Goal: Task Accomplishment & Management: Manage account settings

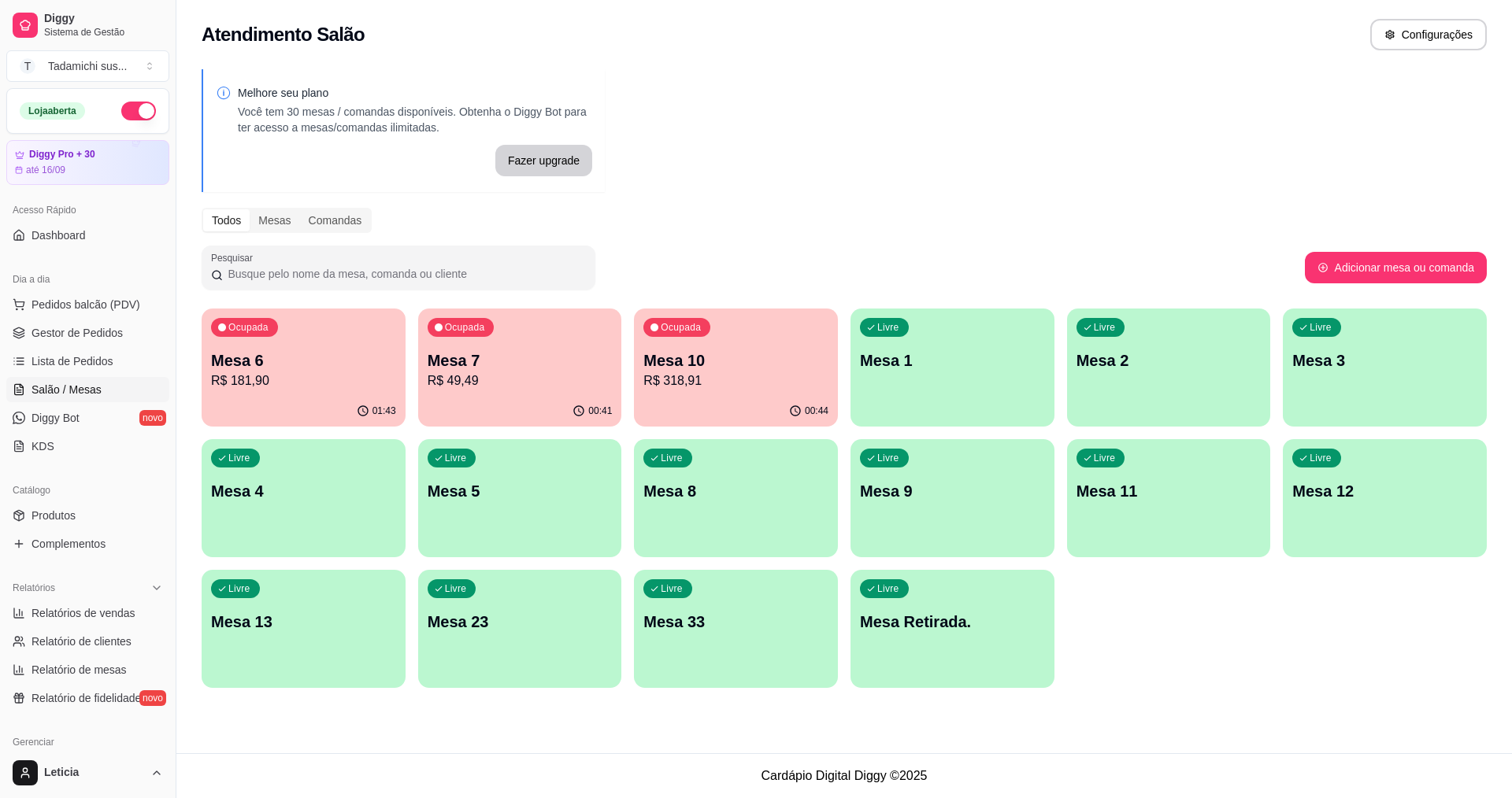
click at [697, 360] on p "Mesa 10" at bounding box center [736, 360] width 185 height 22
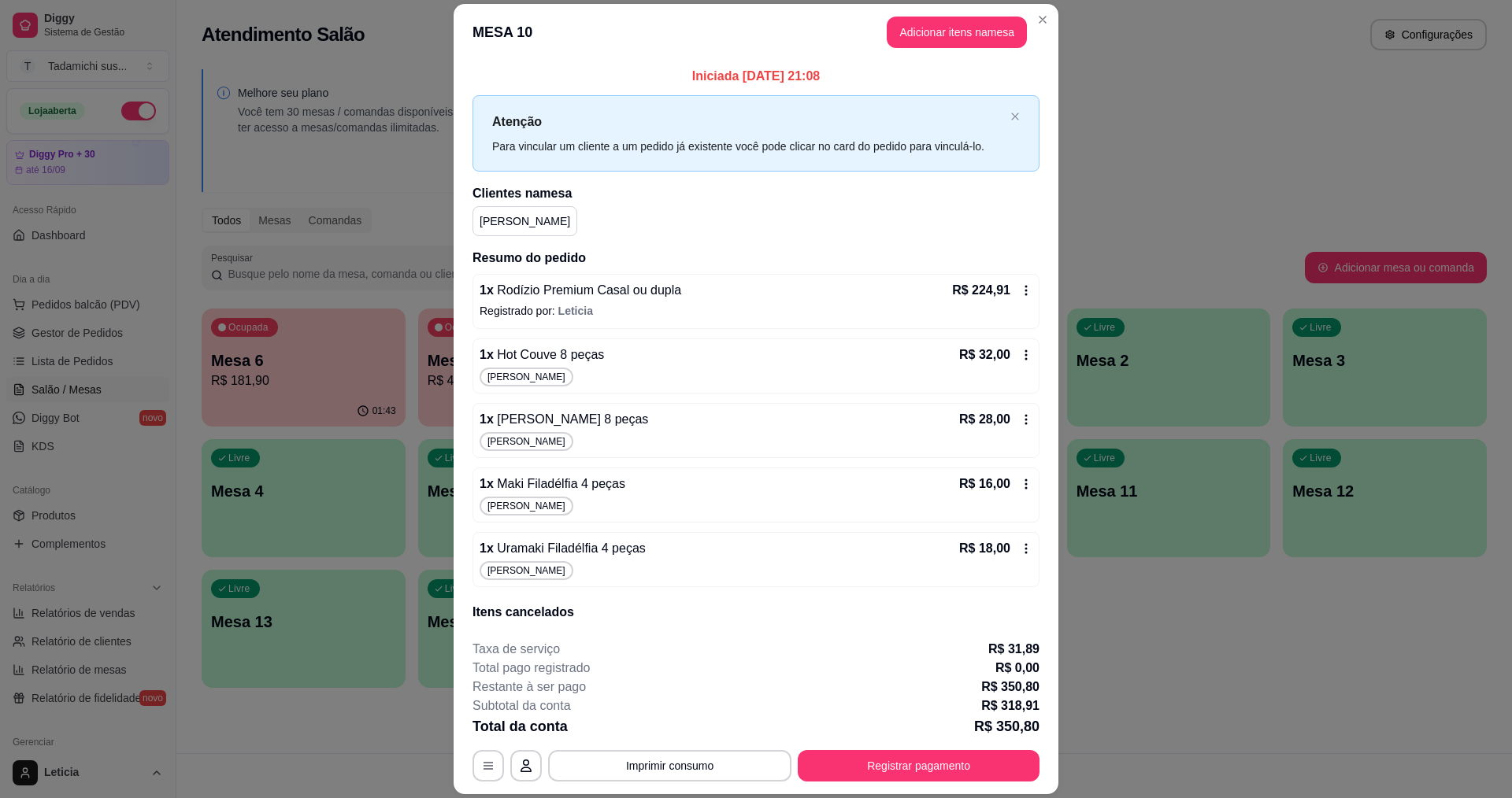
click at [1020, 353] on icon at bounding box center [1026, 354] width 13 height 13
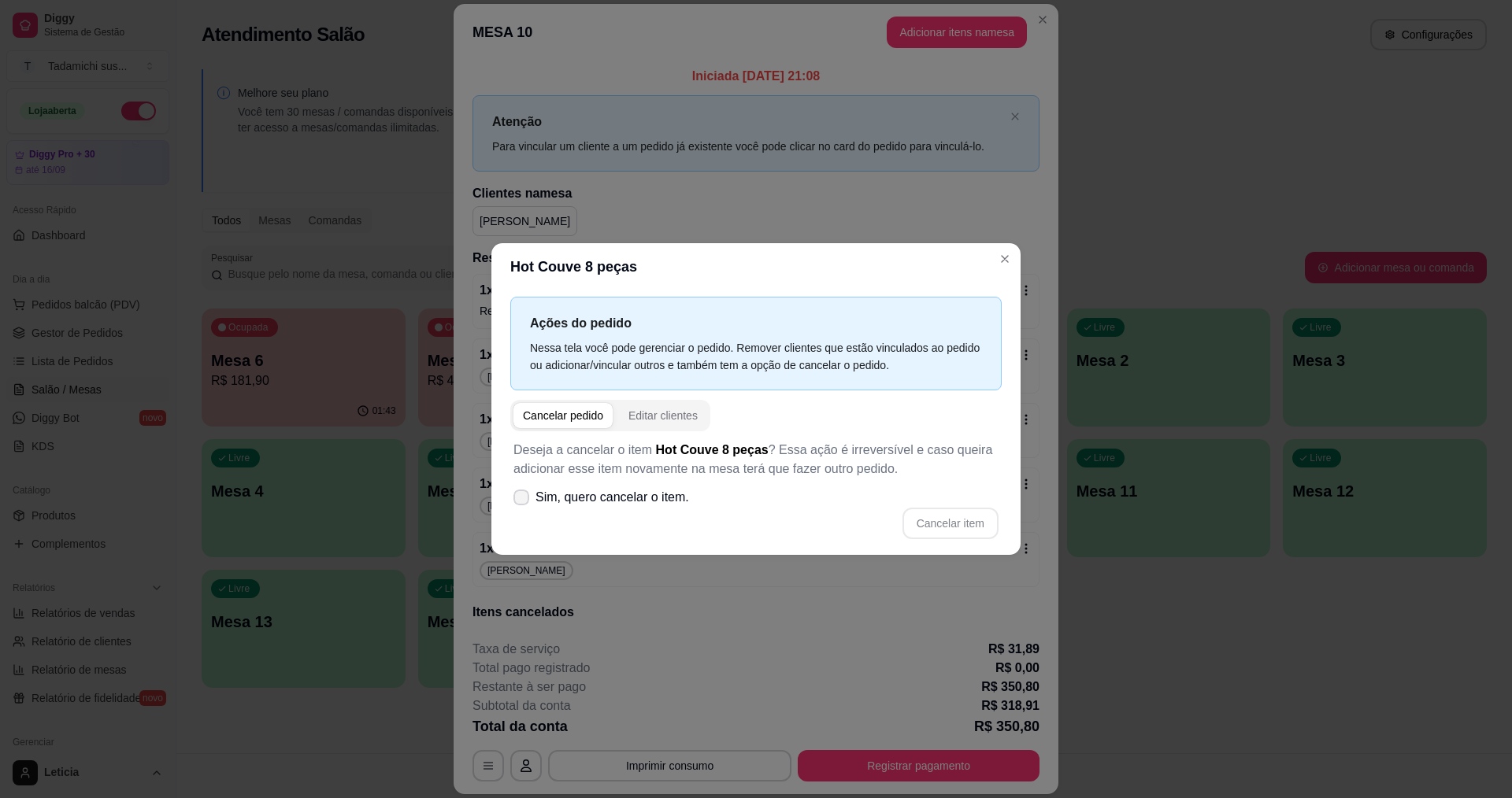
click at [613, 500] on span "Sim, quero cancelar o item." at bounding box center [612, 497] width 154 height 19
click at [523, 500] on input "Sim, quero cancelar o item." at bounding box center [518, 505] width 10 height 10
checkbox input "true"
click at [935, 521] on button "Cancelar item" at bounding box center [950, 524] width 93 height 31
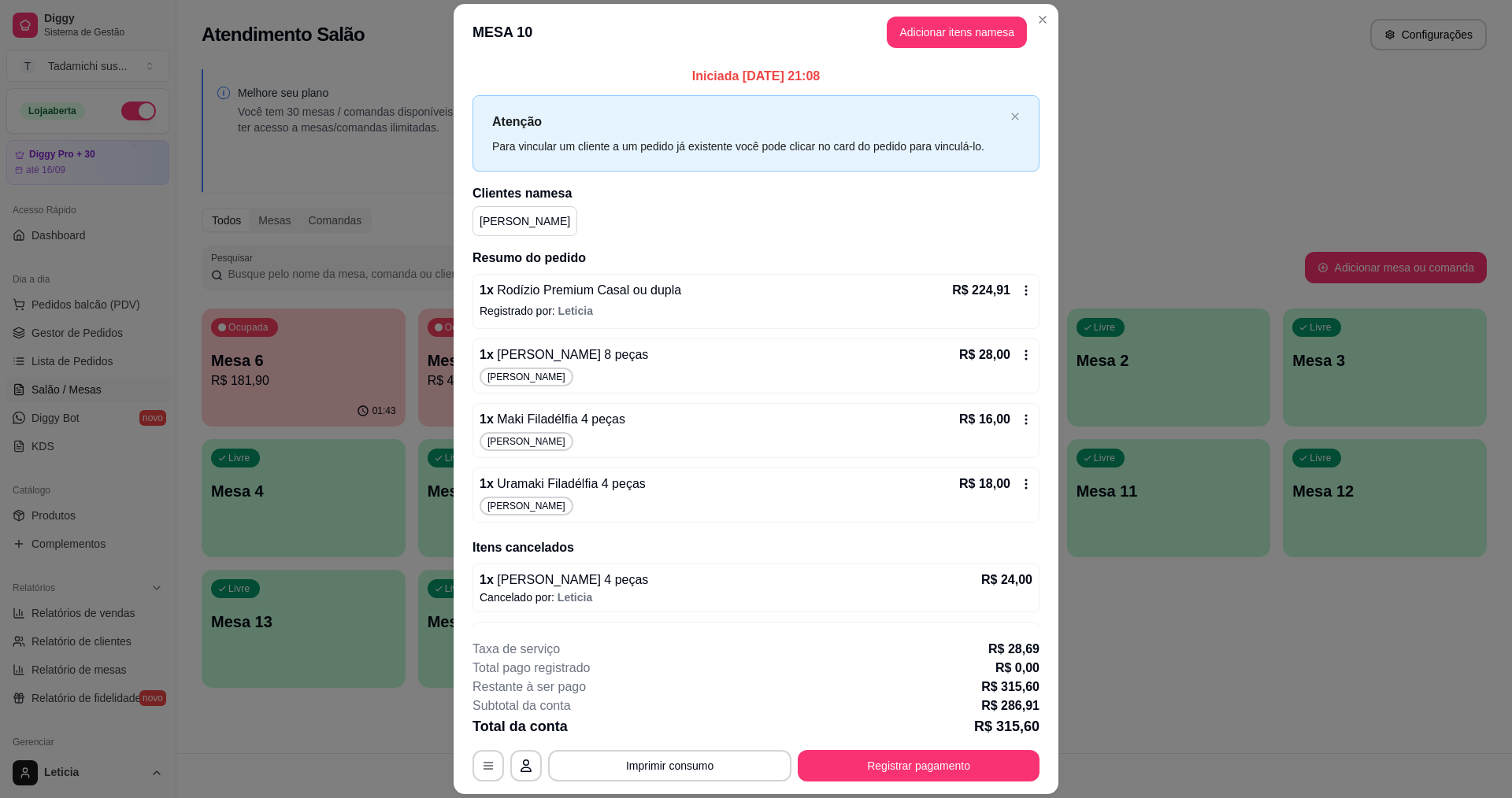
click at [1020, 354] on icon at bounding box center [1026, 354] width 13 height 13
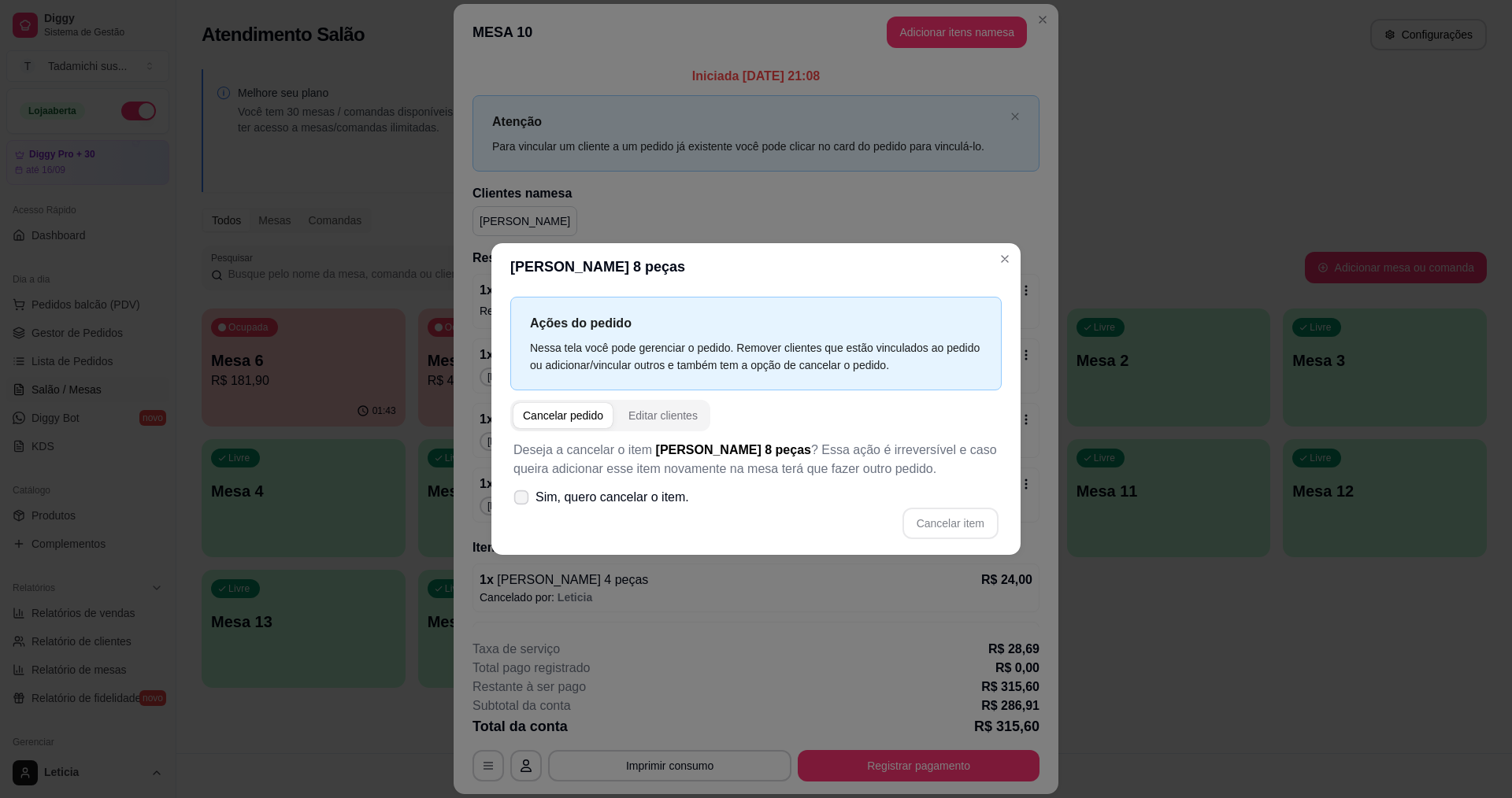
click at [664, 499] on span "Sim, quero cancelar o item." at bounding box center [612, 497] width 154 height 19
click at [523, 500] on input "Sim, quero cancelar o item." at bounding box center [518, 505] width 10 height 10
checkbox input "true"
click at [960, 519] on button "Cancelar item" at bounding box center [950, 524] width 93 height 31
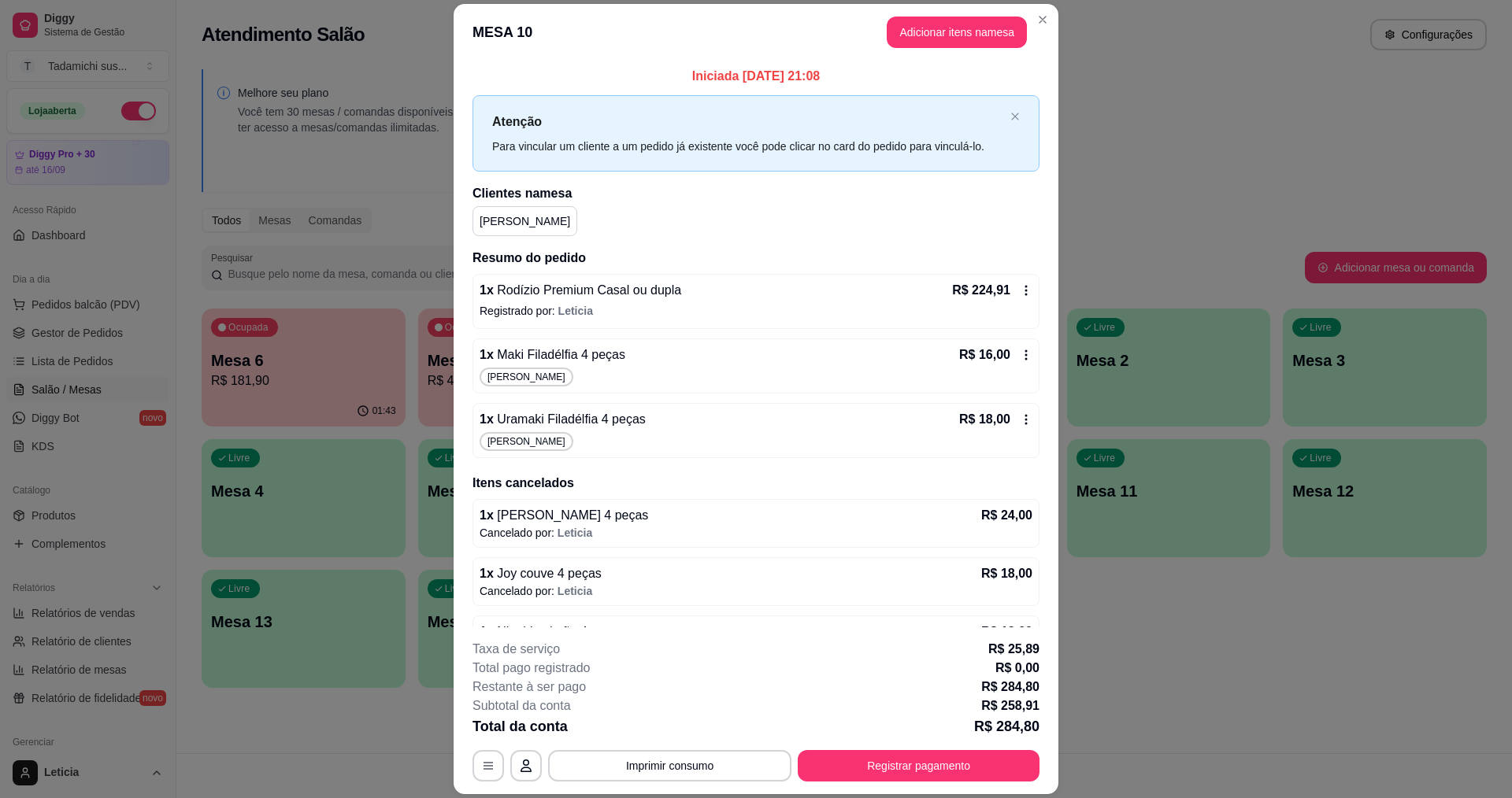
click at [1020, 356] on icon at bounding box center [1026, 354] width 13 height 13
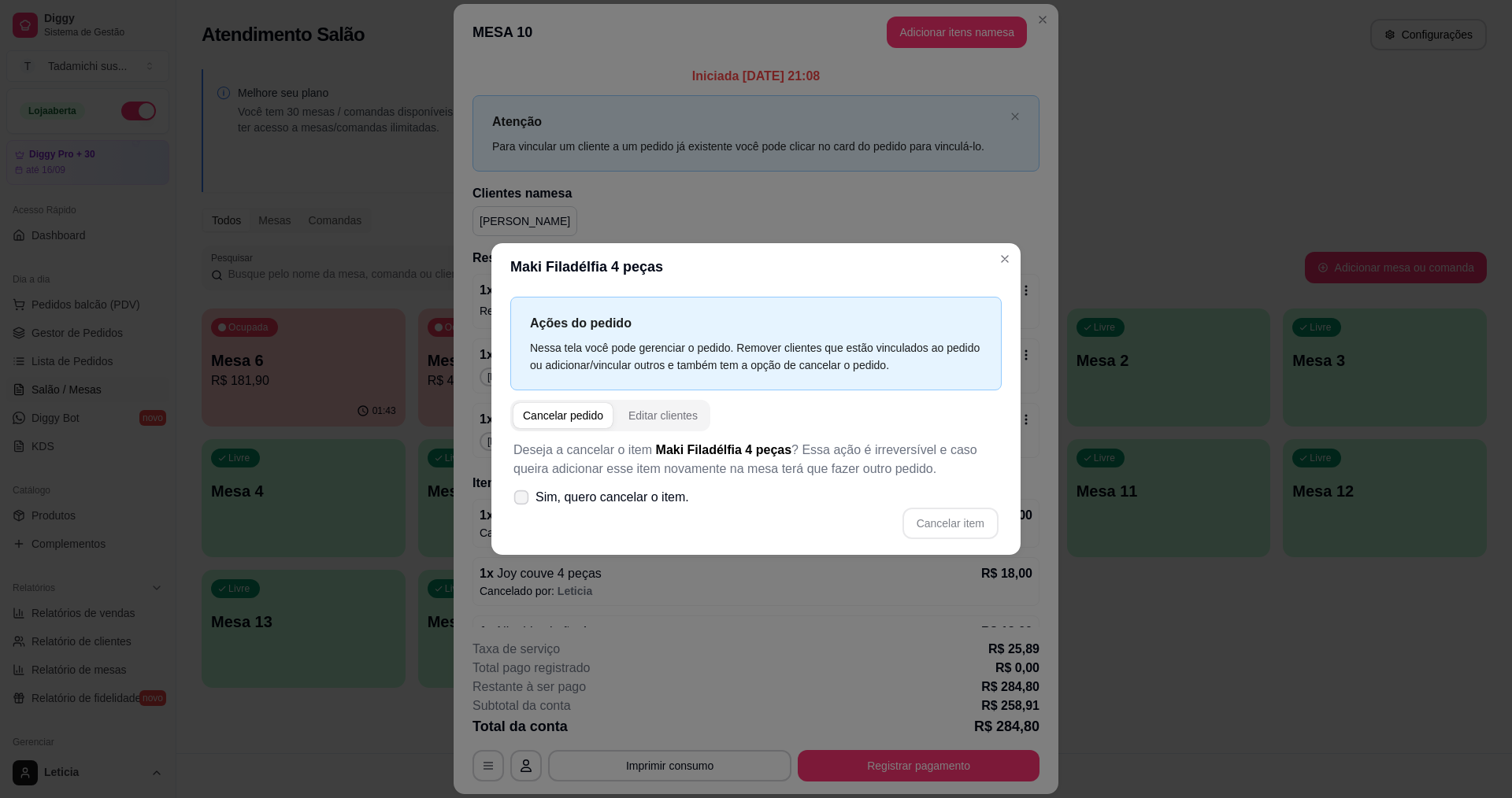
click at [673, 493] on span "Sim, quero cancelar o item." at bounding box center [612, 497] width 154 height 19
click at [523, 500] on input "Sim, quero cancelar o item." at bounding box center [518, 505] width 10 height 10
checkbox input "true"
click at [949, 527] on button "Cancelar item" at bounding box center [950, 524] width 93 height 31
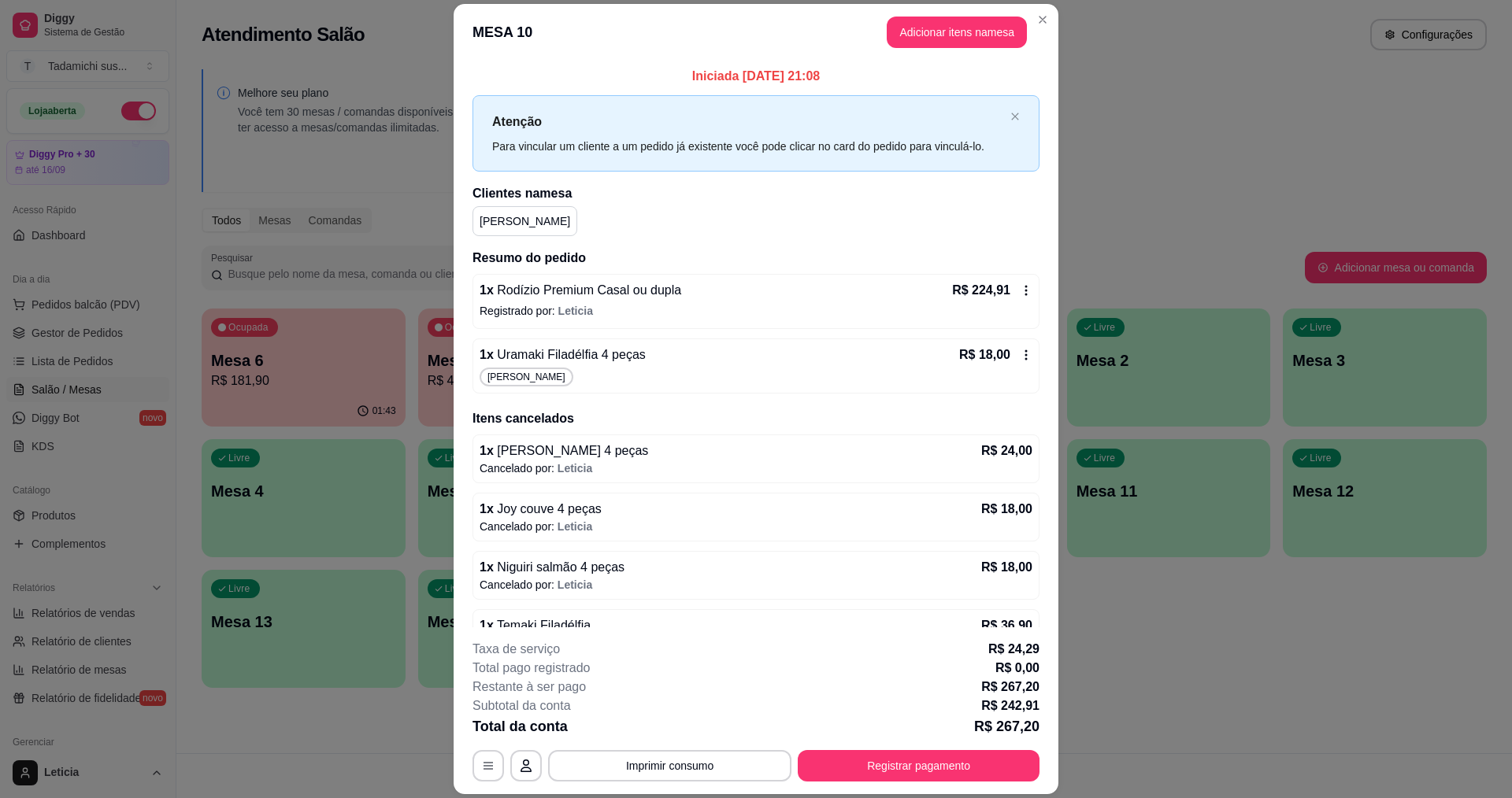
click at [1020, 358] on icon at bounding box center [1026, 354] width 13 height 13
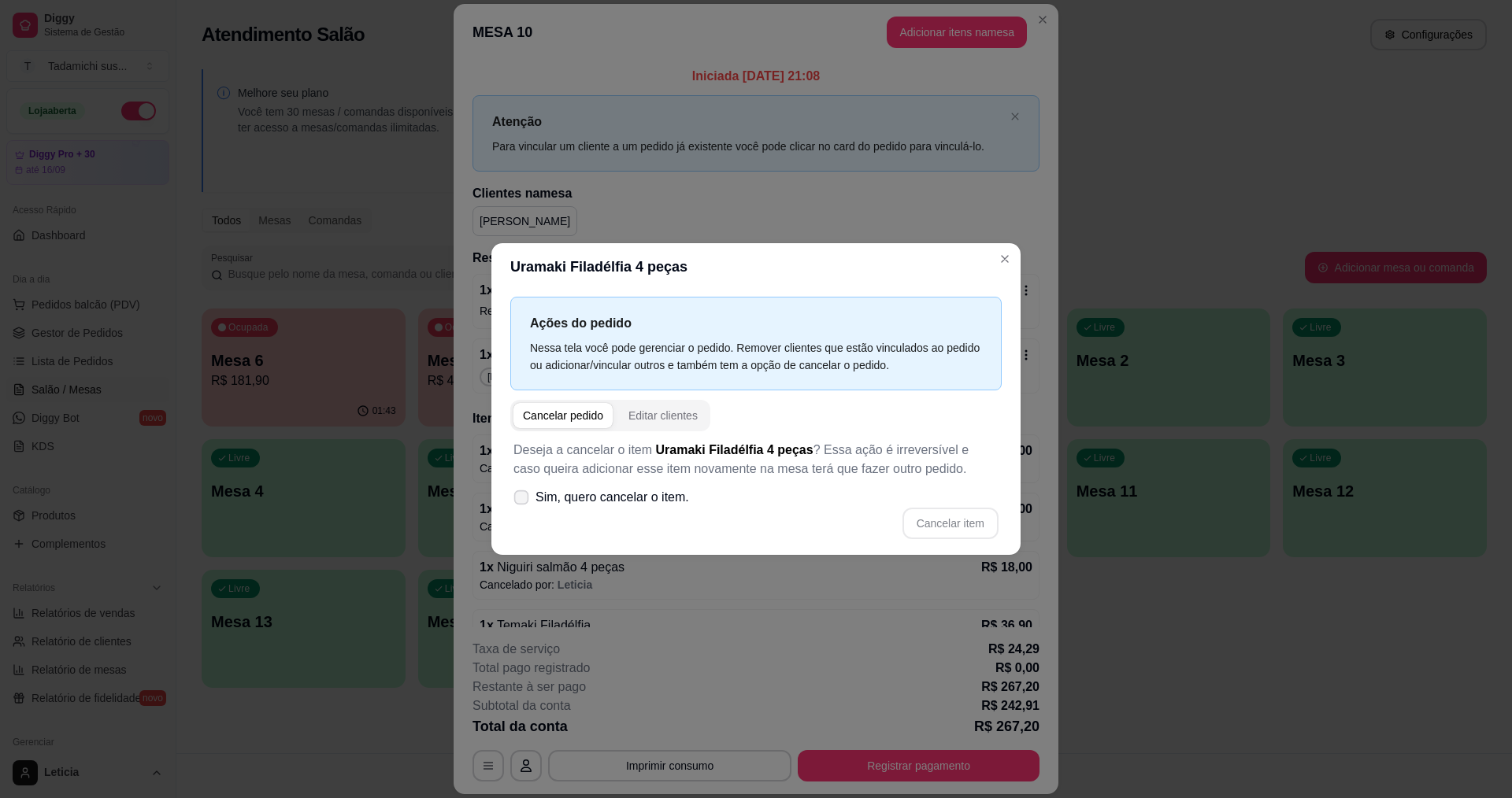
click at [624, 499] on span "Sim, quero cancelar o item." at bounding box center [612, 497] width 154 height 19
click at [523, 500] on input "Sim, quero cancelar o item." at bounding box center [518, 505] width 10 height 10
checkbox input "true"
click at [933, 517] on button "Cancelar item" at bounding box center [950, 524] width 93 height 31
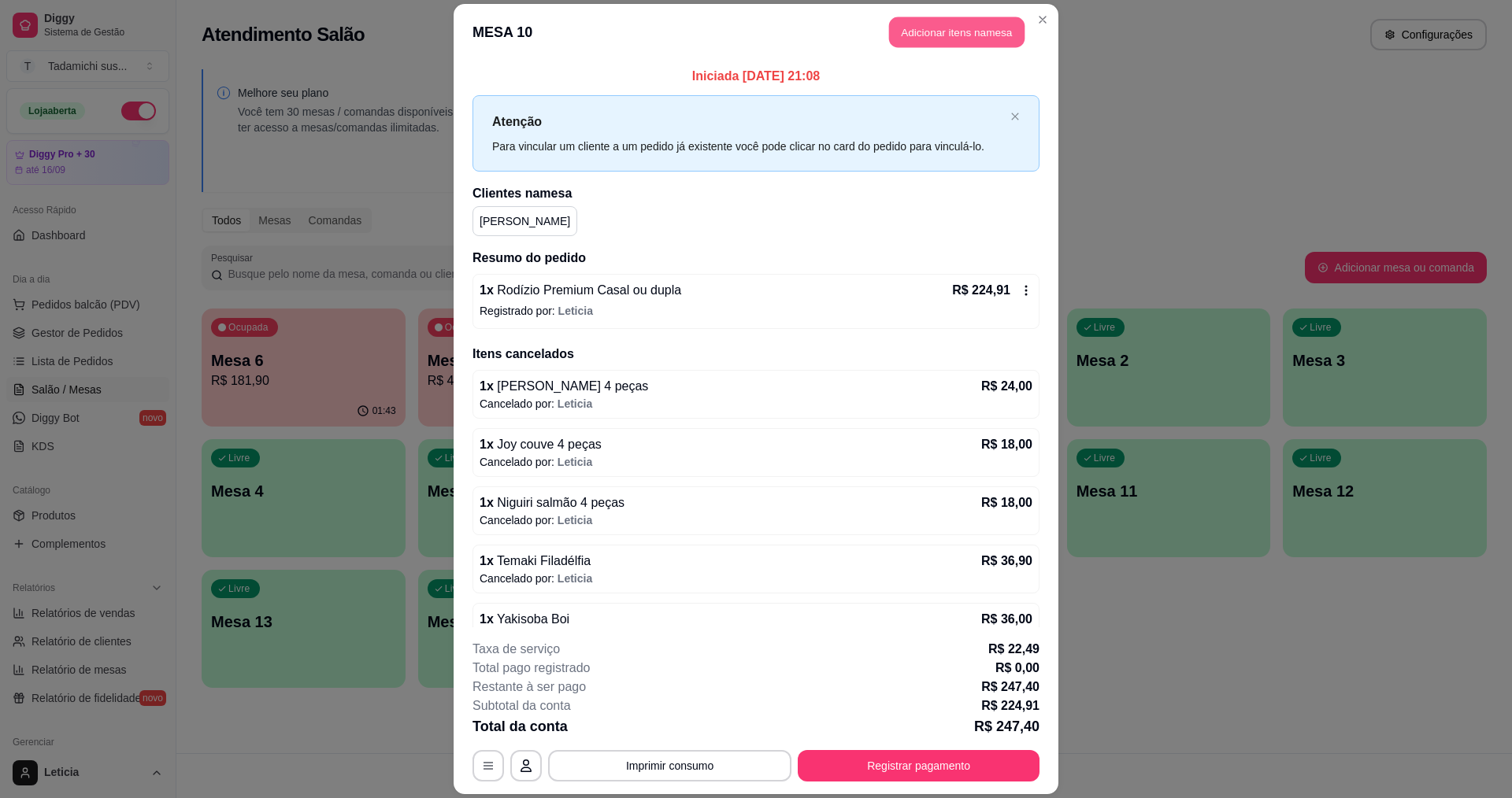
click at [955, 29] on button "Adicionar itens na mesa" at bounding box center [957, 32] width 136 height 31
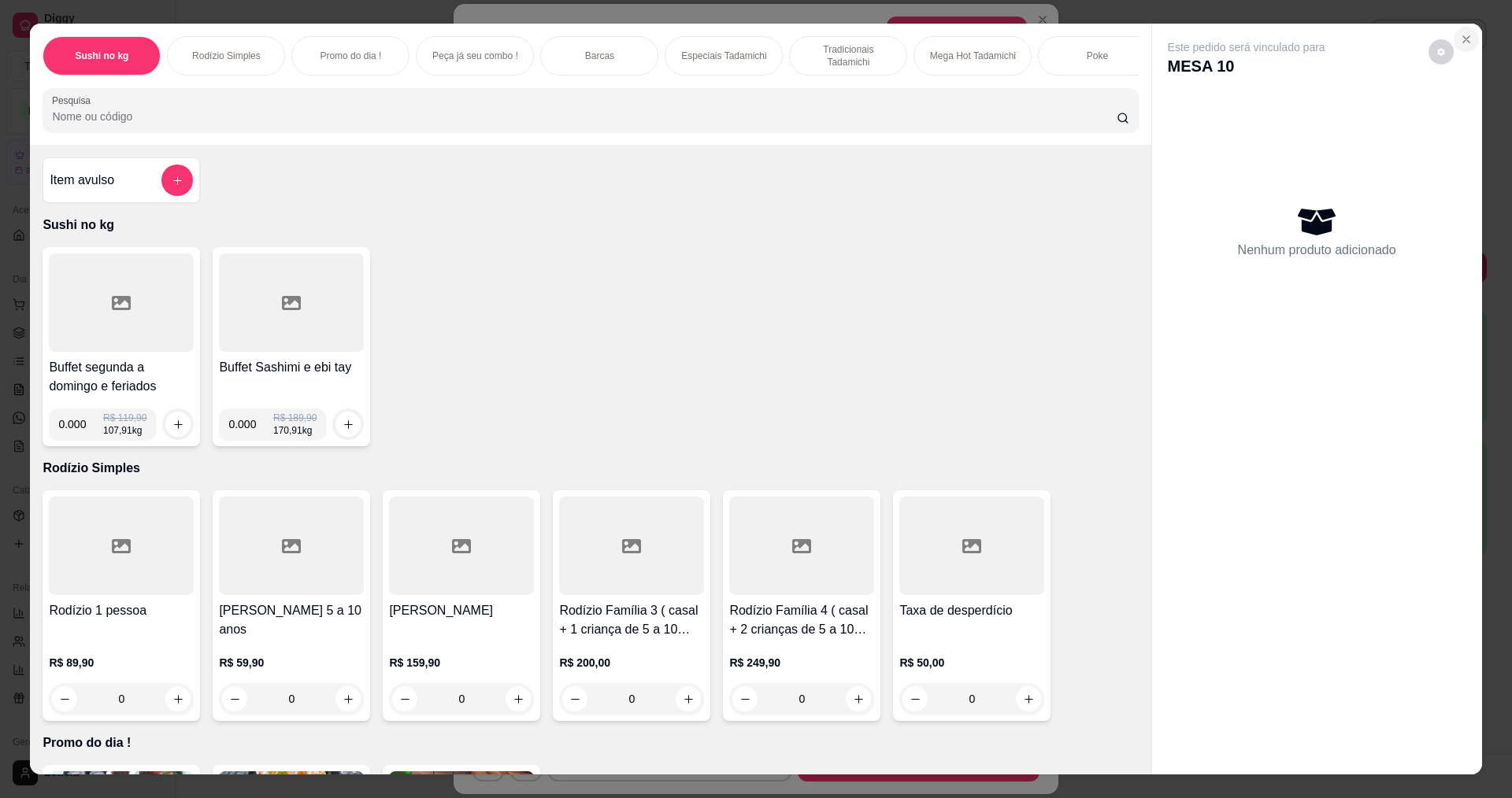
click at [1464, 36] on icon "Close" at bounding box center [1466, 39] width 6 height 6
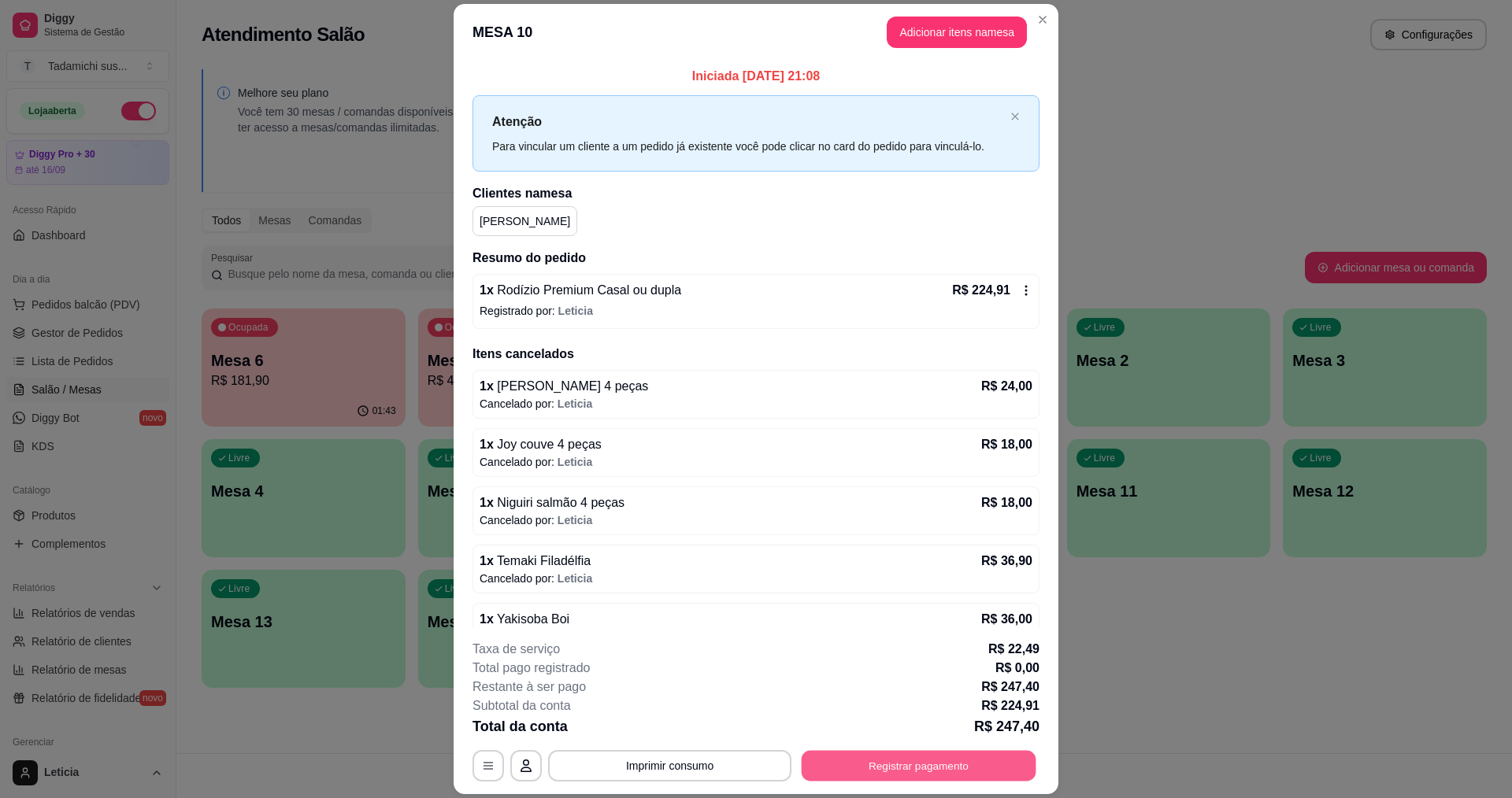
click at [916, 767] on button "Registrar pagamento" at bounding box center [919, 766] width 235 height 31
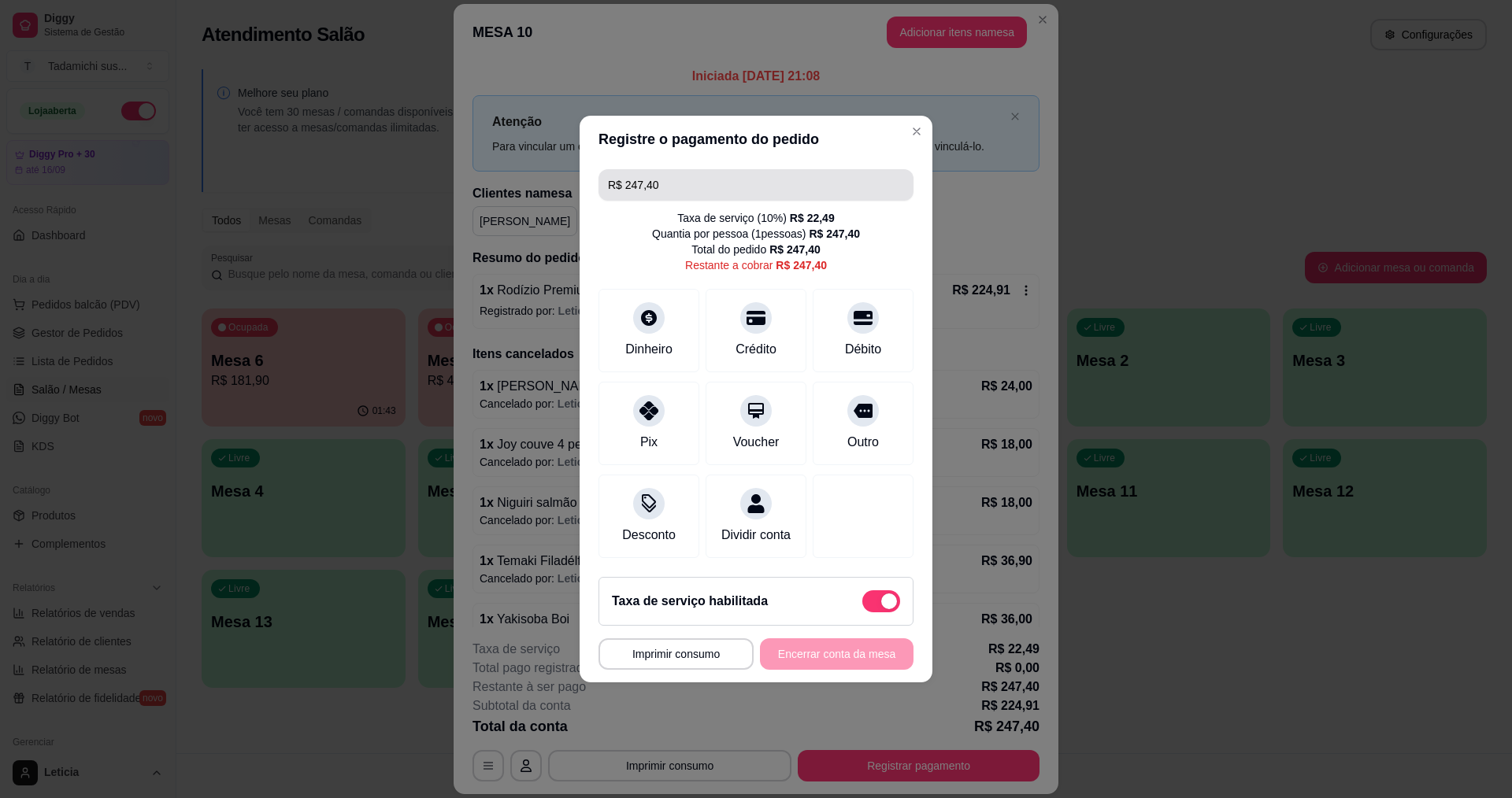
click at [692, 174] on input "R$ 247,40" at bounding box center [756, 185] width 296 height 31
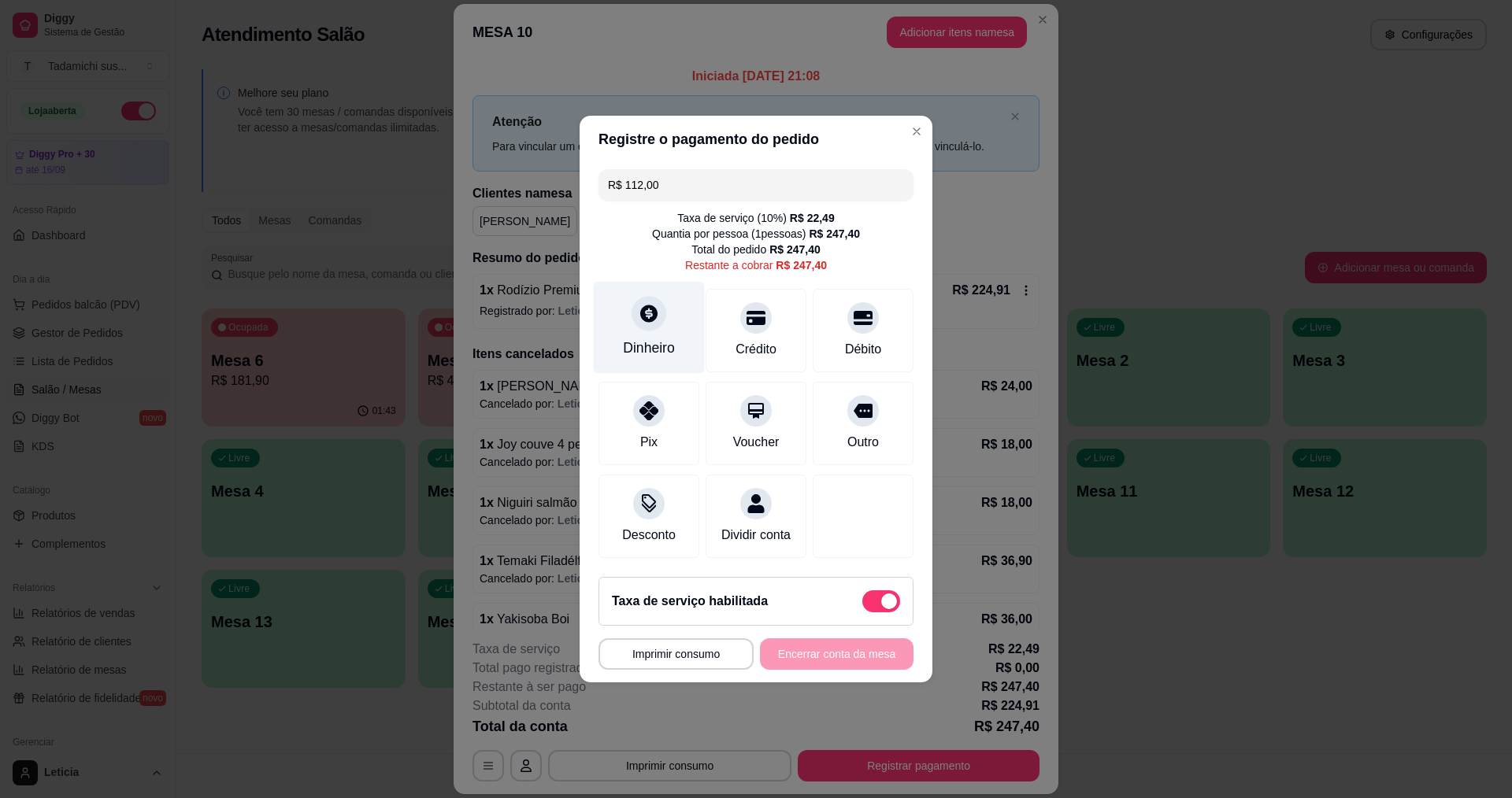
type input "R$ 112,00"
click at [651, 304] on icon at bounding box center [649, 313] width 17 height 17
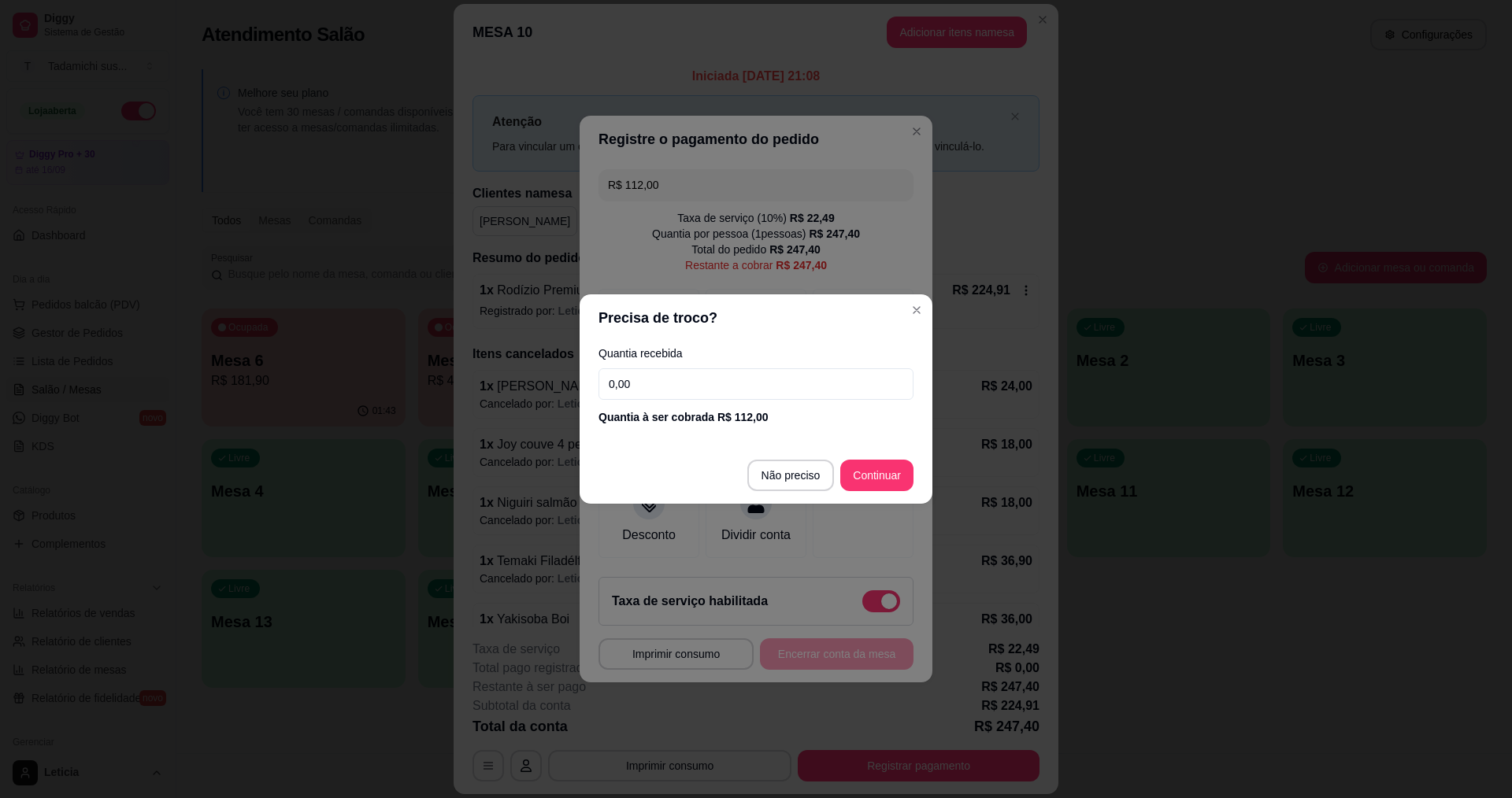
click at [809, 390] on input "0,00" at bounding box center [755, 383] width 315 height 31
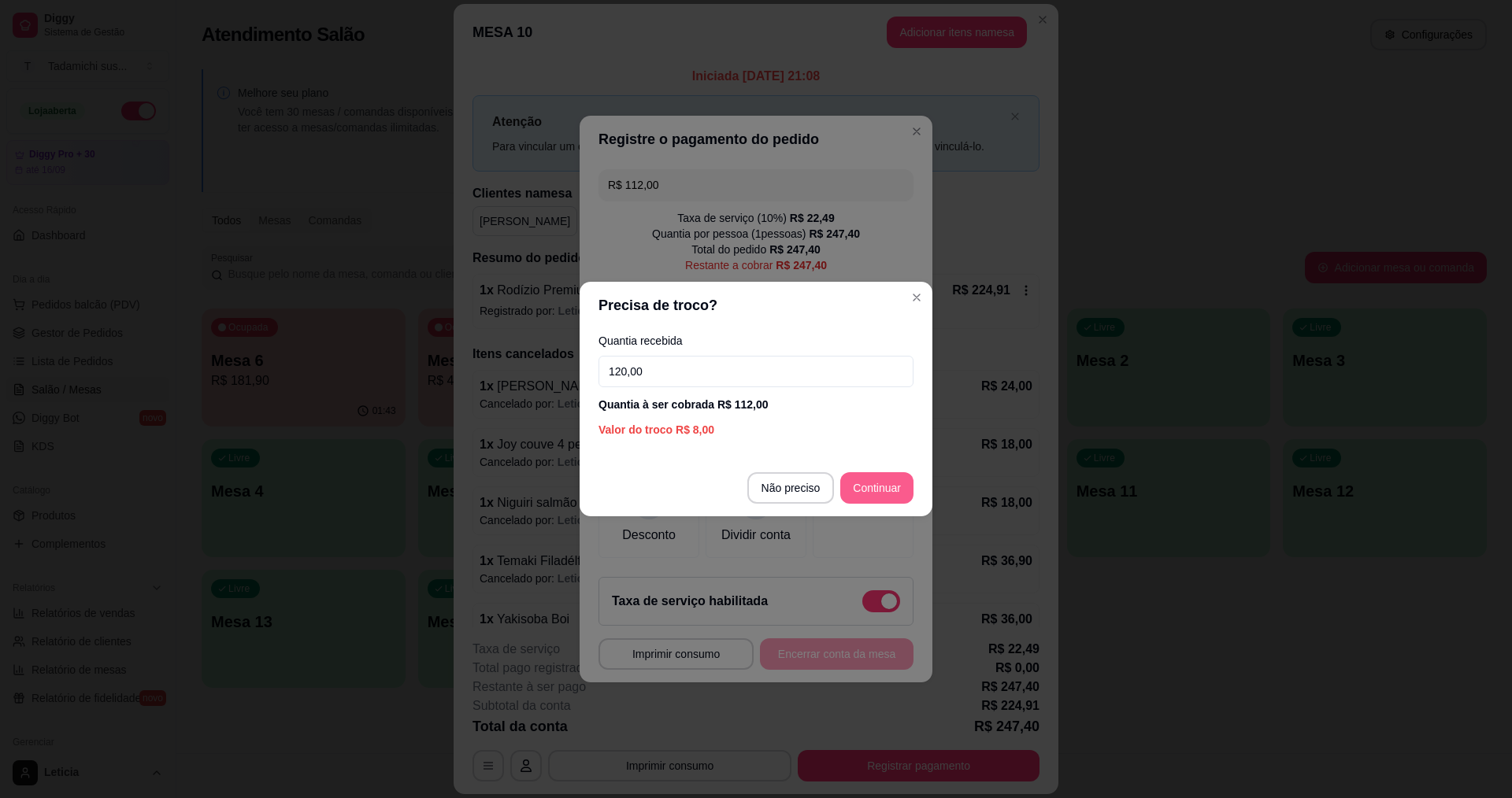
type input "120,00"
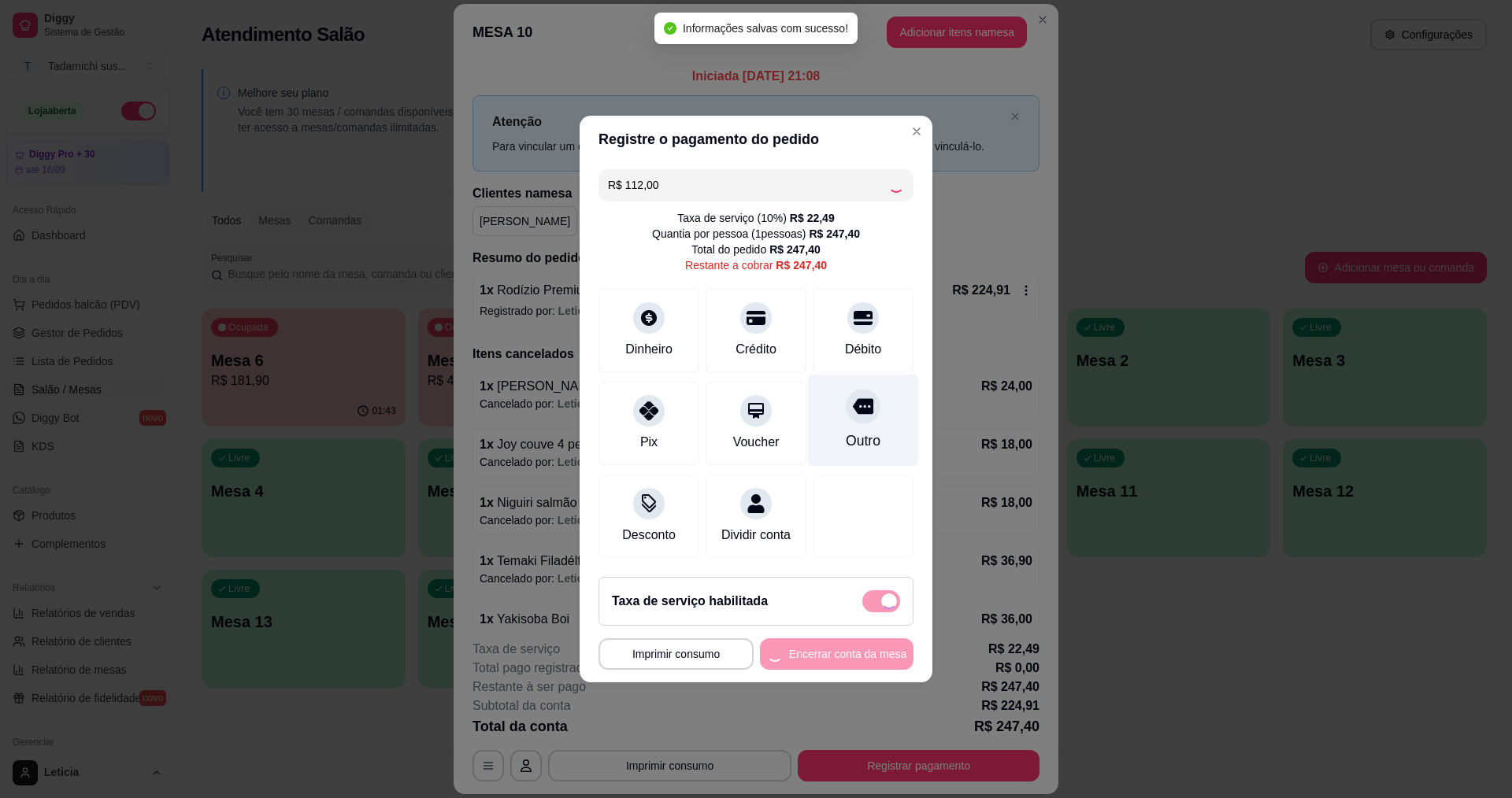
type input "R$ 135,40"
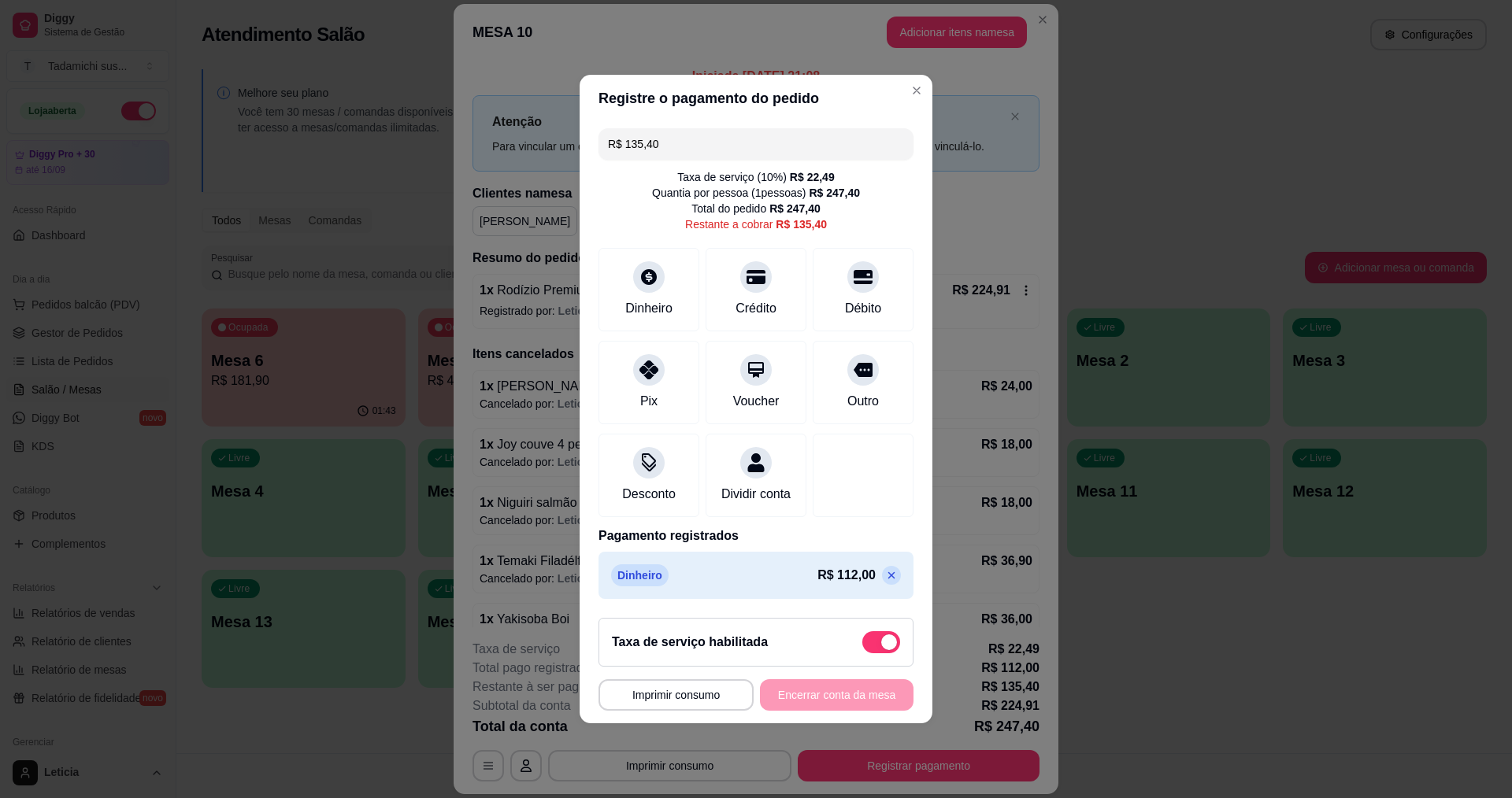
click at [876, 653] on span at bounding box center [881, 642] width 38 height 22
click at [871, 656] on input "checkbox" at bounding box center [866, 650] width 10 height 10
checkbox input "true"
type input "R$ 112,91"
checkbox input "false"
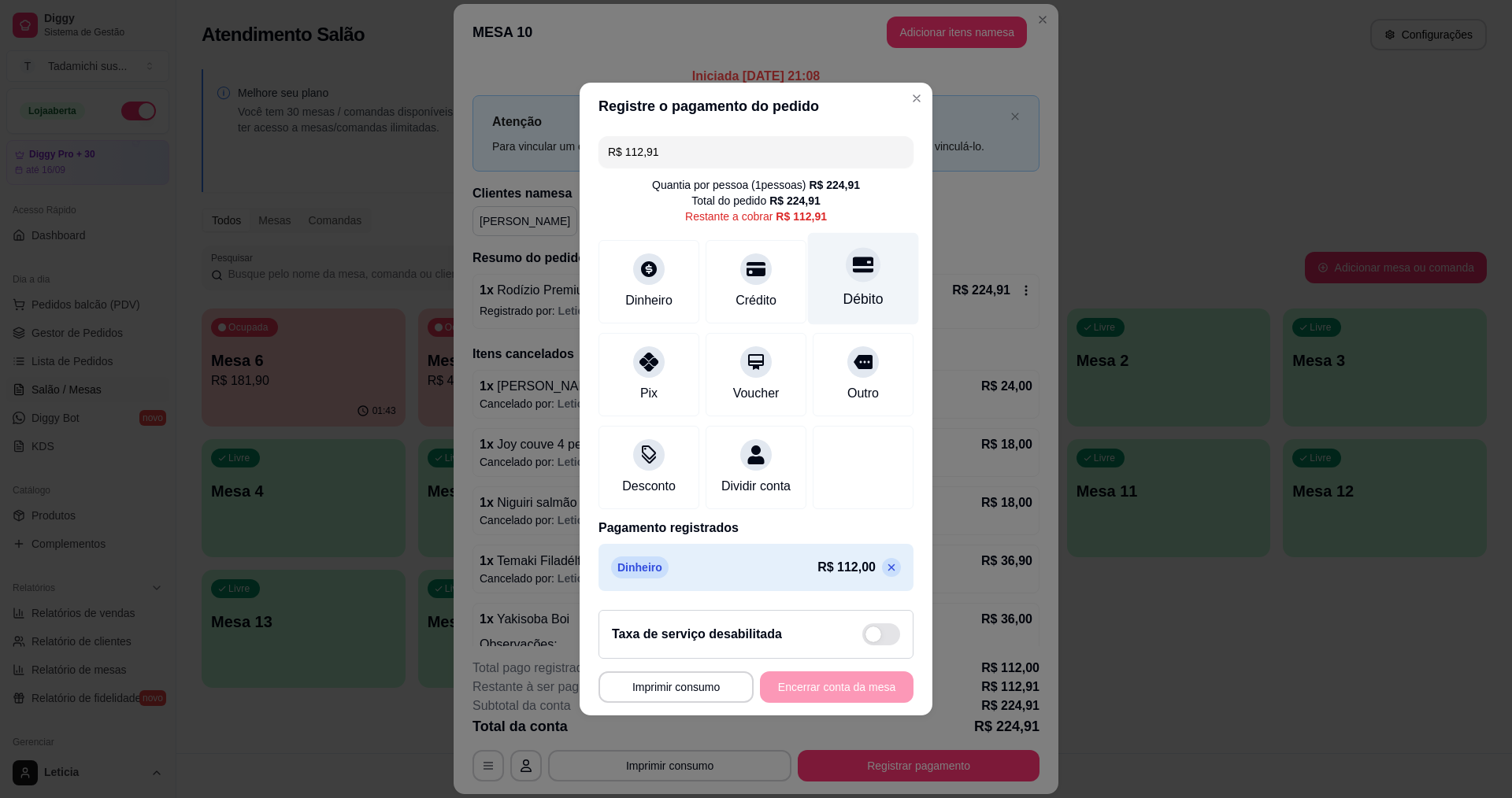
click at [827, 272] on div "Débito" at bounding box center [863, 279] width 111 height 92
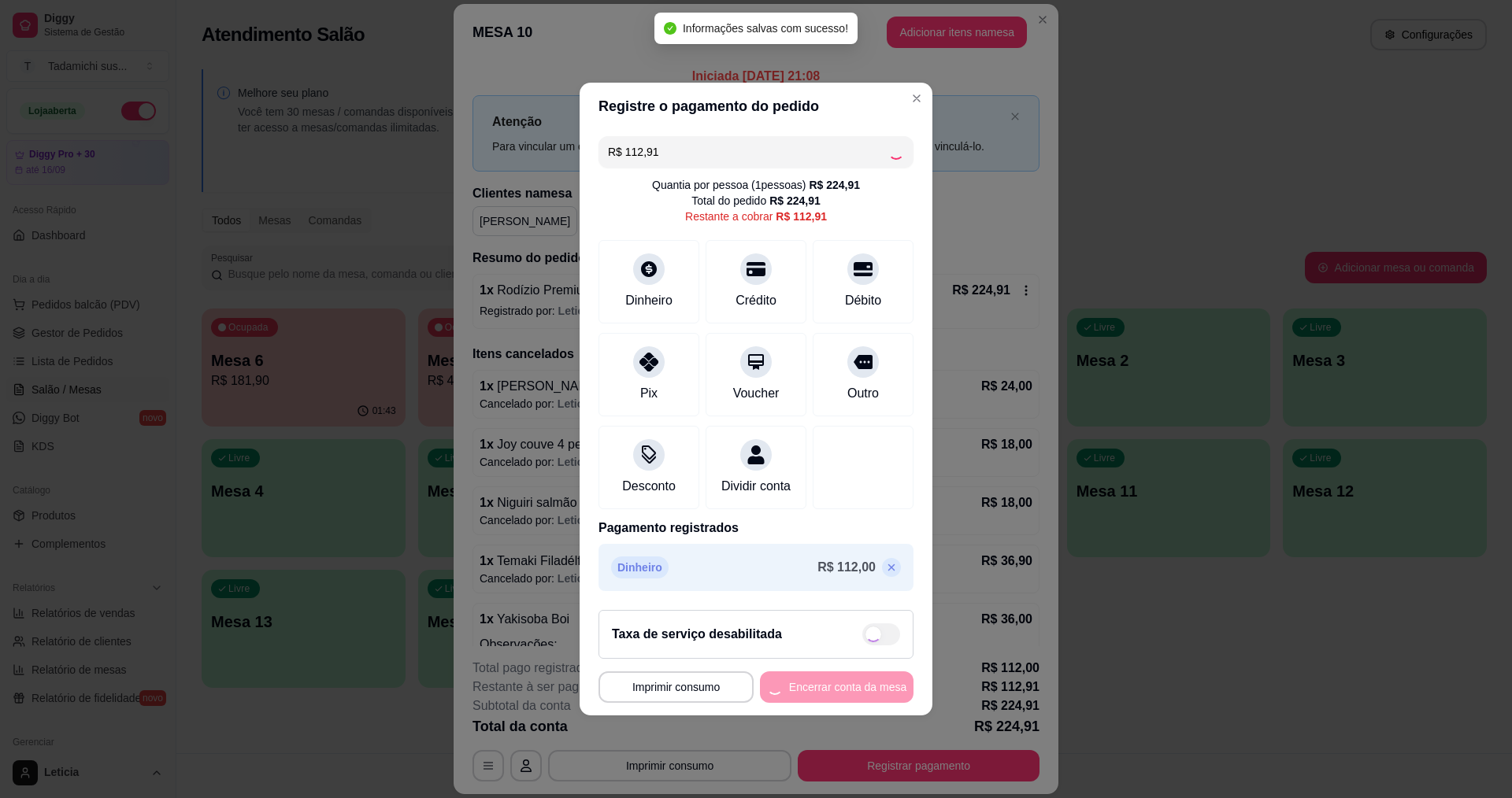
type input "R$ 0,00"
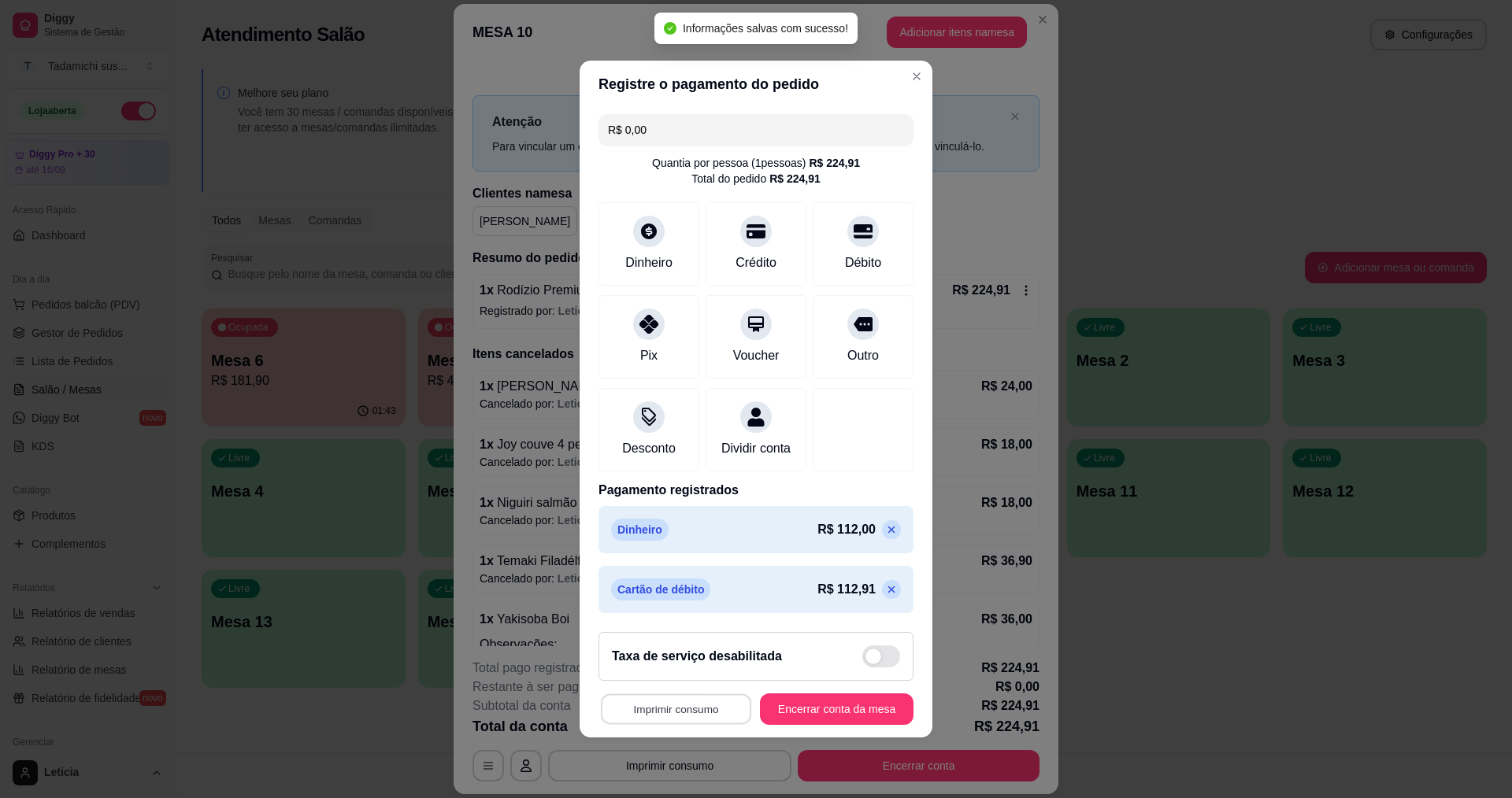
click at [720, 725] on button "Imprimir consumo" at bounding box center [675, 710] width 150 height 31
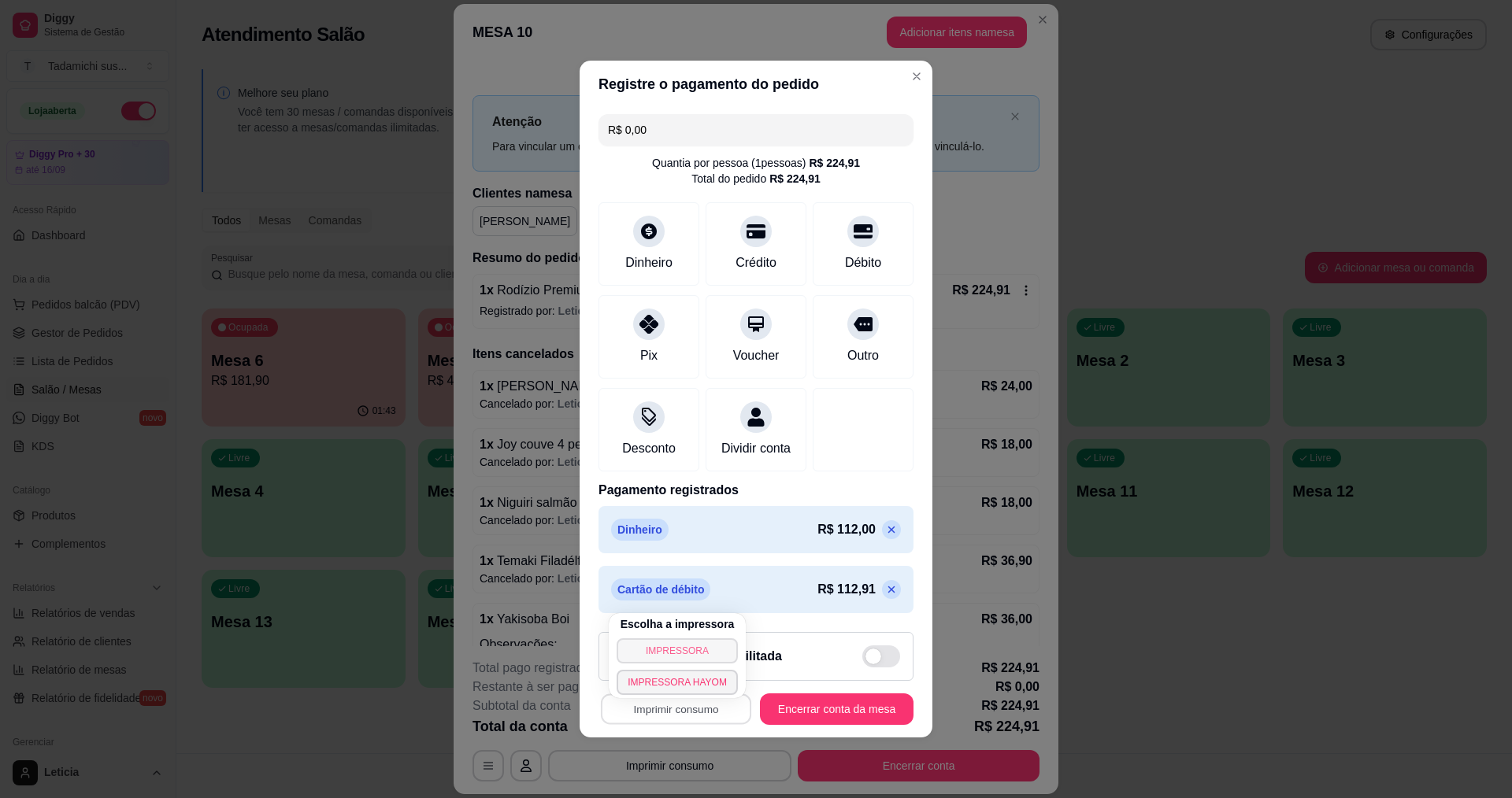
click at [702, 660] on button "IMPRESSORA" at bounding box center [677, 651] width 121 height 25
click at [850, 719] on button "Encerrar conta da mesa" at bounding box center [837, 709] width 154 height 31
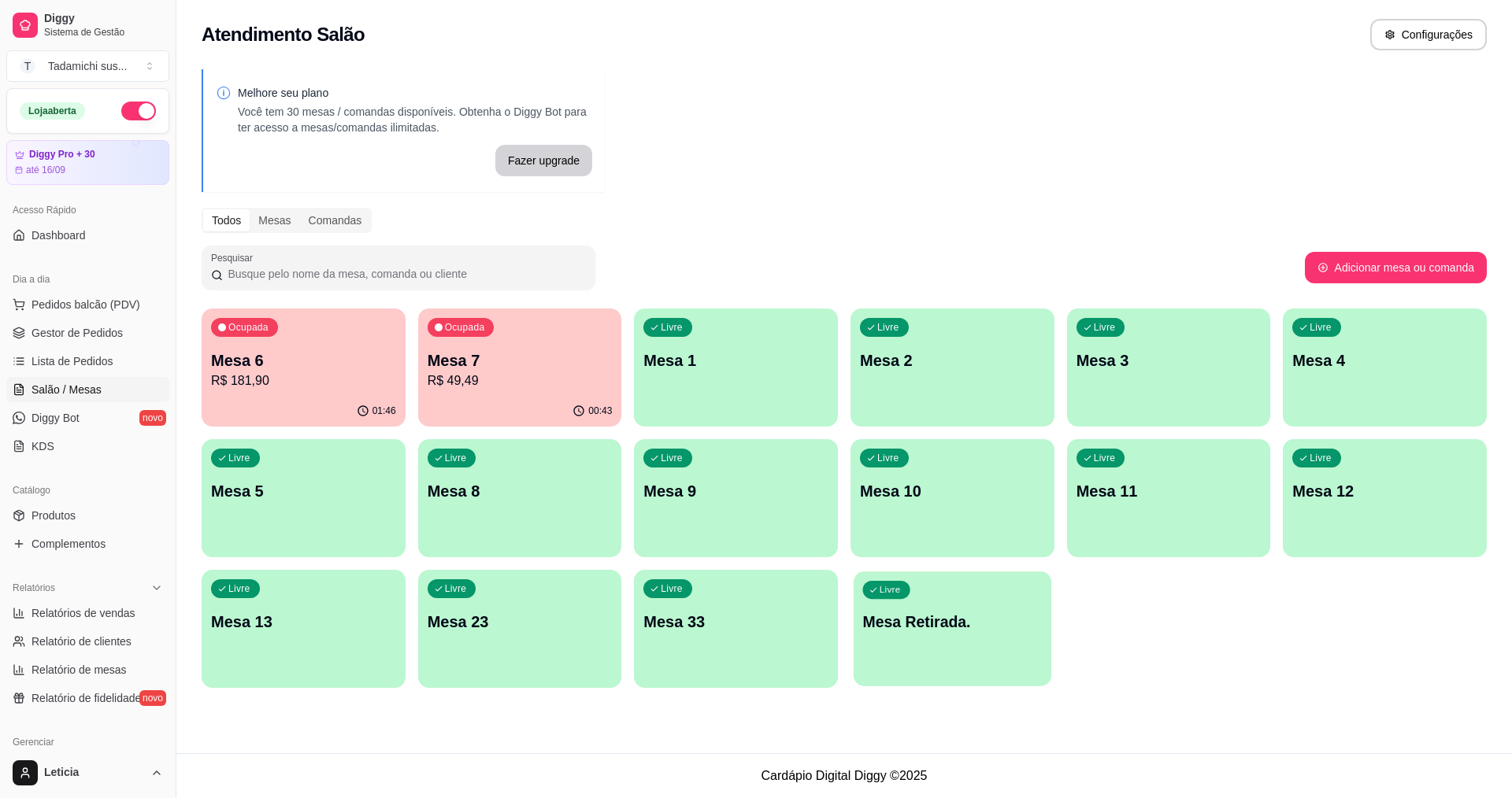
click at [913, 654] on div "Livre Mesa Retirada." at bounding box center [952, 619] width 198 height 96
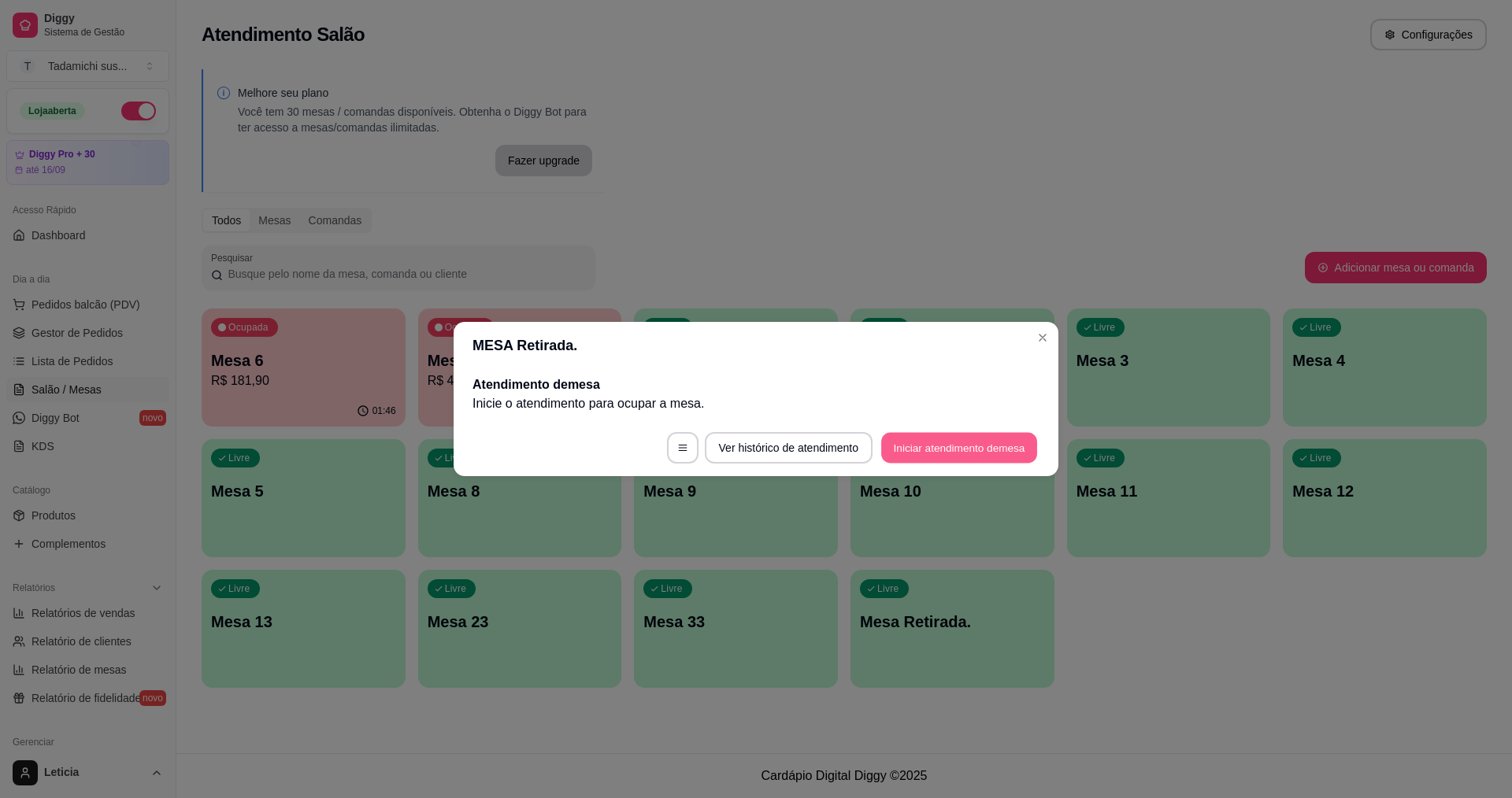
click at [980, 445] on button "Iniciar atendimento de mesa" at bounding box center [960, 449] width 156 height 31
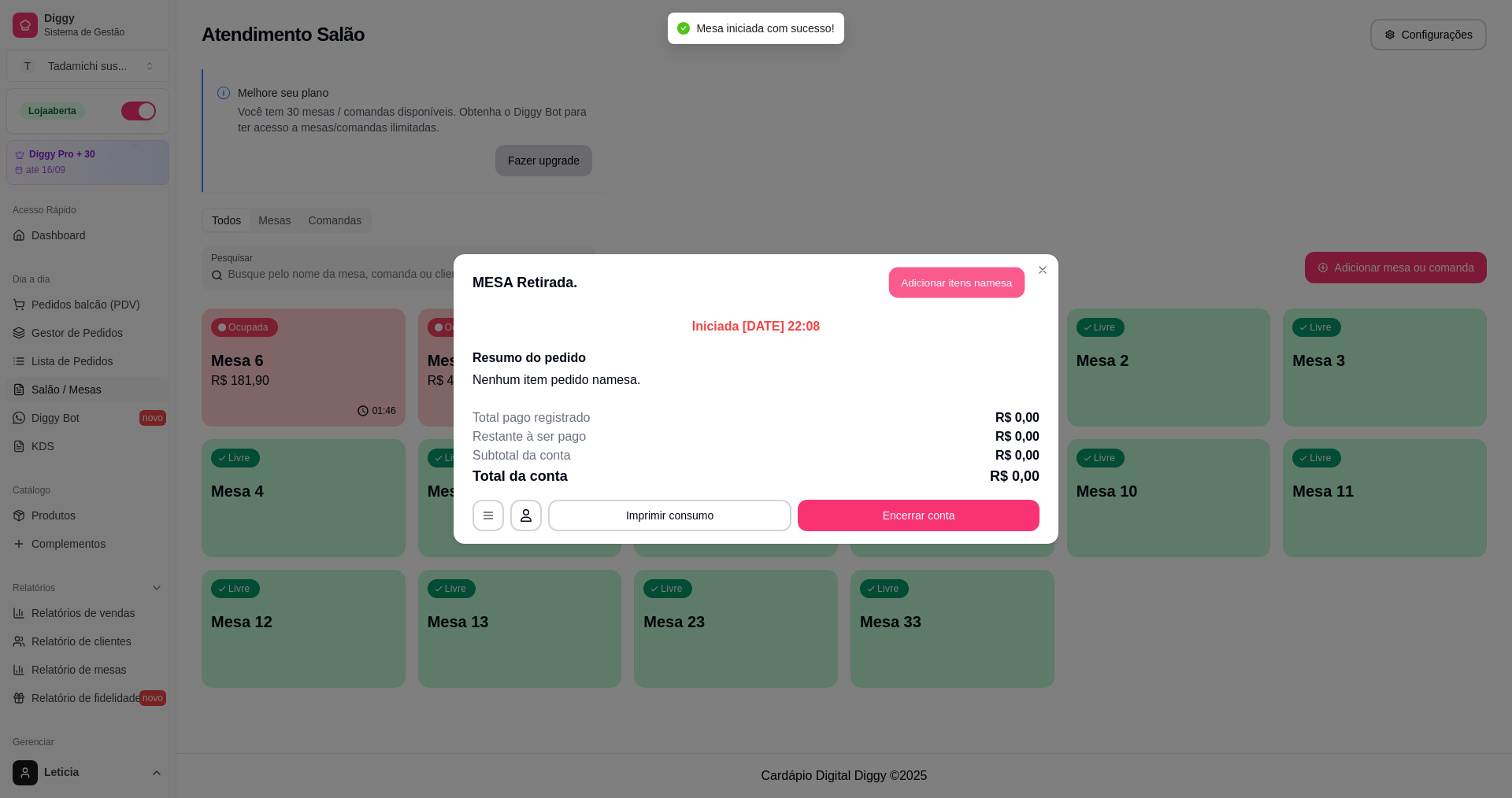
click at [949, 287] on button "Adicionar itens na mesa" at bounding box center [957, 283] width 136 height 31
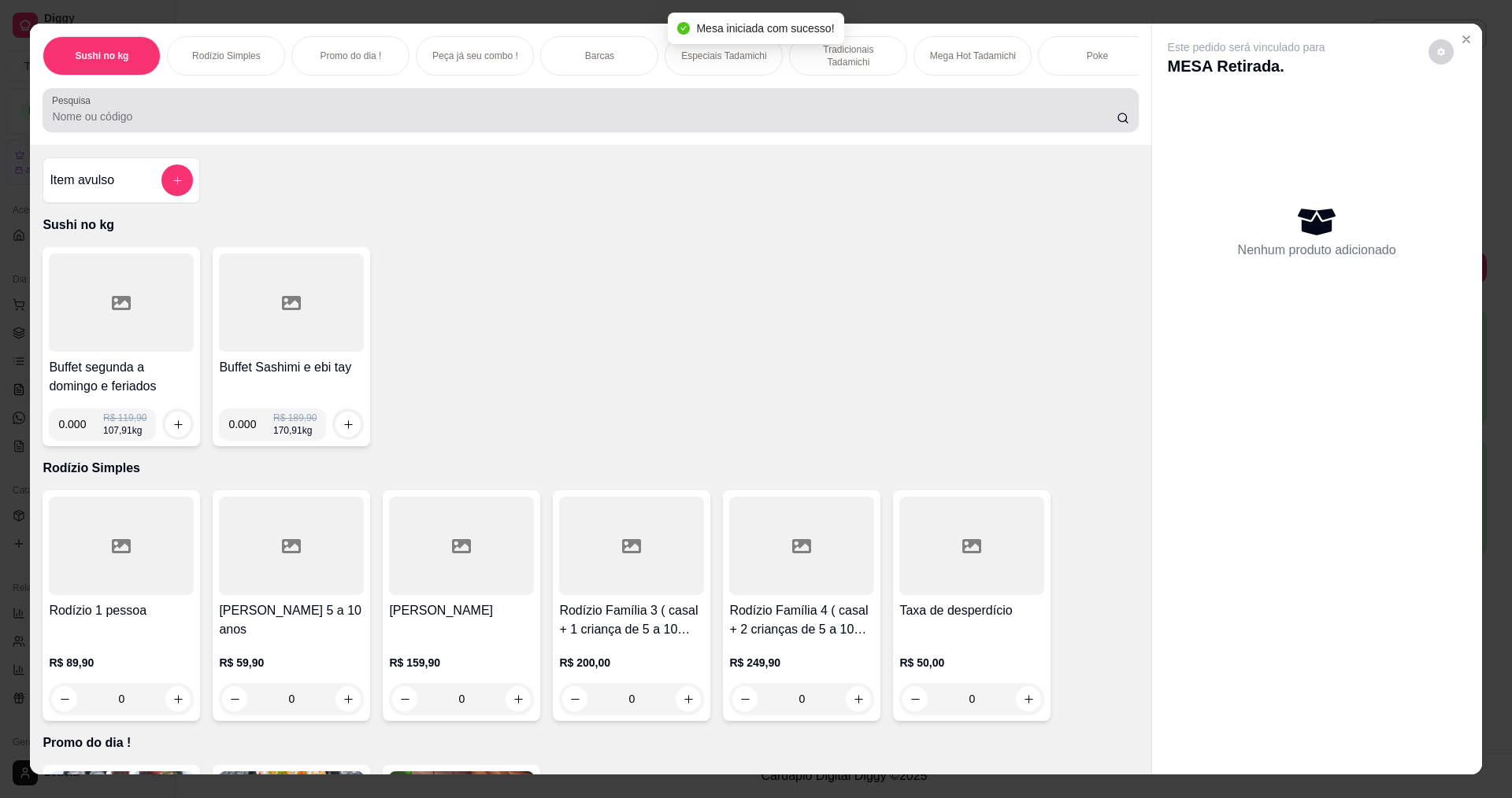
click at [911, 125] on input "Pesquisa" at bounding box center [584, 116] width 1064 height 16
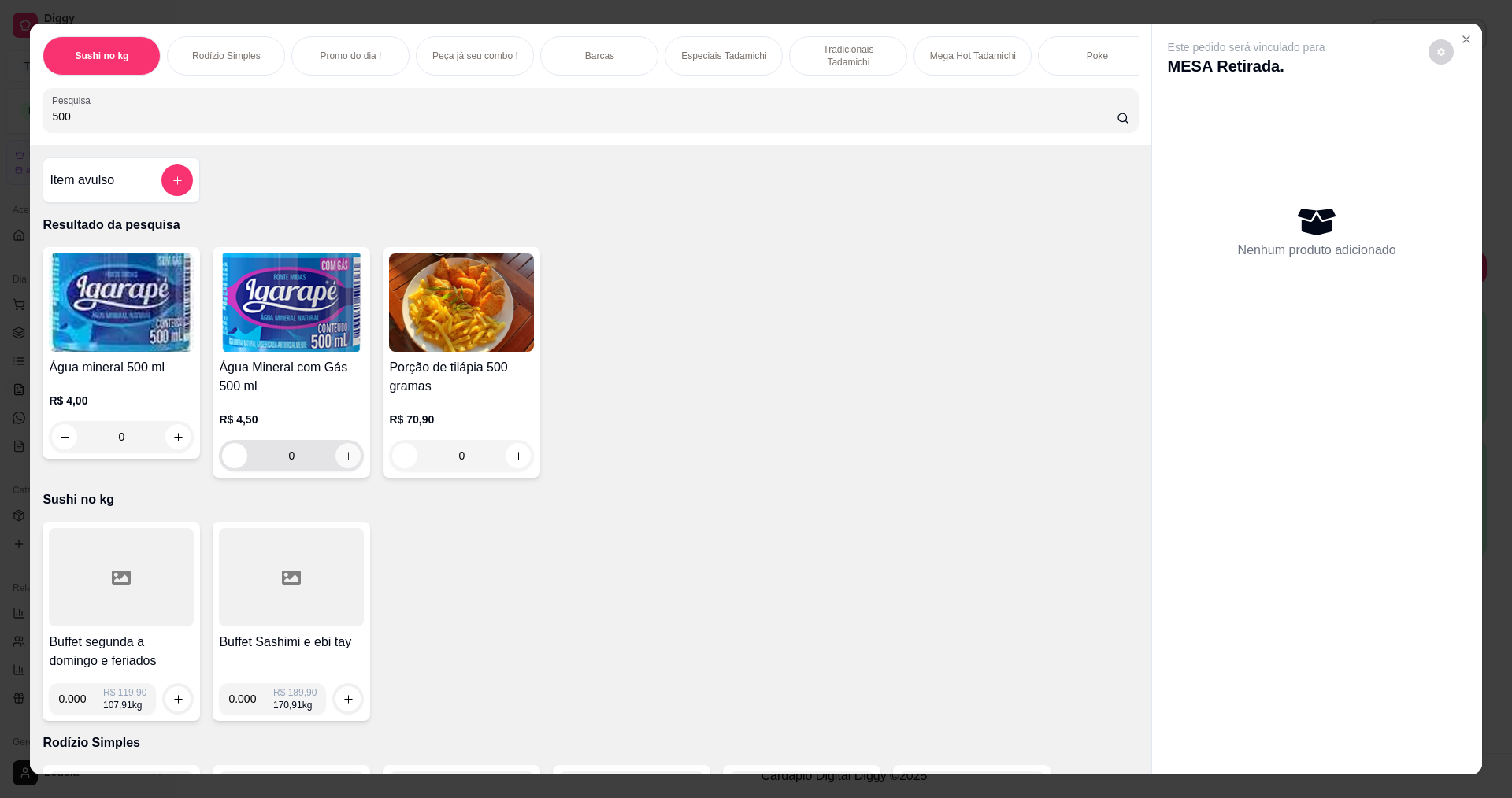
type input "500"
click at [350, 467] on button "increase-product-quantity" at bounding box center [348, 456] width 25 height 25
type input "1"
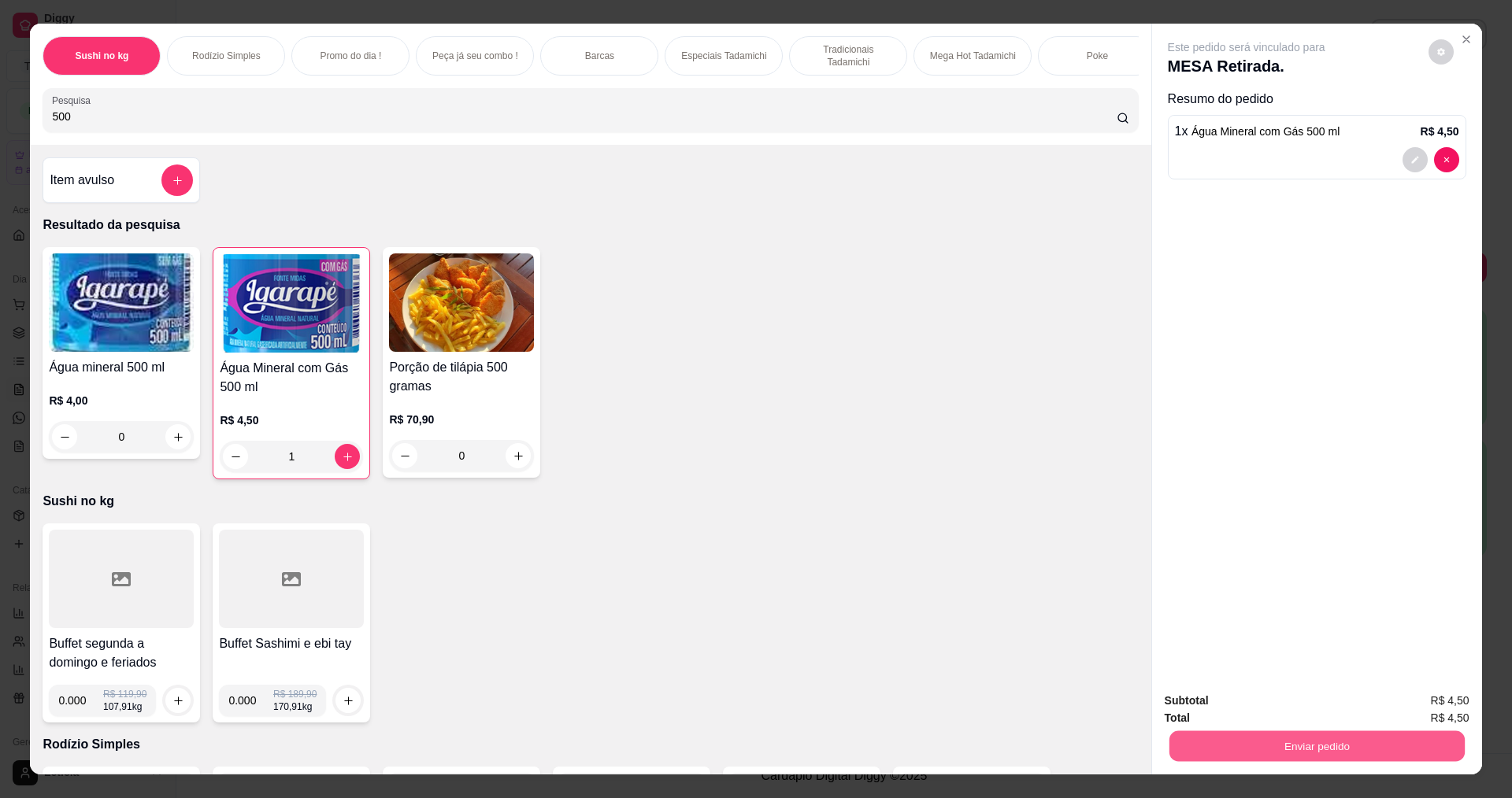
click at [1323, 745] on button "Enviar pedido" at bounding box center [1316, 745] width 295 height 31
click at [1272, 703] on button "Não registrar e enviar pedido" at bounding box center [1264, 707] width 164 height 30
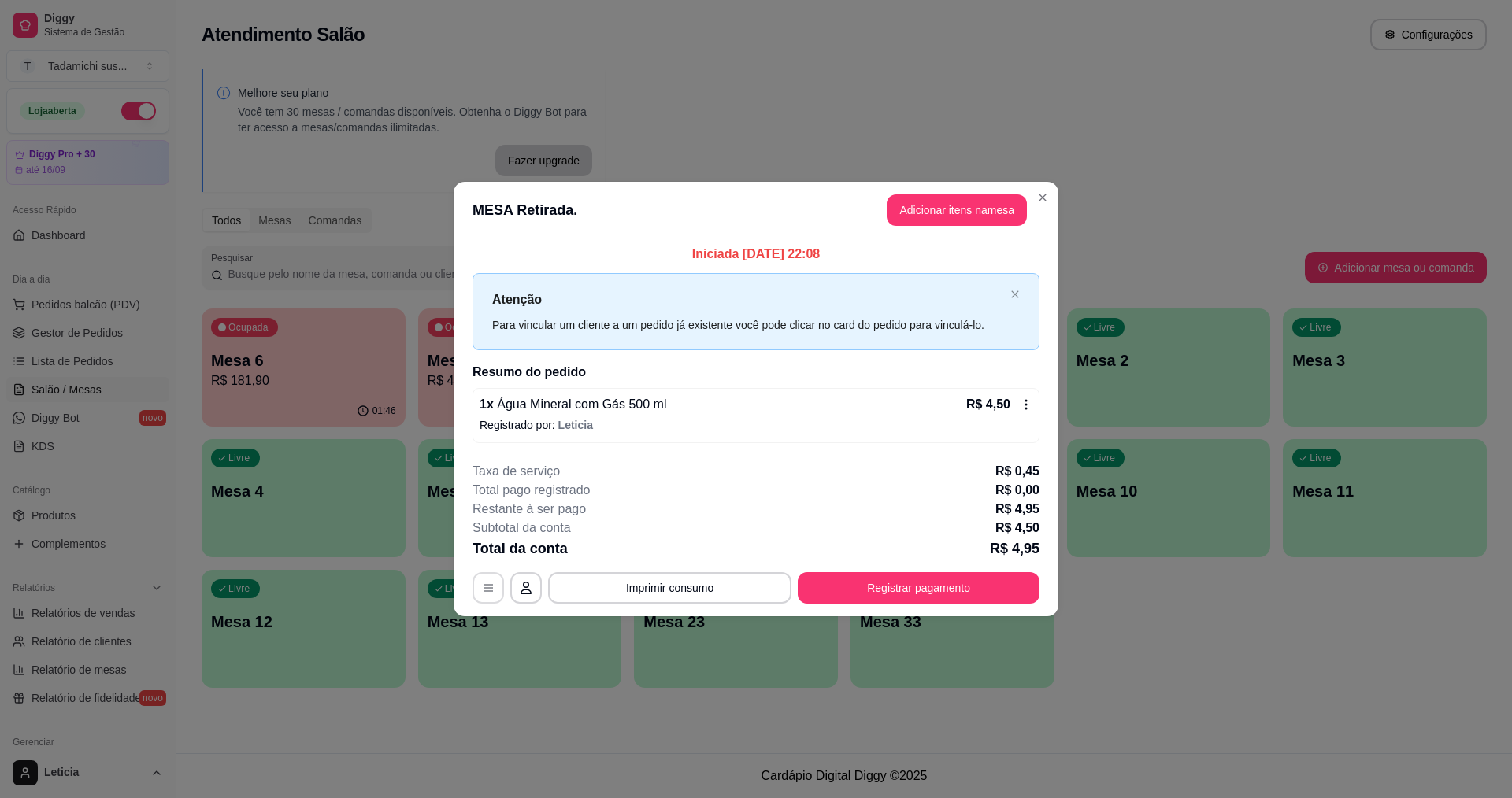
click at [484, 588] on icon "button" at bounding box center [488, 588] width 13 height 13
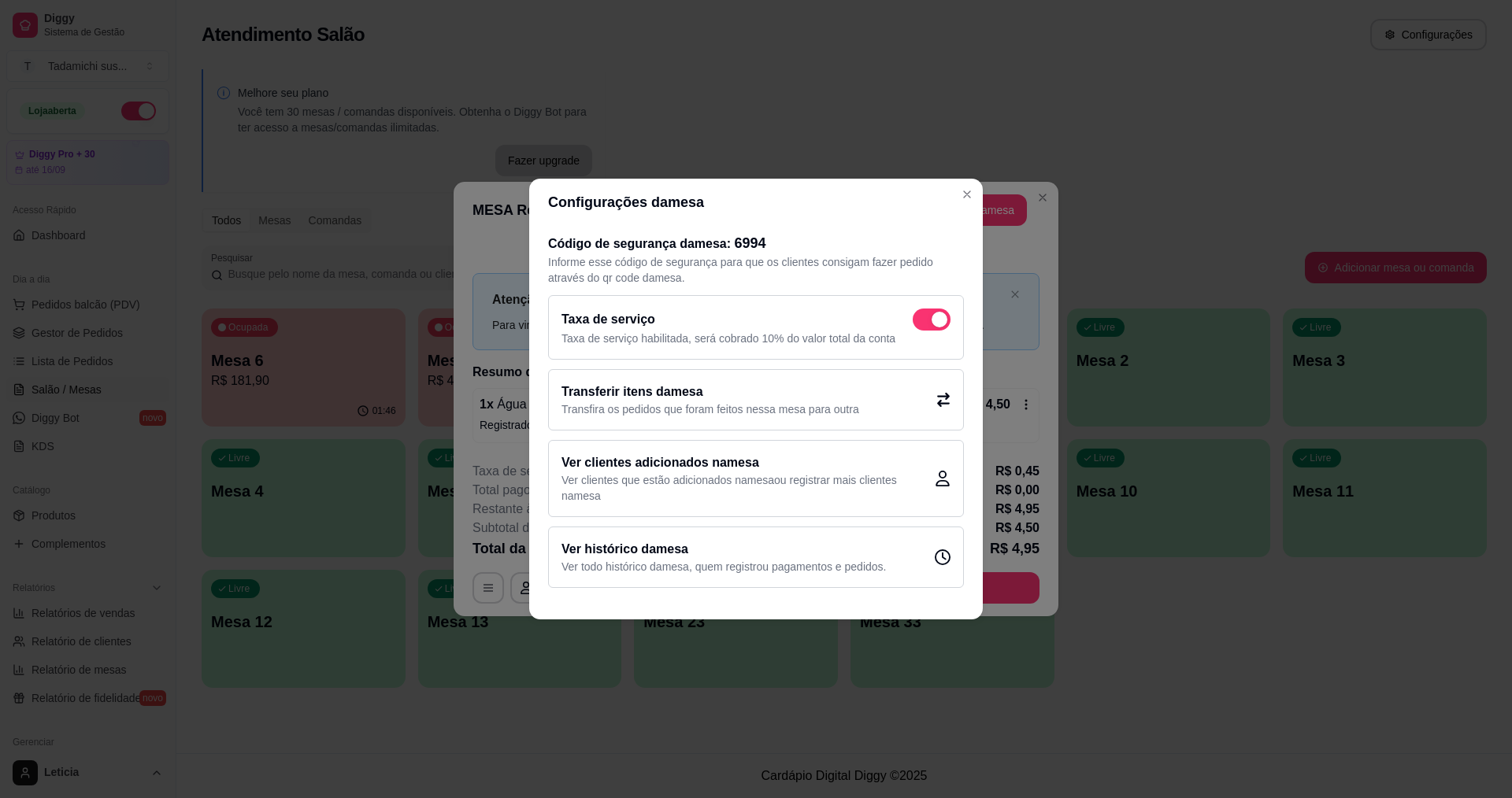
click at [932, 315] on span at bounding box center [939, 320] width 16 height 16
click at [922, 323] on input "checkbox" at bounding box center [917, 328] width 10 height 10
checkbox input "false"
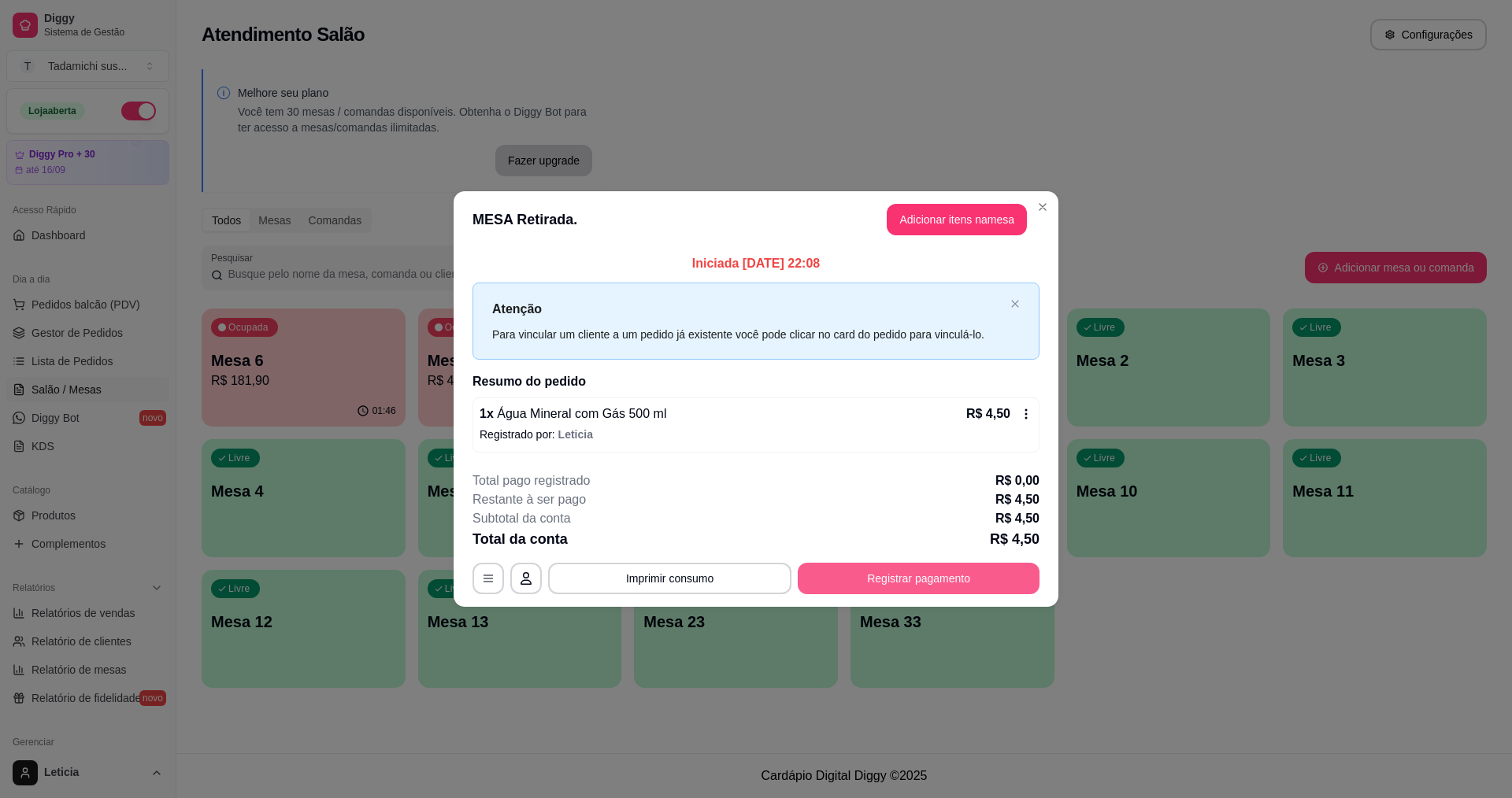
click at [916, 572] on button "Registrar pagamento" at bounding box center [918, 578] width 242 height 31
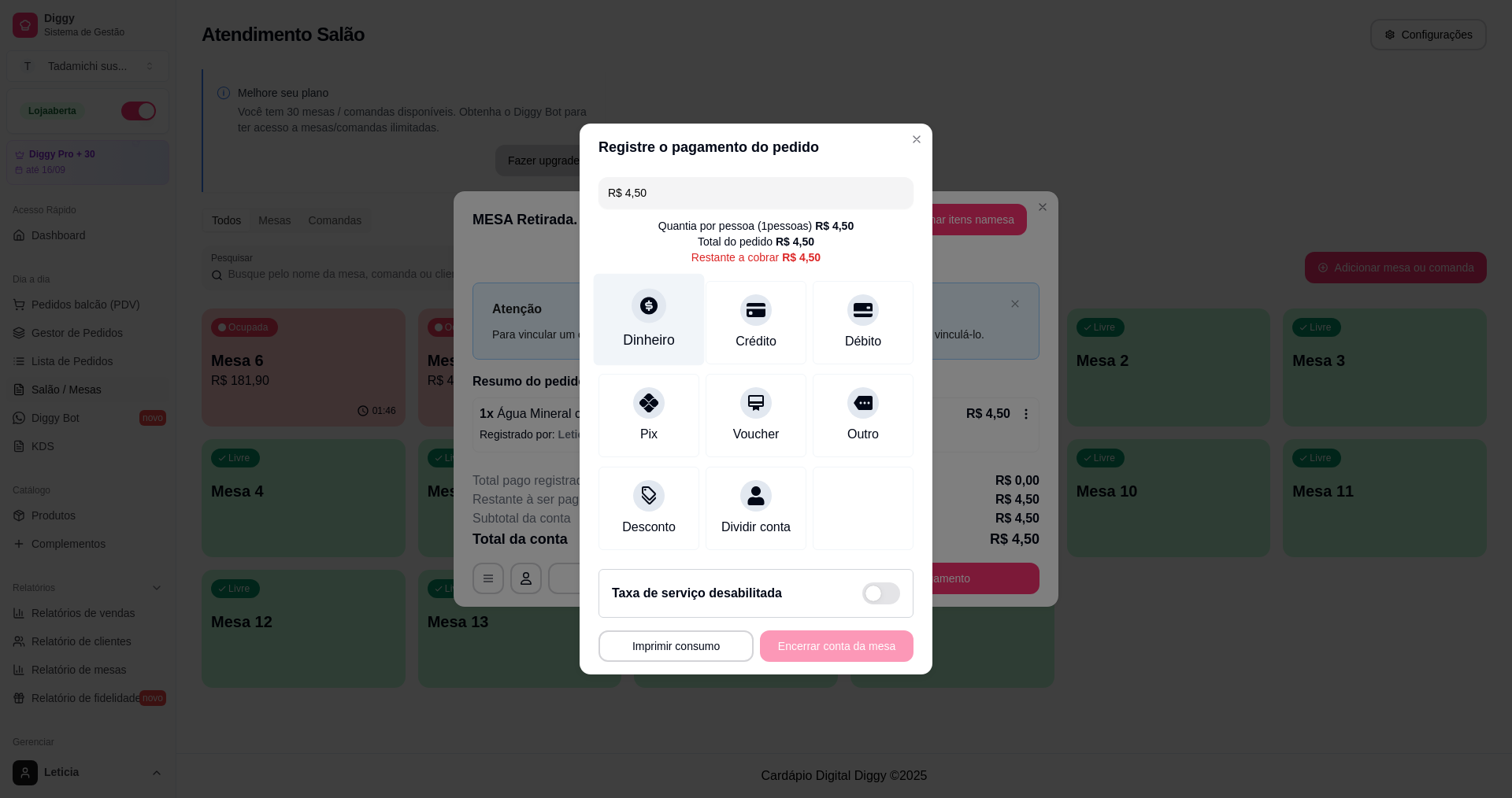
click at [659, 330] on div "Dinheiro" at bounding box center [648, 340] width 52 height 20
type input "R$ 0,00"
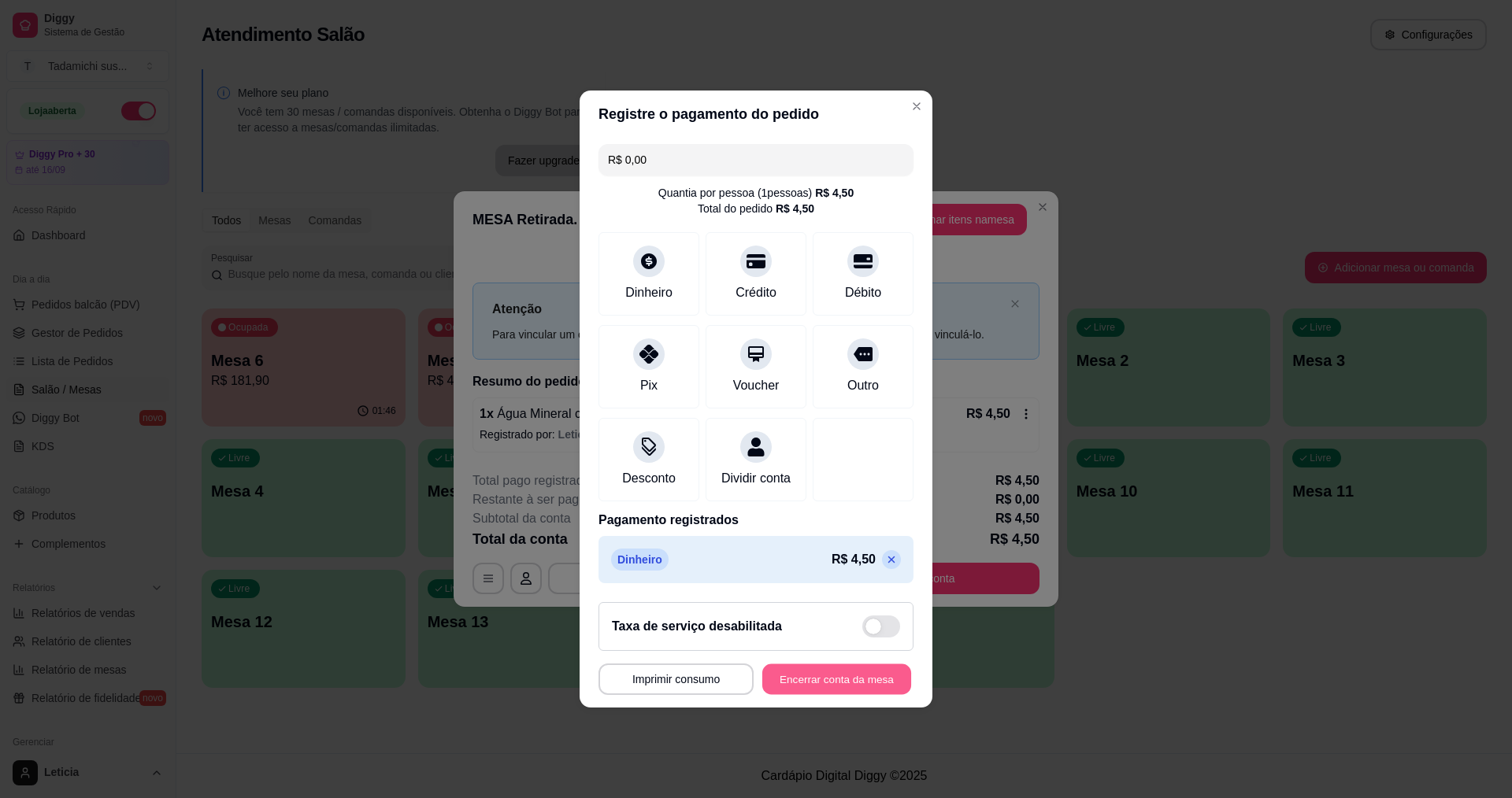
click at [809, 685] on button "Encerrar conta da mesa" at bounding box center [836, 679] width 148 height 31
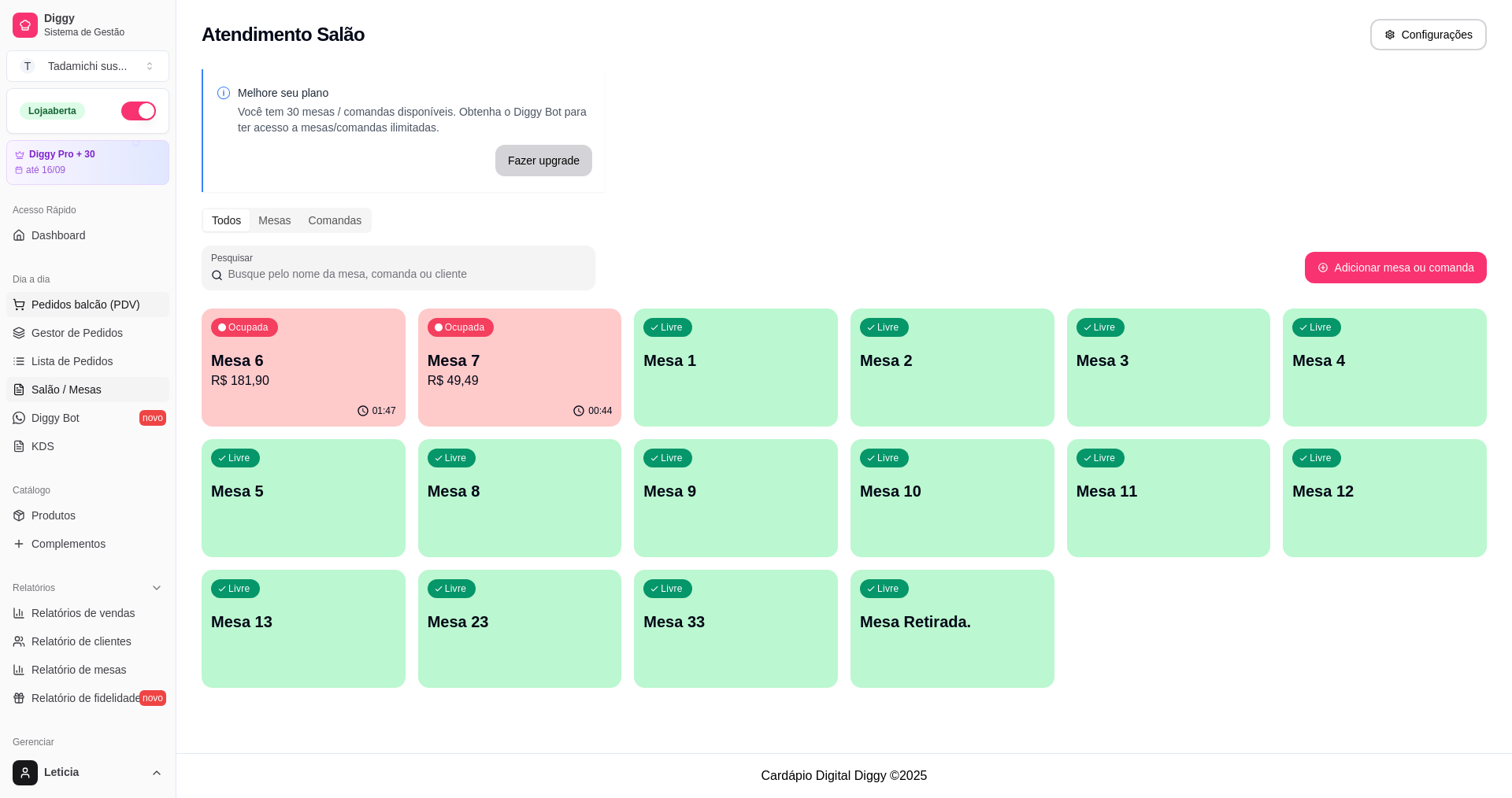
click at [85, 314] on button "Pedidos balcão (PDV)" at bounding box center [87, 304] width 163 height 25
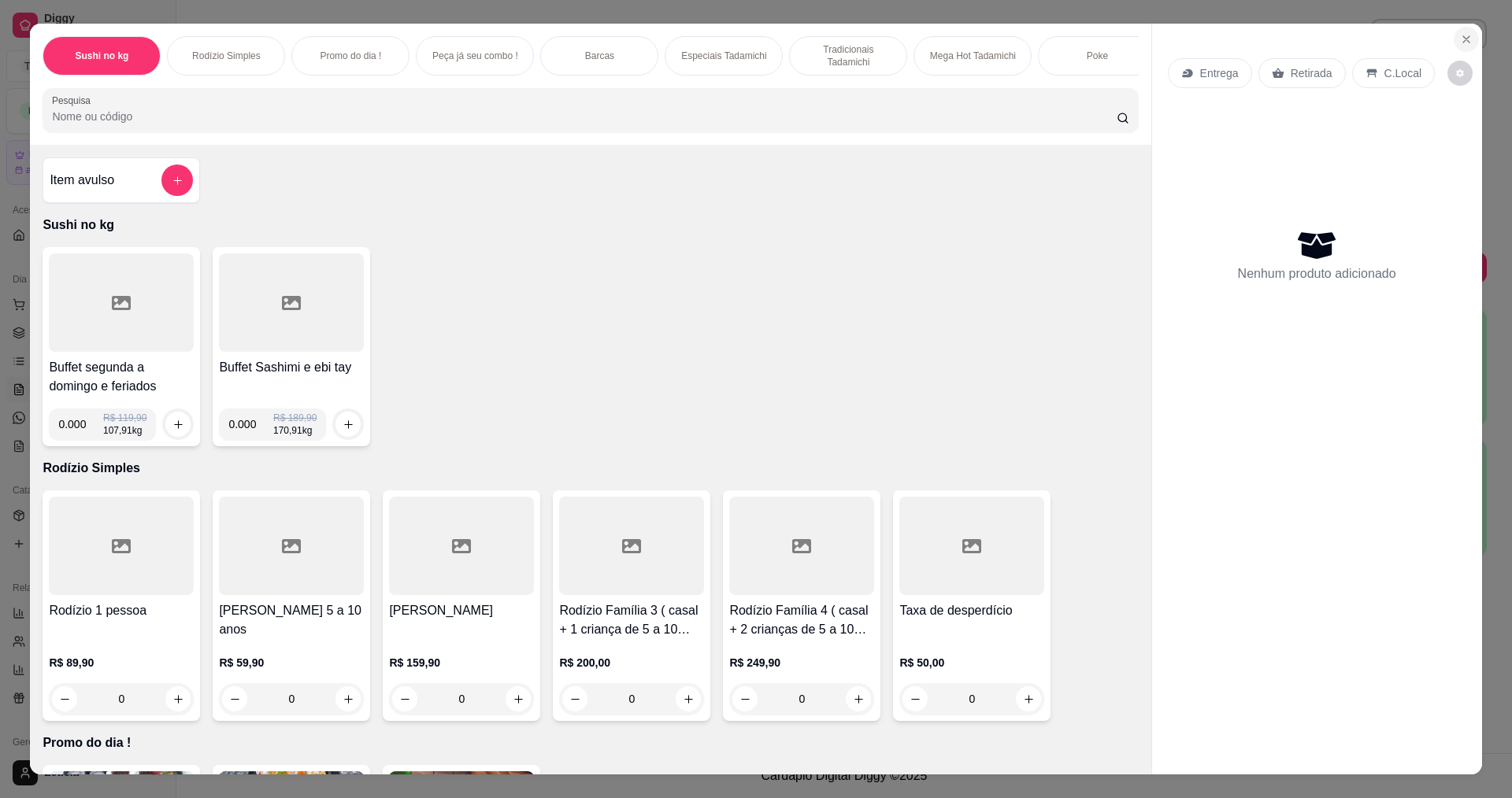
click at [1464, 34] on icon "Close" at bounding box center [1466, 39] width 13 height 13
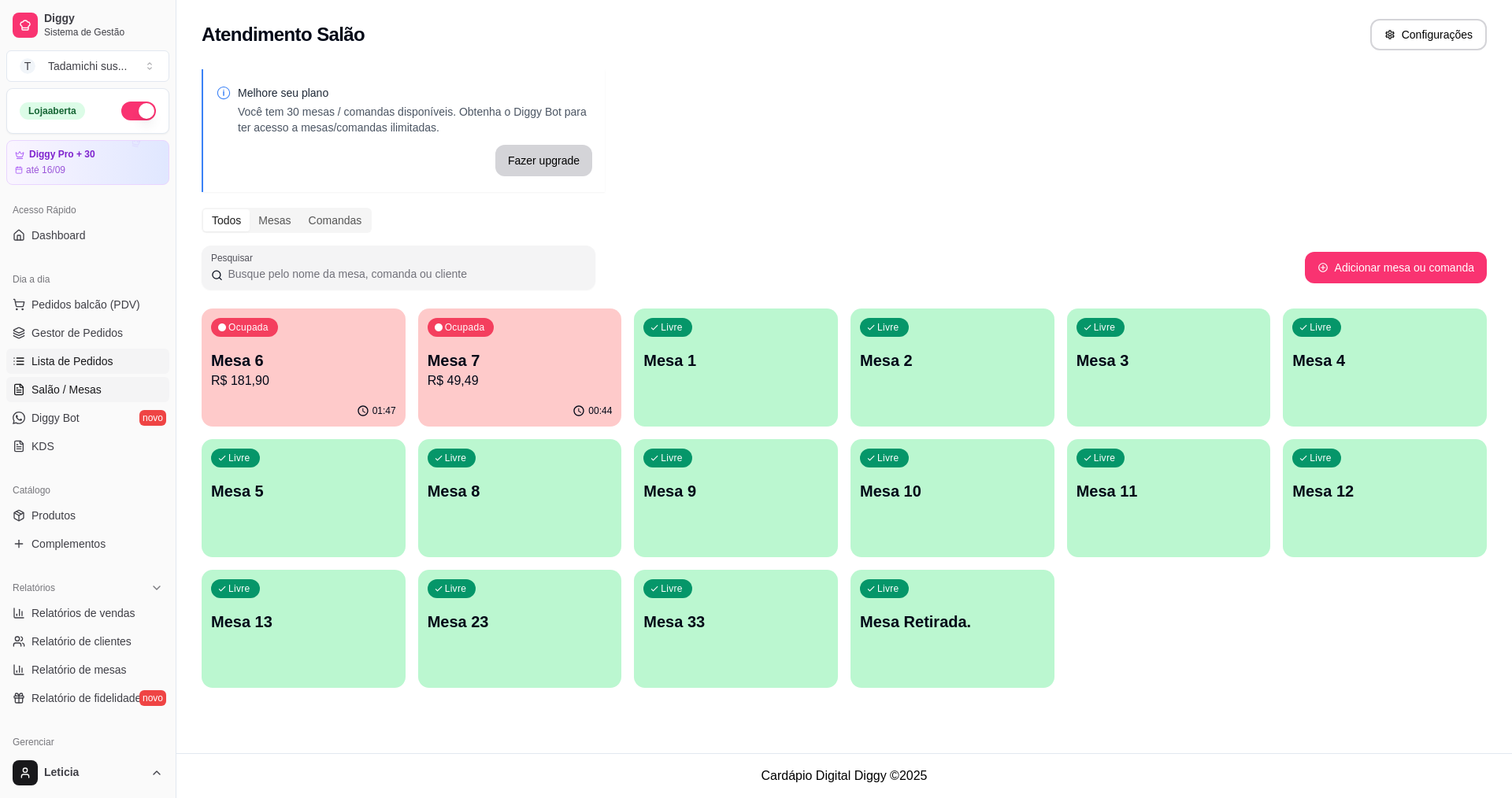
click at [60, 351] on link "Lista de Pedidos" at bounding box center [87, 361] width 163 height 25
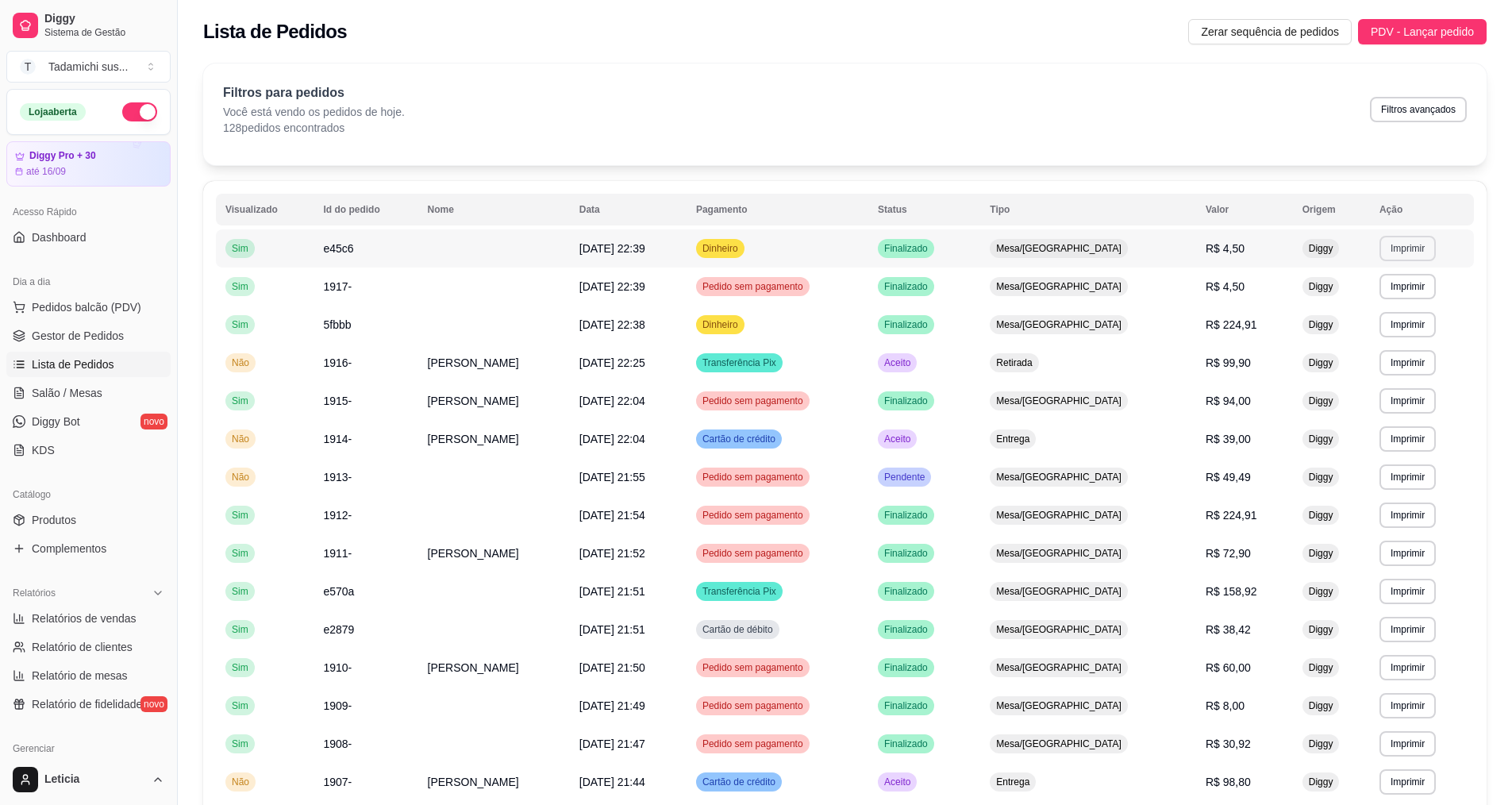
click at [1398, 249] on button "Imprimir" at bounding box center [1408, 249] width 56 height 26
click at [1380, 305] on button "IMPRESSORA" at bounding box center [1369, 304] width 118 height 25
click at [95, 393] on span "Salão / Mesas" at bounding box center [67, 393] width 71 height 16
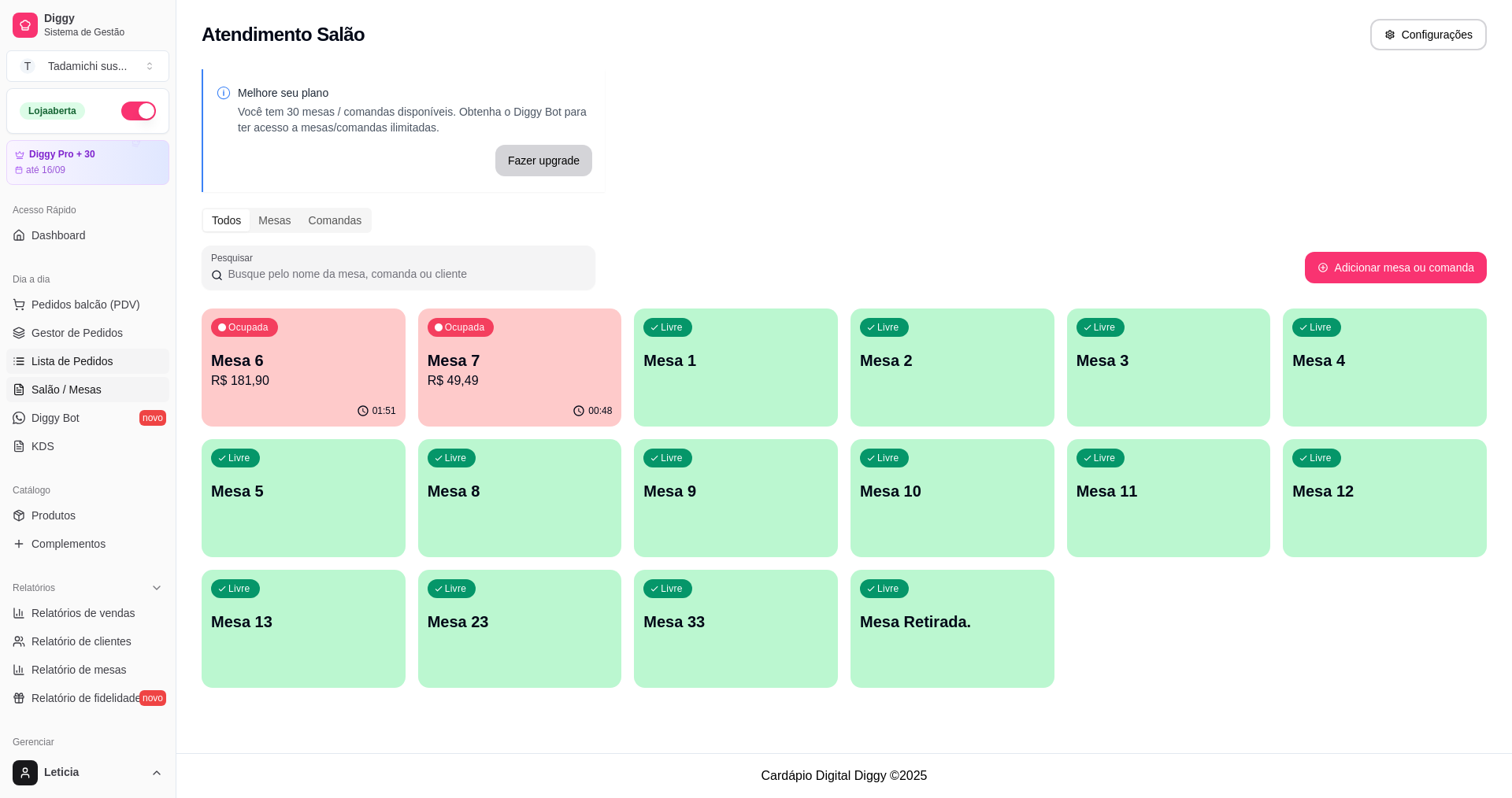
click at [97, 358] on span "Lista de Pedidos" at bounding box center [72, 361] width 82 height 16
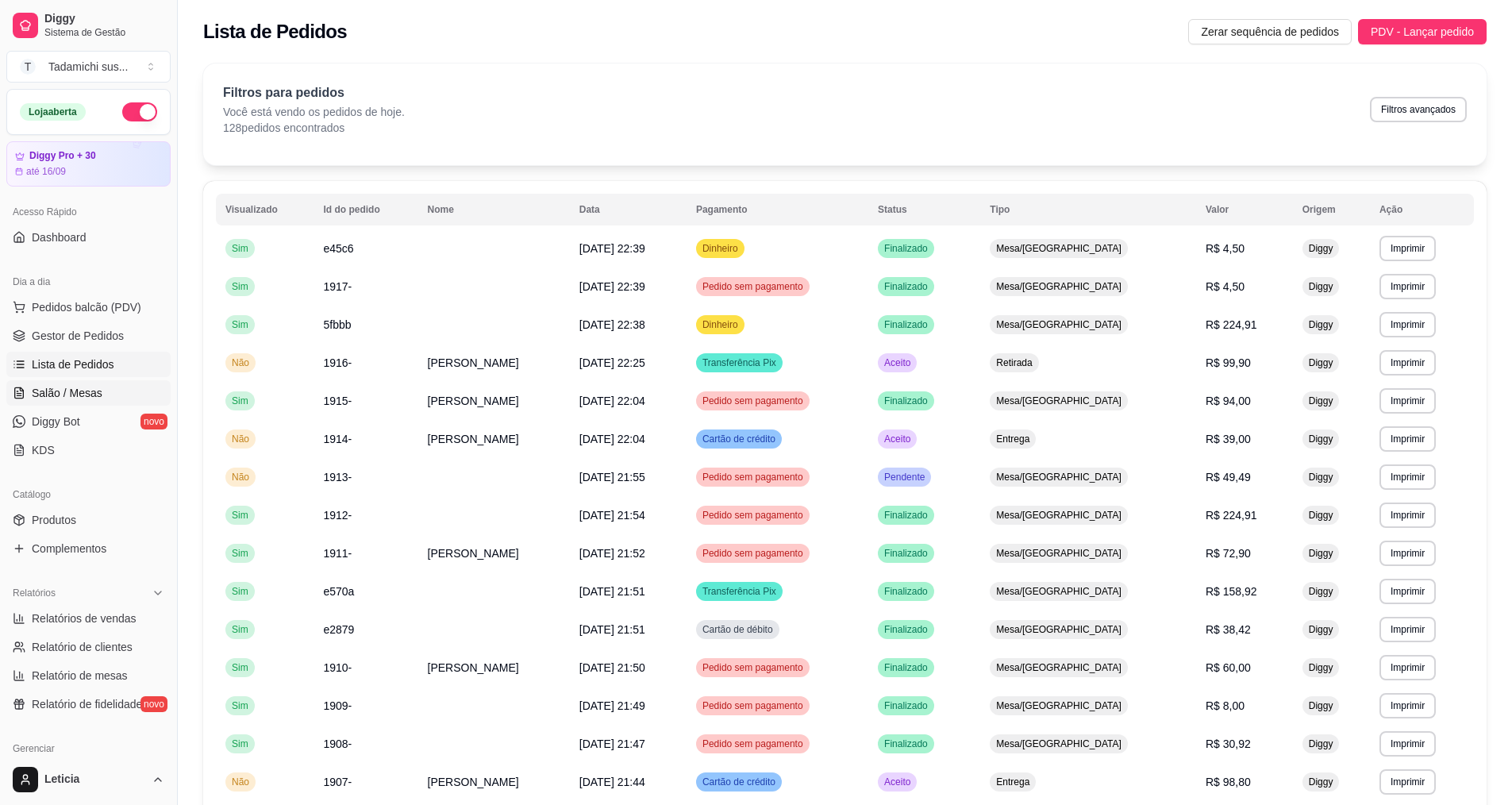
click at [96, 387] on span "Salão / Mesas" at bounding box center [67, 393] width 71 height 16
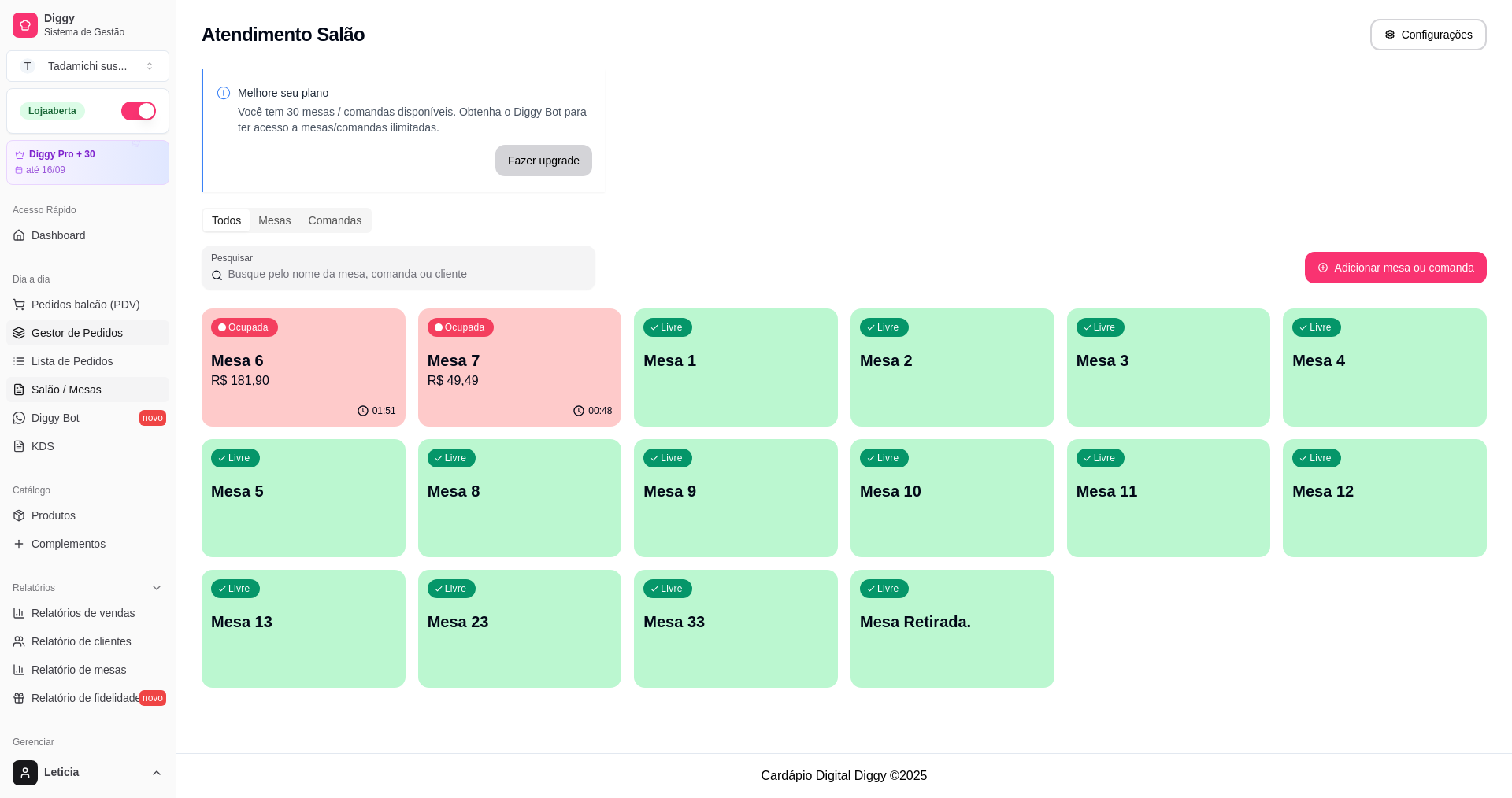
click at [91, 326] on span "Gestor de Pedidos" at bounding box center [77, 332] width 92 height 16
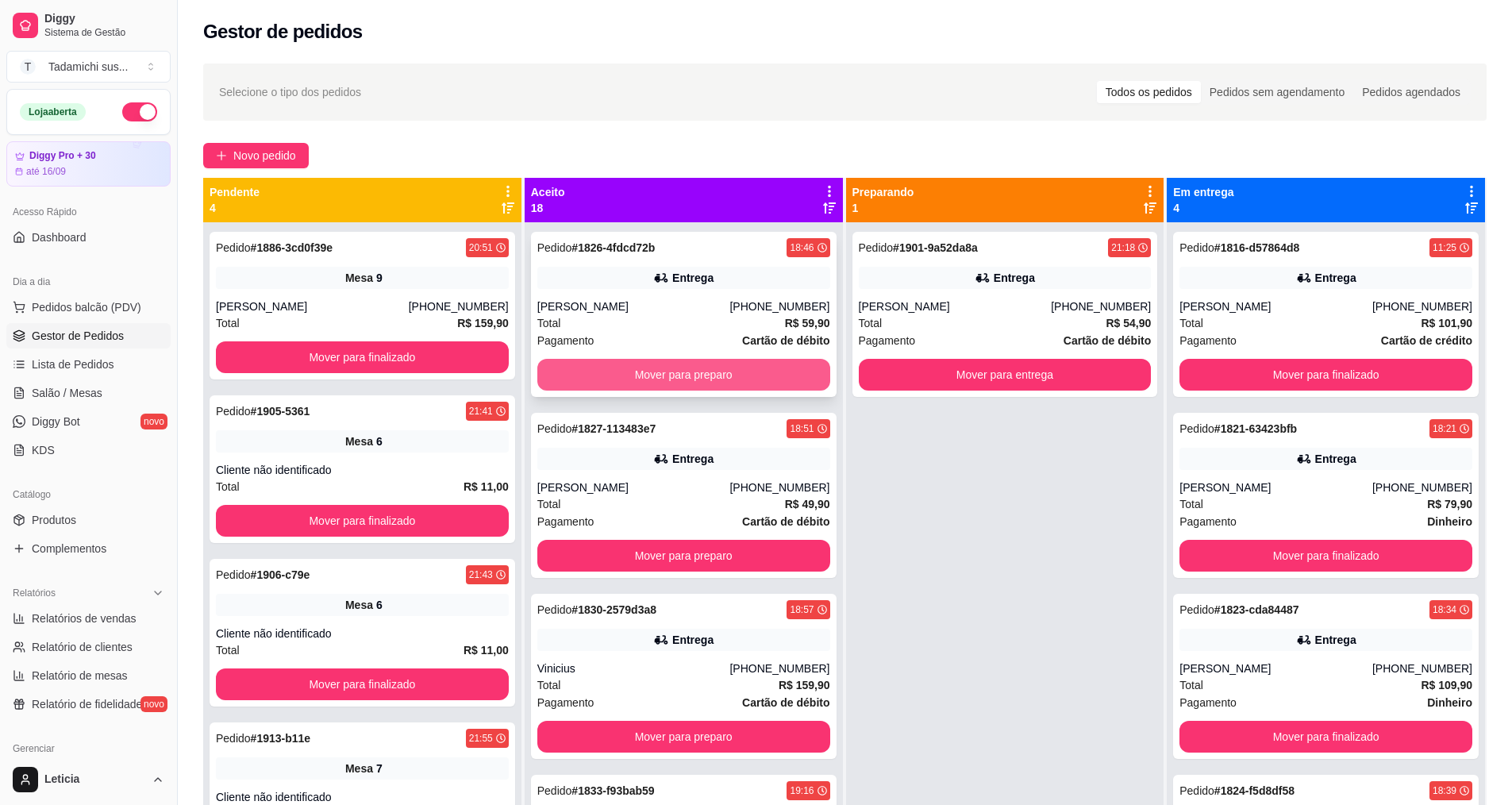
click at [708, 370] on button "Mover para preparo" at bounding box center [683, 375] width 292 height 32
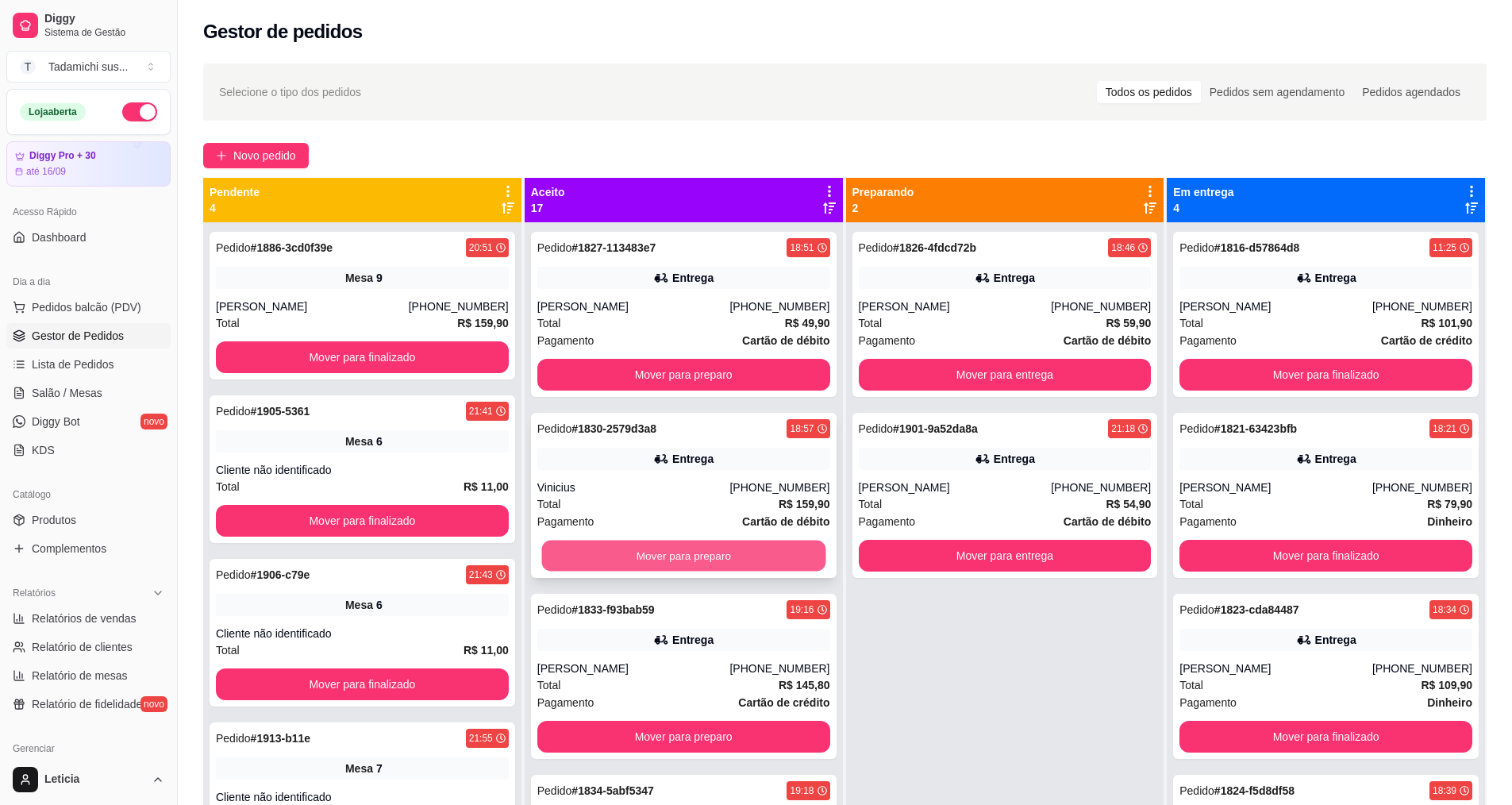
click at [705, 558] on button "Mover para preparo" at bounding box center [683, 556] width 284 height 31
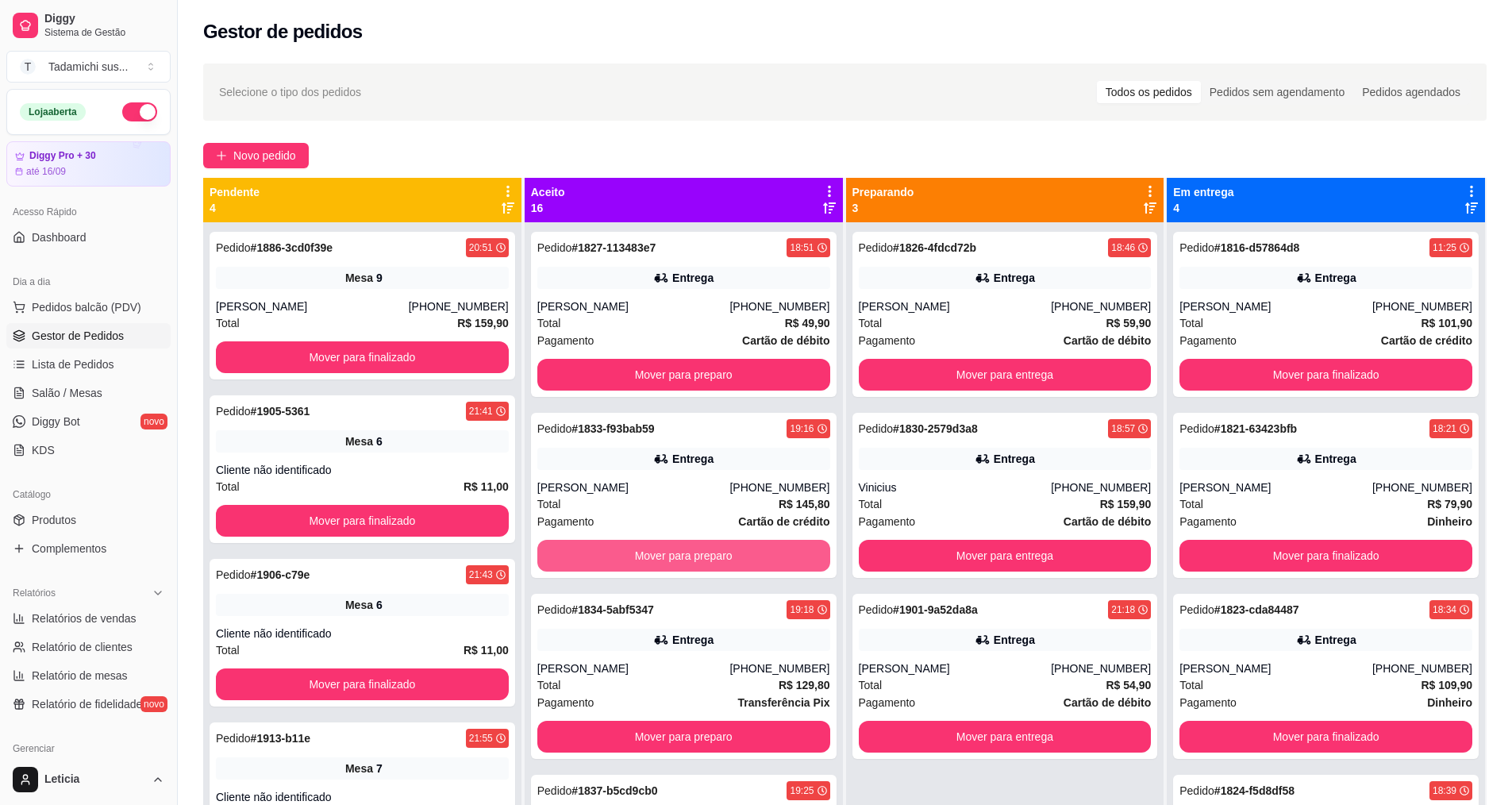
click at [705, 551] on button "Mover para preparo" at bounding box center [683, 555] width 292 height 32
click at [705, 551] on button "Mover para preparo" at bounding box center [683, 556] width 284 height 31
click at [705, 551] on button "Mover para preparo" at bounding box center [683, 555] width 292 height 32
click at [705, 551] on button "Mover para preparo" at bounding box center [683, 556] width 284 height 31
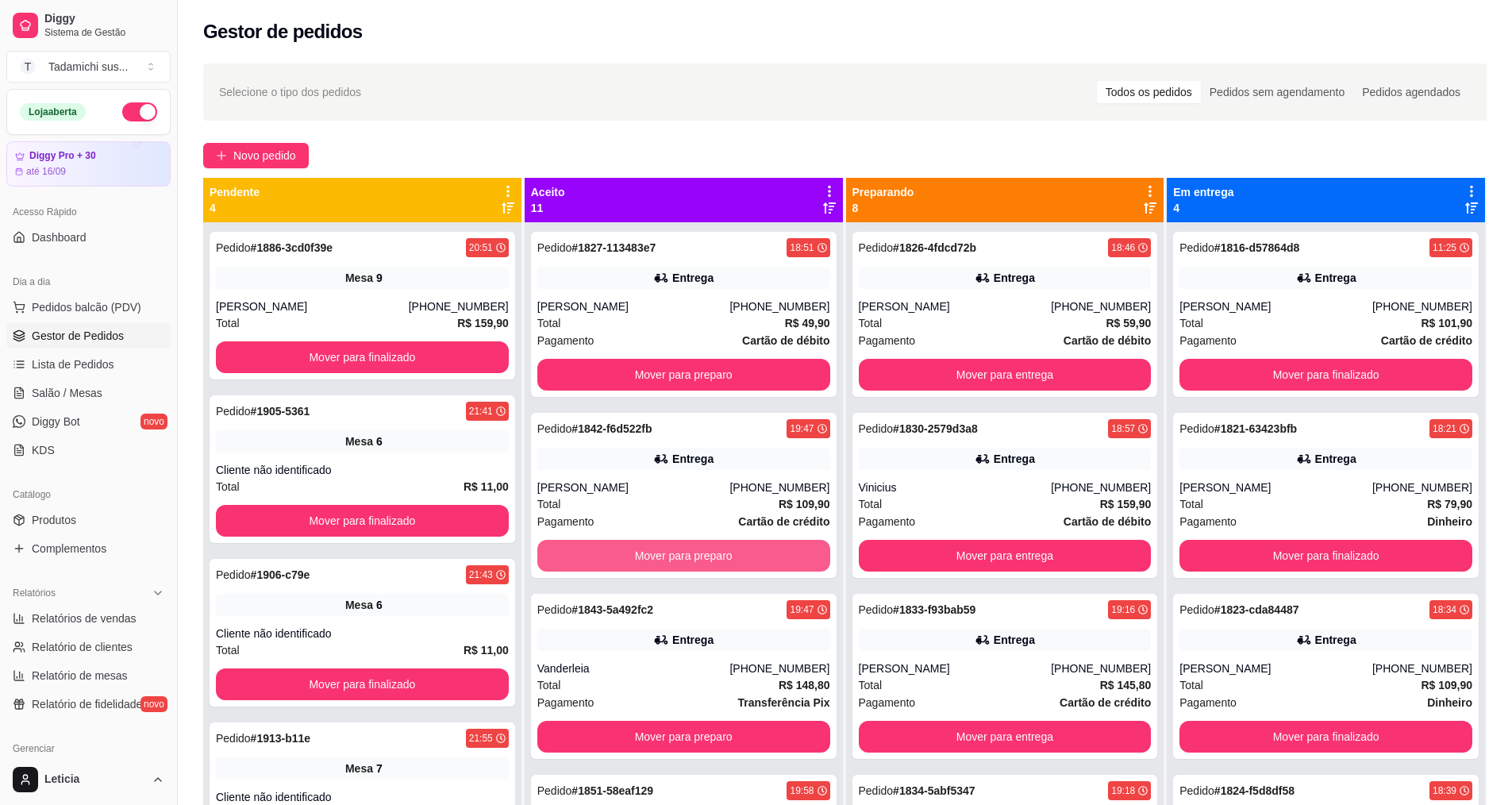
click at [705, 551] on button "Mover para preparo" at bounding box center [683, 555] width 292 height 32
click at [705, 551] on button "Mover para preparo" at bounding box center [683, 556] width 284 height 31
click at [705, 551] on button "Mover para preparo" at bounding box center [683, 555] width 292 height 32
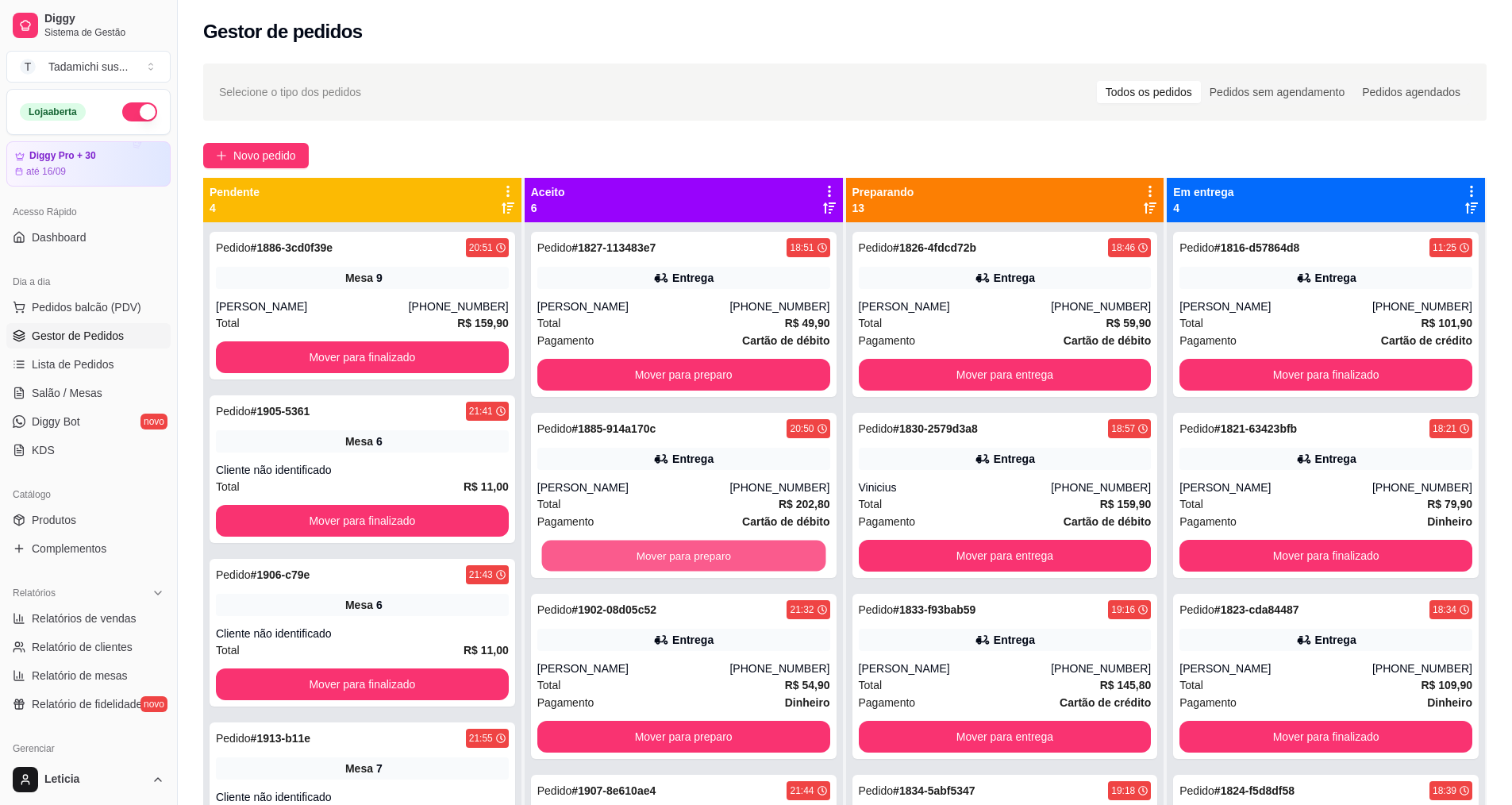
click at [705, 551] on button "Mover para preparo" at bounding box center [683, 556] width 284 height 31
click at [705, 551] on button "Mover para preparo" at bounding box center [683, 555] width 292 height 32
click at [705, 551] on button "Mover para preparo" at bounding box center [683, 556] width 284 height 31
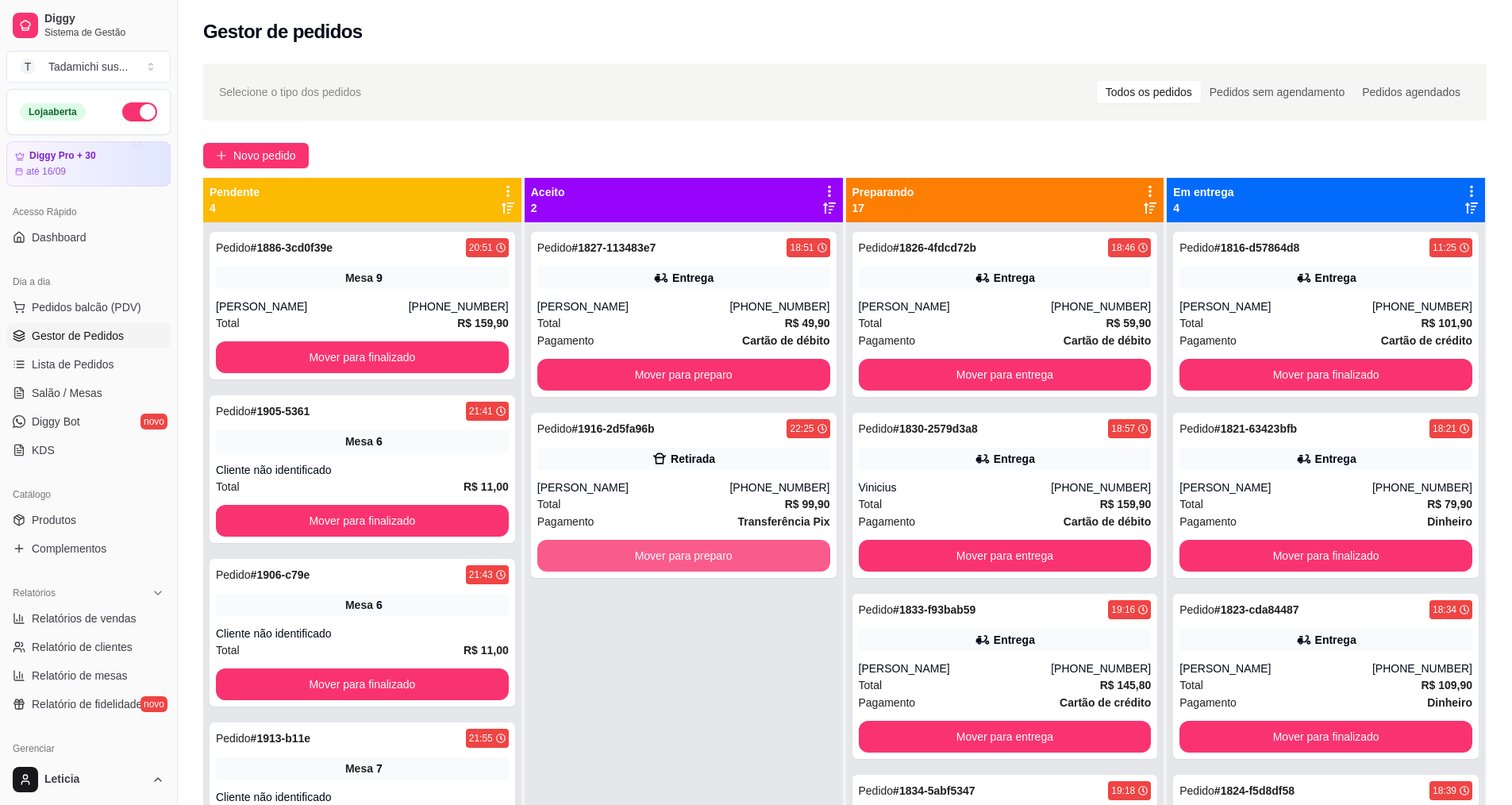
click at [705, 551] on button "Mover para preparo" at bounding box center [683, 555] width 292 height 32
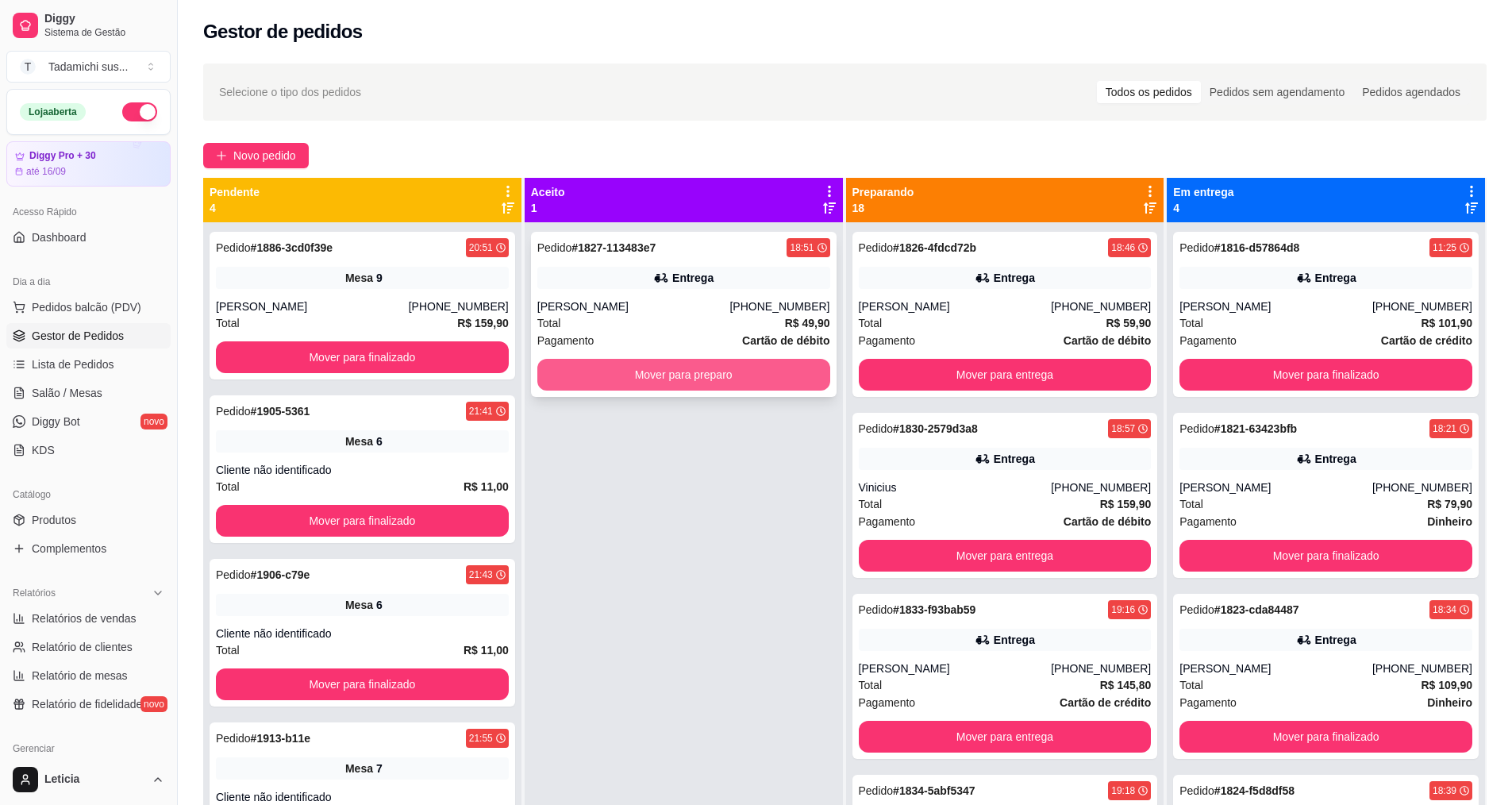
click at [678, 370] on button "Mover para preparo" at bounding box center [683, 375] width 292 height 32
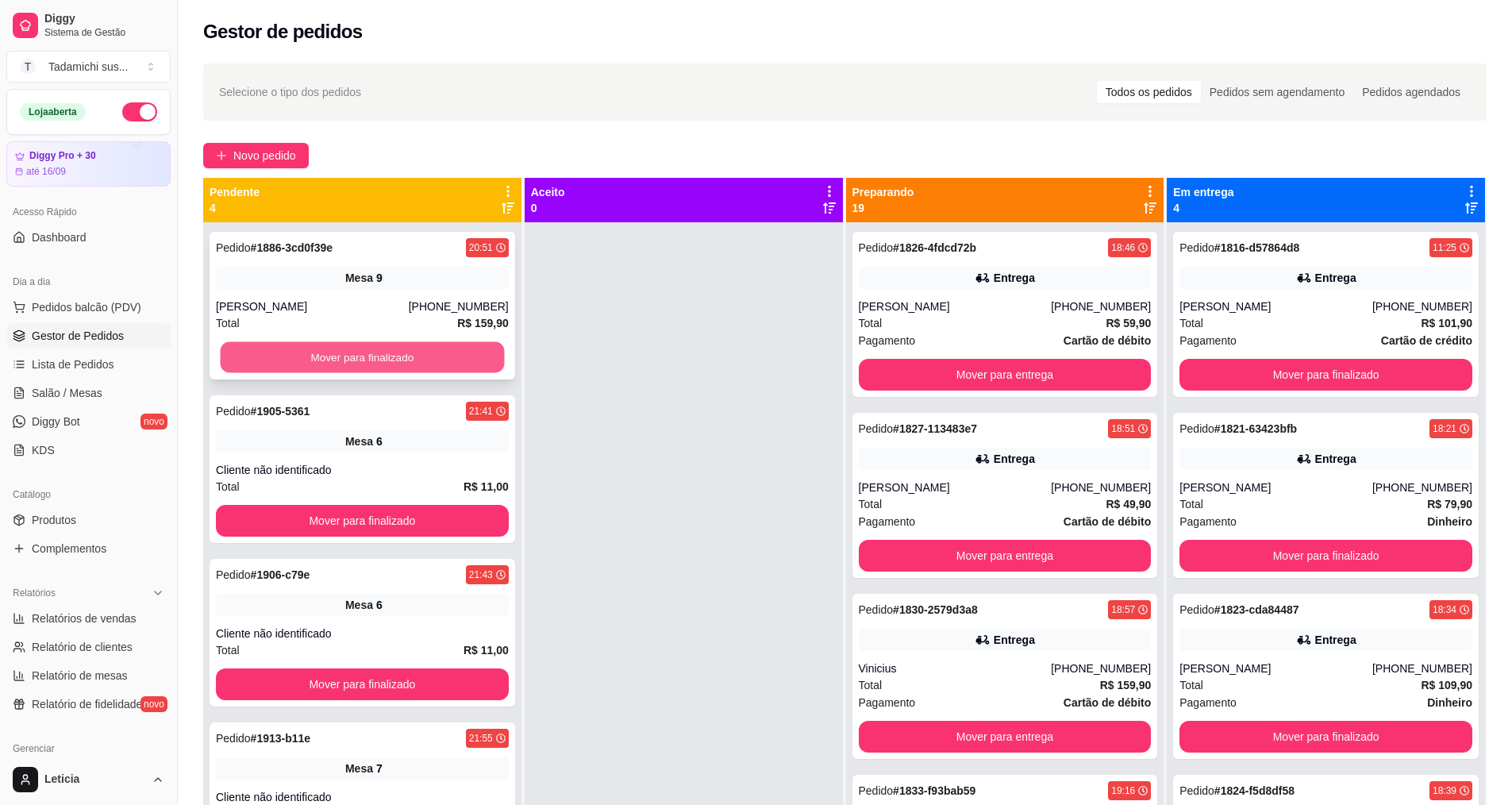
click at [408, 348] on button "Mover para finalizado" at bounding box center [363, 358] width 284 height 31
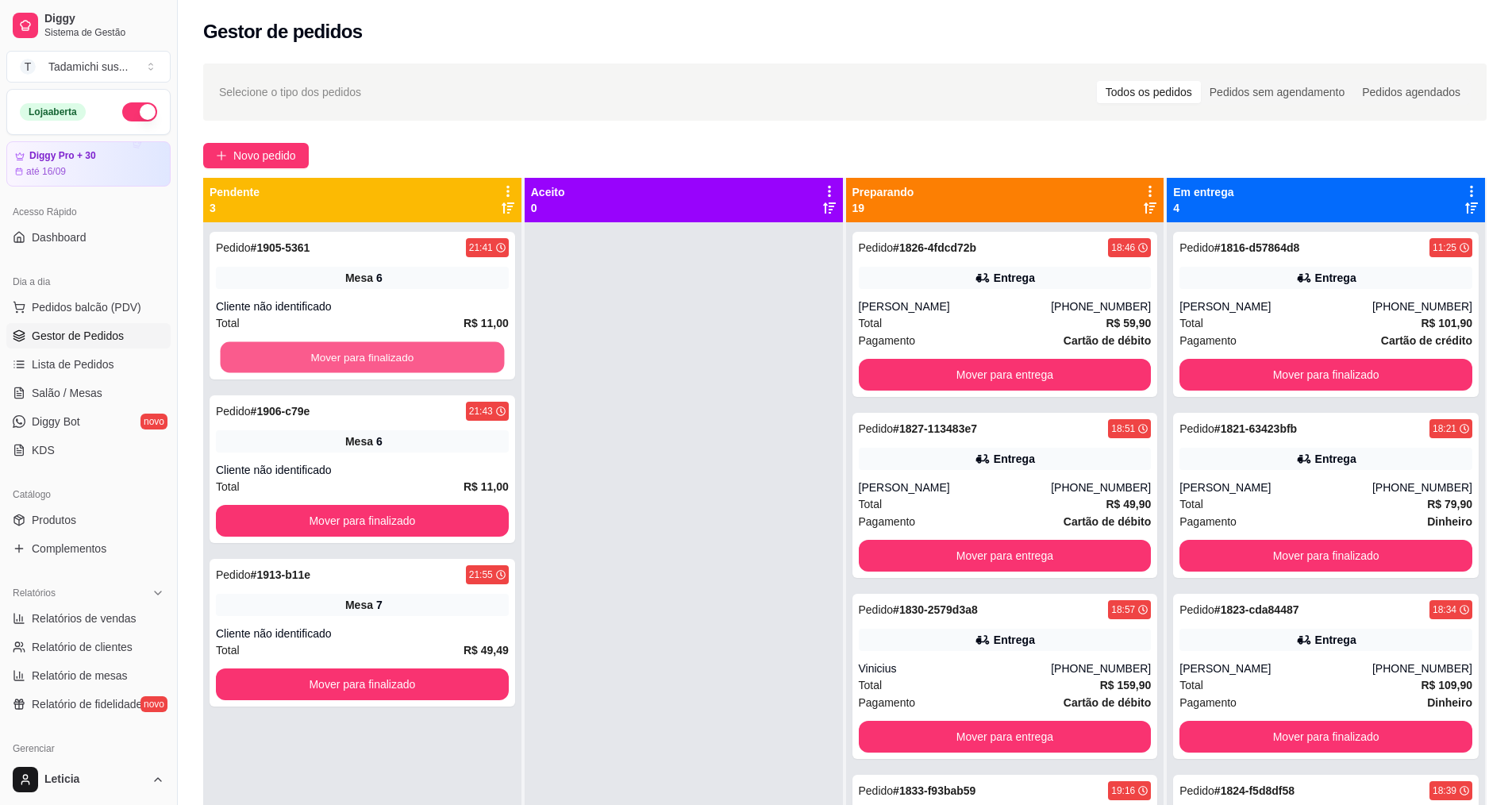
click at [408, 348] on button "Mover para finalizado" at bounding box center [363, 358] width 284 height 31
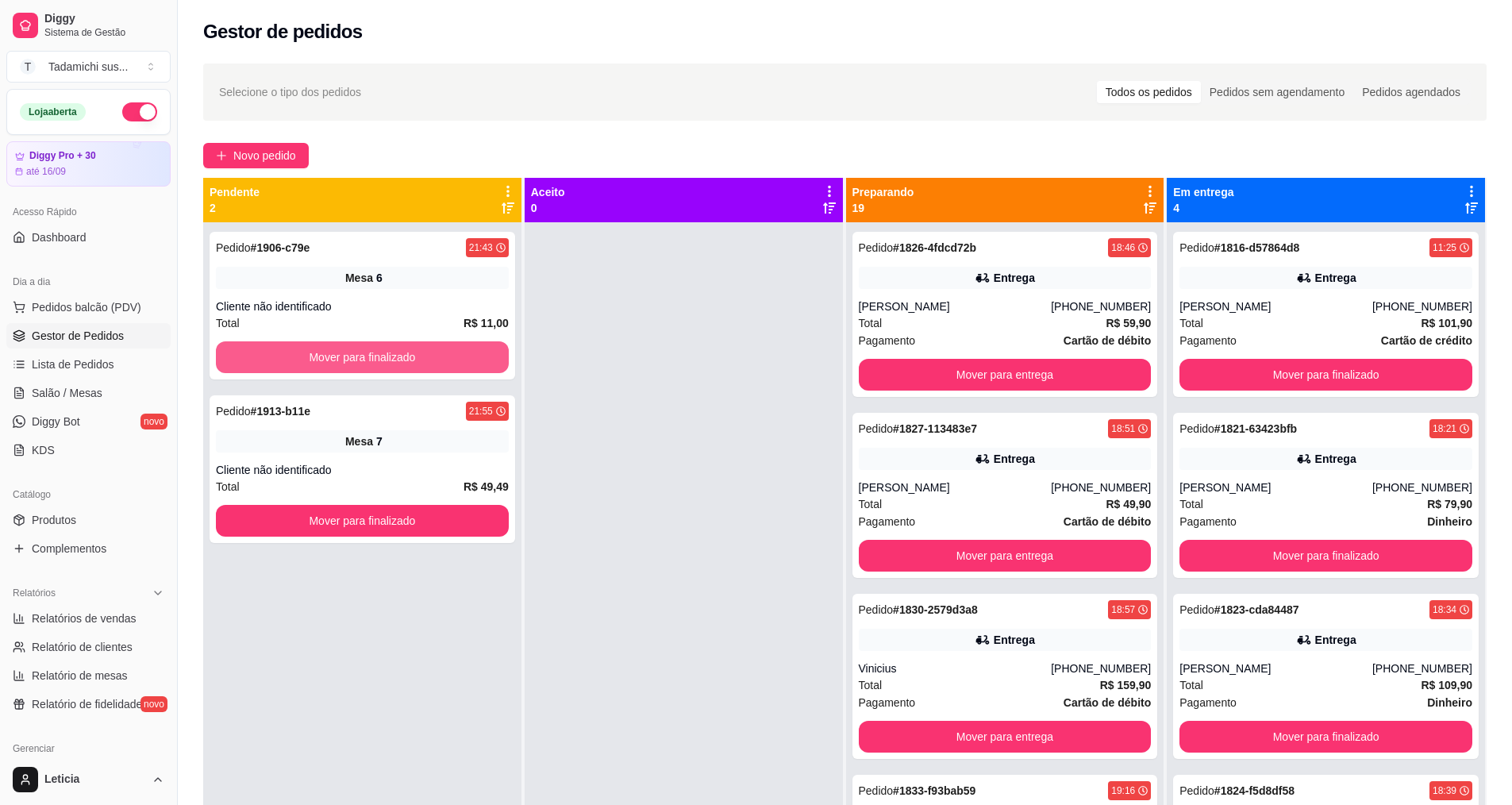
click at [408, 348] on button "Mover para finalizado" at bounding box center [362, 357] width 292 height 32
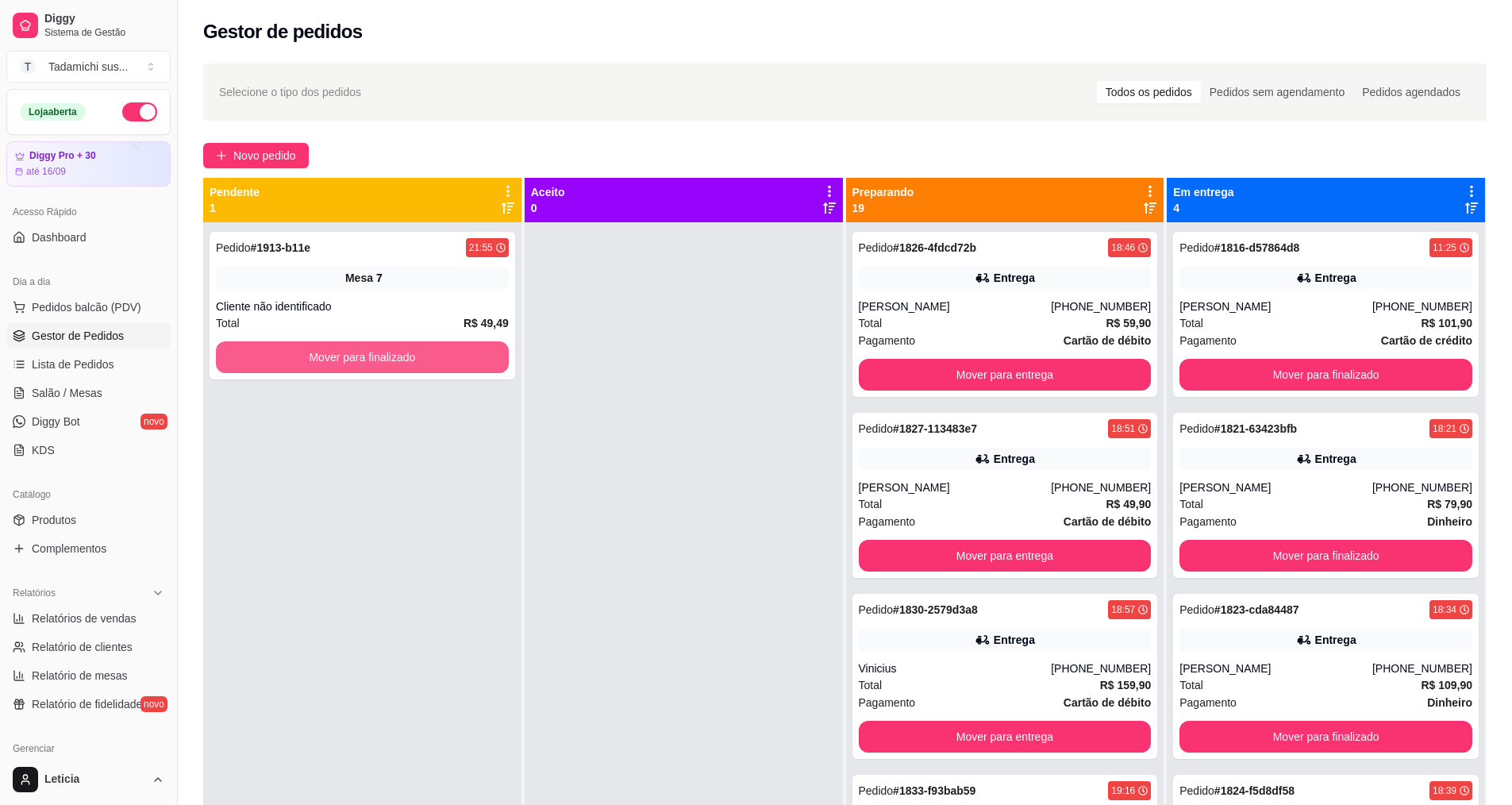
click at [408, 348] on button "Mover para finalizado" at bounding box center [362, 357] width 292 height 32
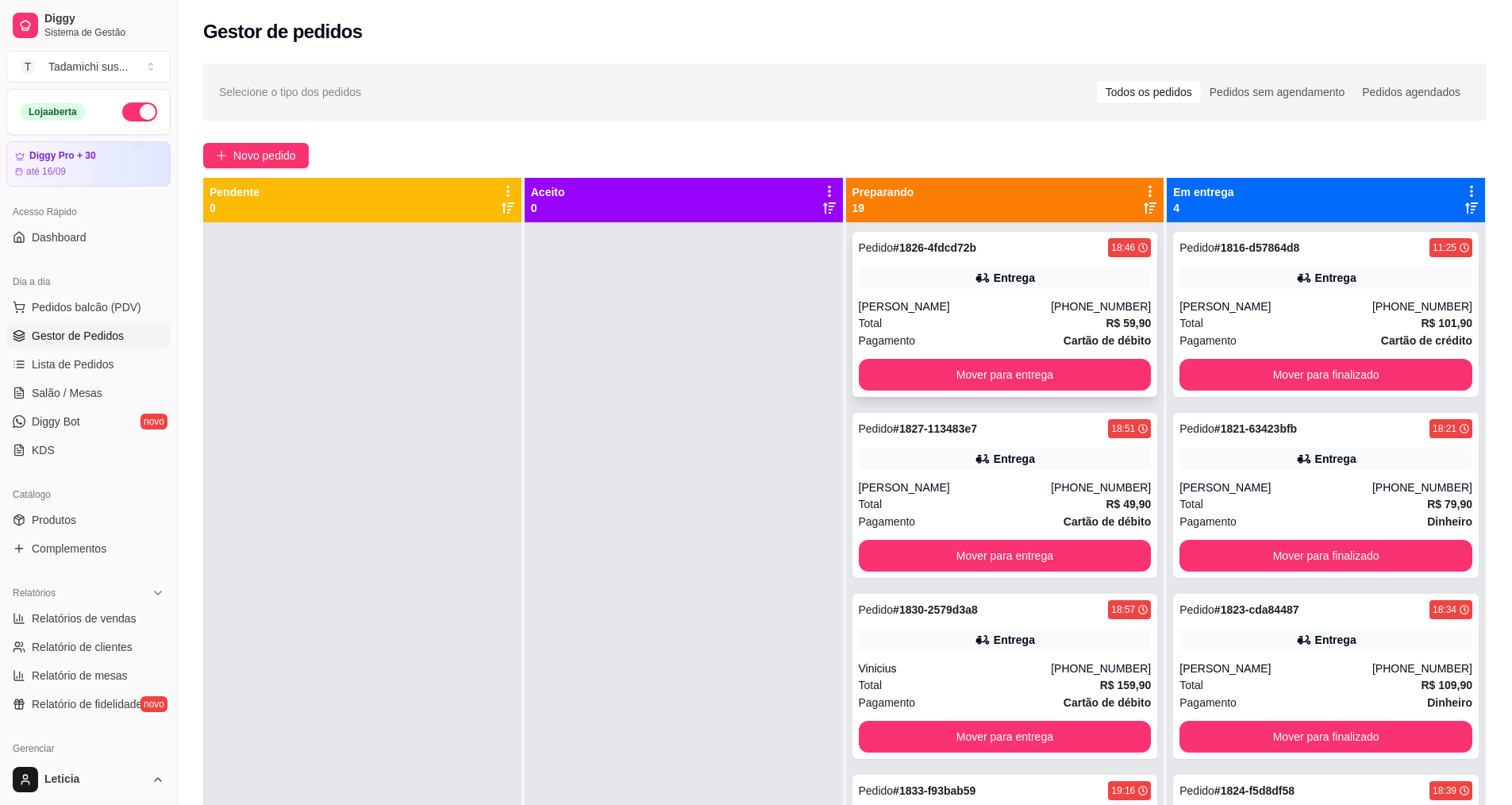
click at [919, 358] on div "Pedido # 1826-4fdcd72b 18:46 Entrega [PERSON_NAME] [PHONE_NUMBER] Total R$ 59,9…" at bounding box center [1005, 314] width 305 height 165
click at [918, 376] on button "Mover para entrega" at bounding box center [1005, 375] width 292 height 32
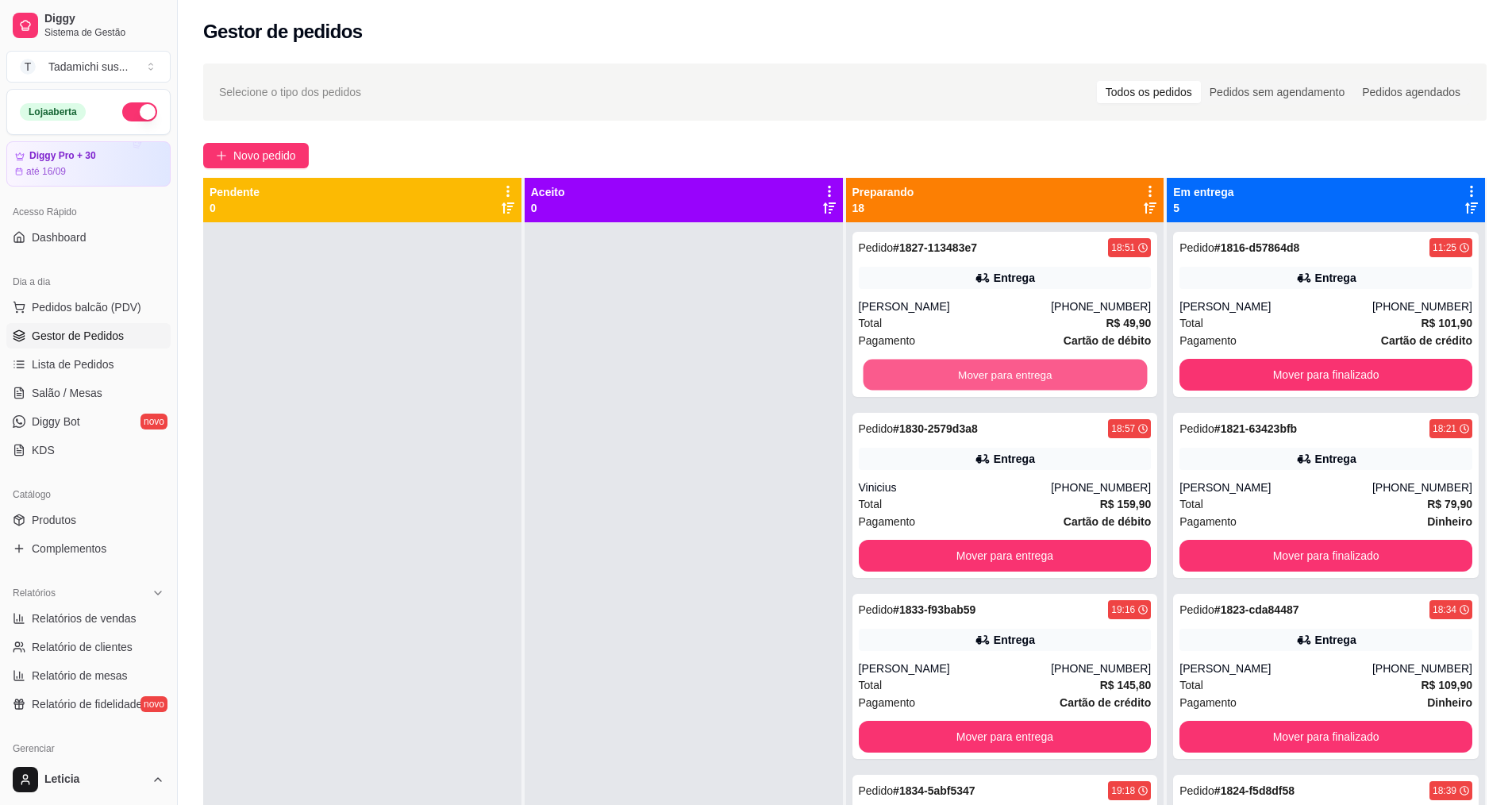
click at [918, 376] on button "Mover para entrega" at bounding box center [1005, 375] width 284 height 31
click at [918, 376] on button "Mover para entrega" at bounding box center [1005, 375] width 292 height 32
click at [918, 376] on button "Mover para entrega" at bounding box center [1005, 375] width 284 height 31
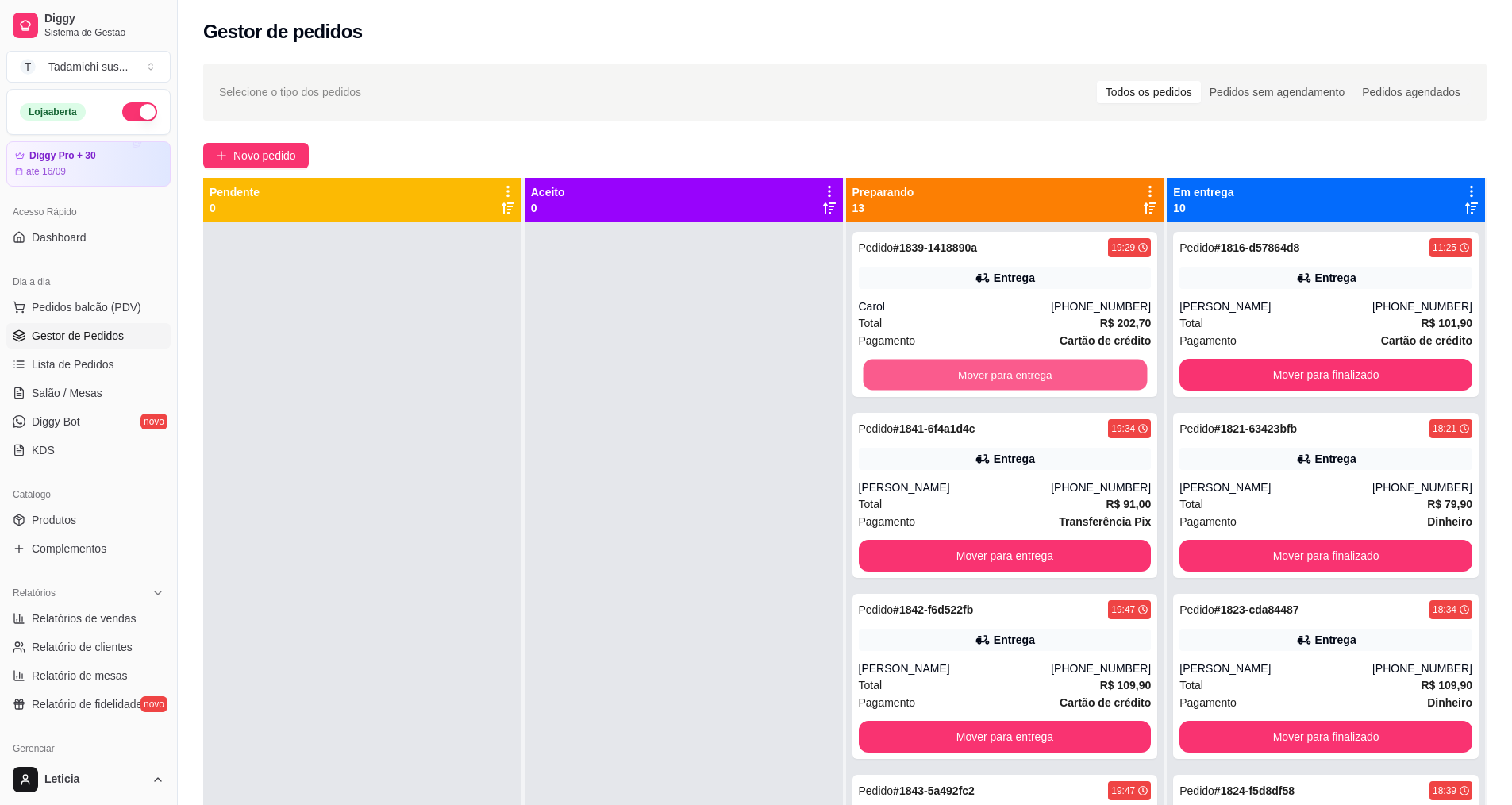
click at [918, 376] on button "Mover para entrega" at bounding box center [1005, 375] width 284 height 31
click at [918, 376] on button "Mover para entrega" at bounding box center [1005, 375] width 292 height 32
click at [918, 376] on button "Mover para entrega" at bounding box center [1005, 375] width 284 height 31
click at [918, 376] on button "Mover para entrega" at bounding box center [1005, 375] width 292 height 32
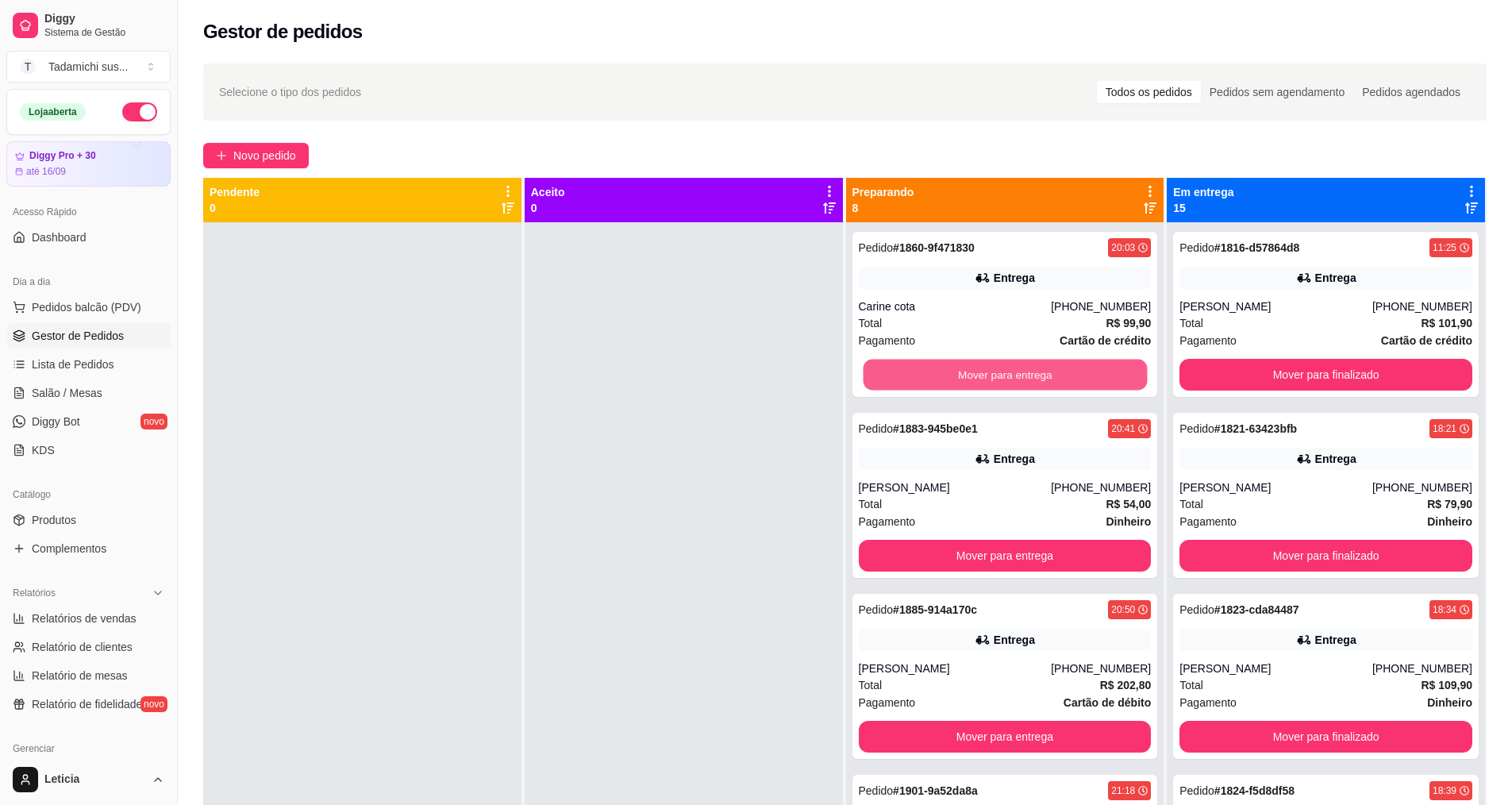
click at [918, 376] on button "Mover para entrega" at bounding box center [1005, 375] width 284 height 31
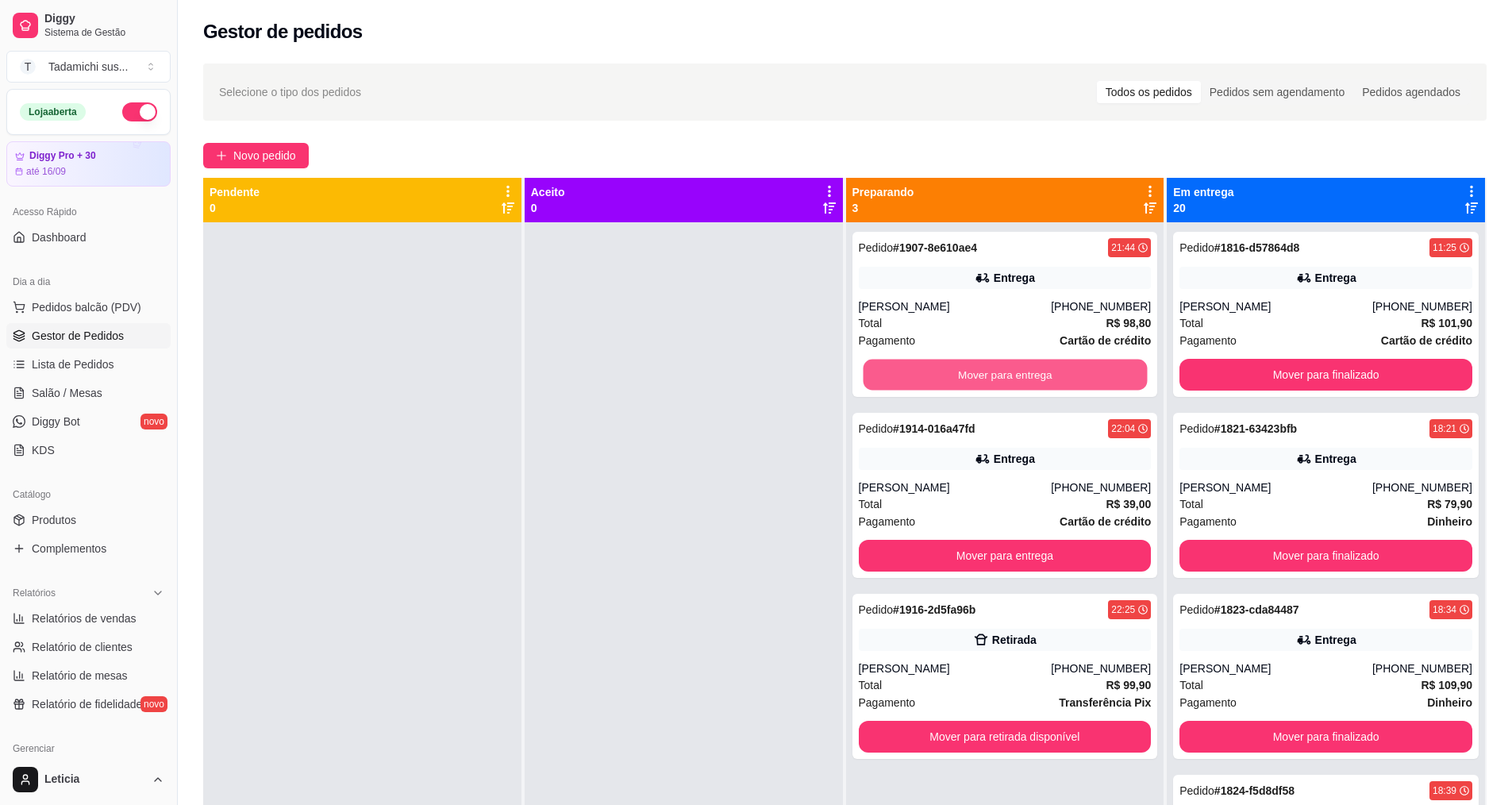
click at [918, 376] on button "Mover para entrega" at bounding box center [1005, 375] width 284 height 31
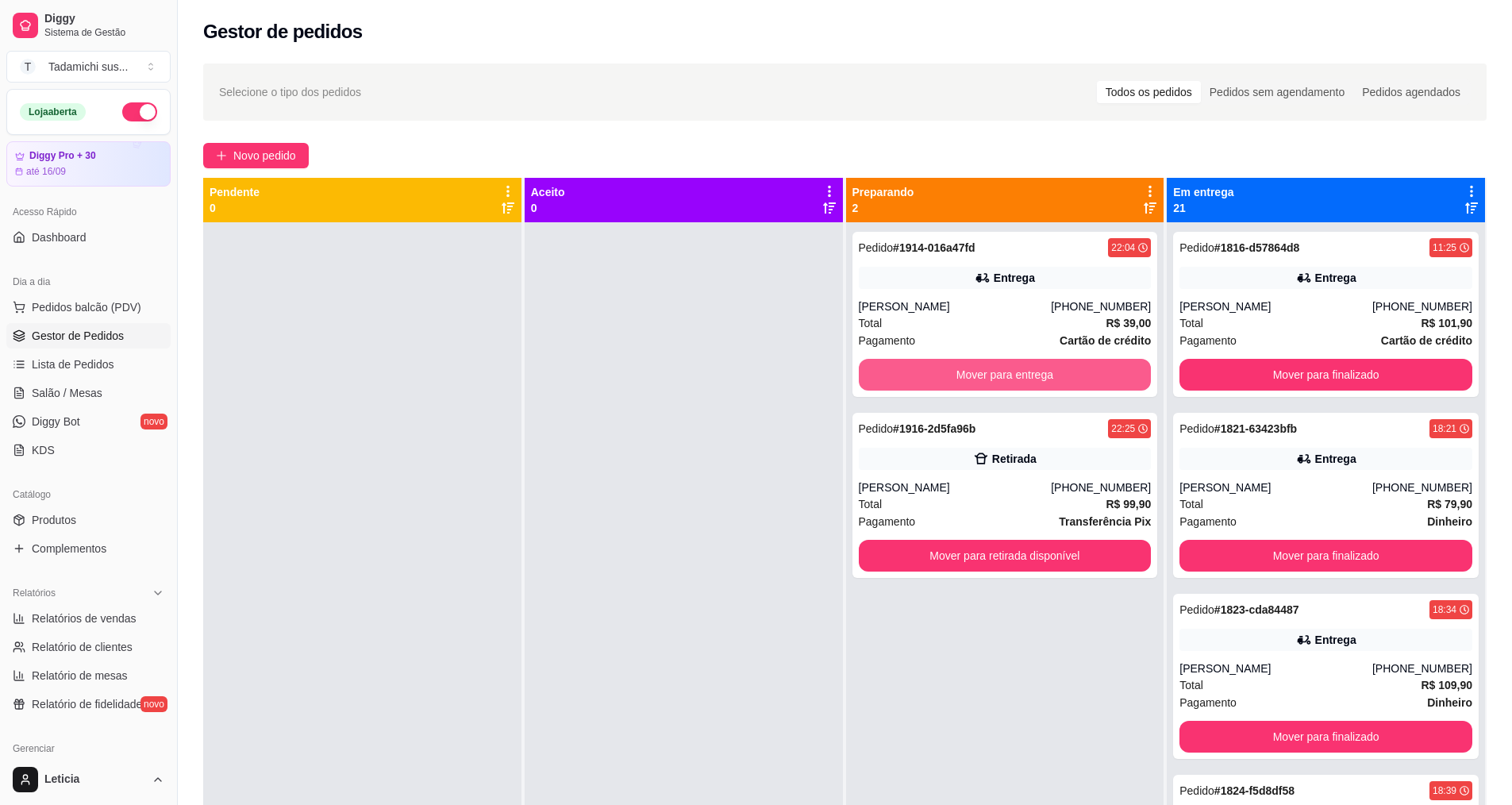
click at [918, 376] on button "Mover para entrega" at bounding box center [1005, 375] width 292 height 32
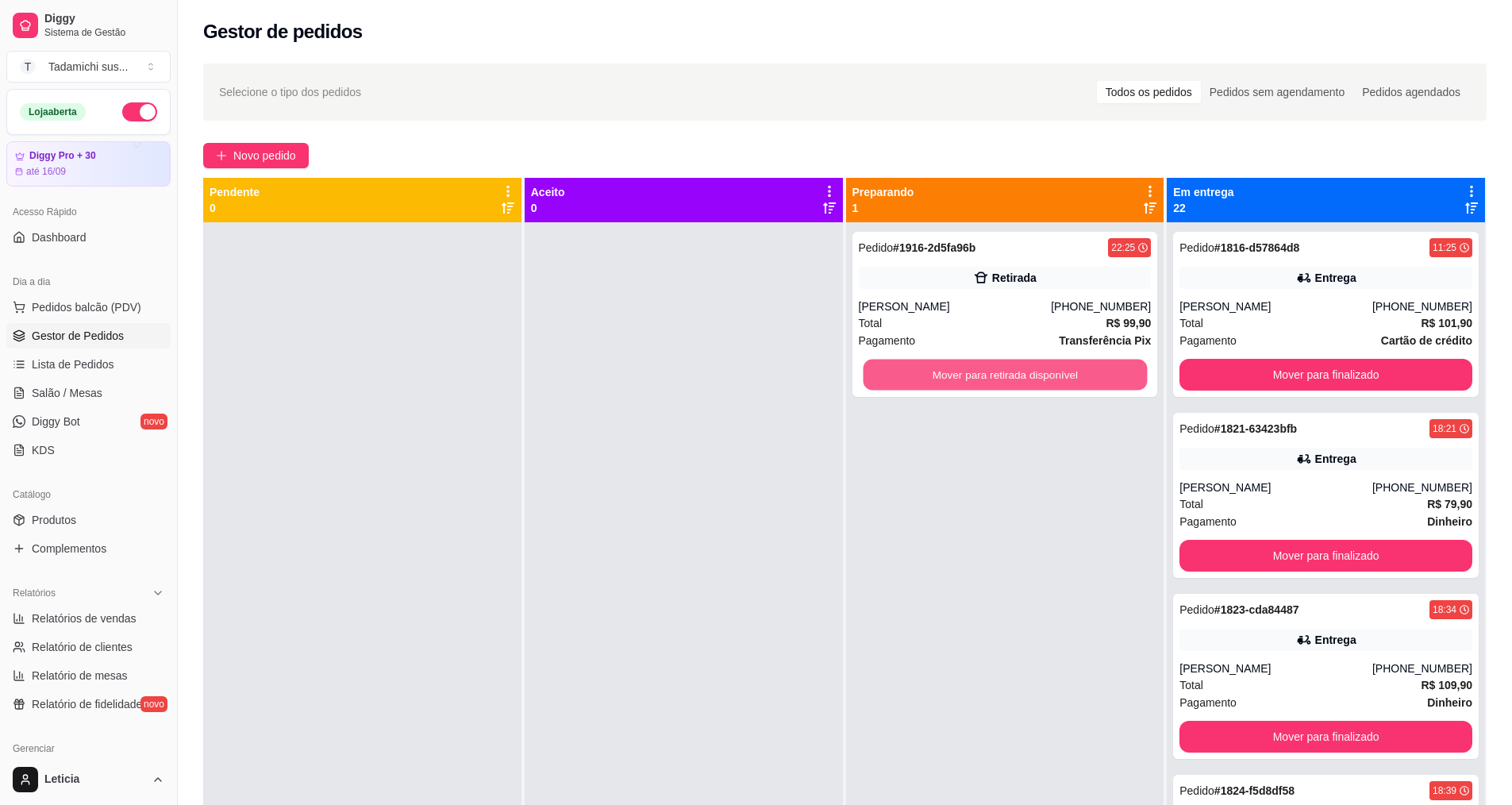
click at [918, 376] on button "Mover para retirada disponível" at bounding box center [1005, 375] width 284 height 31
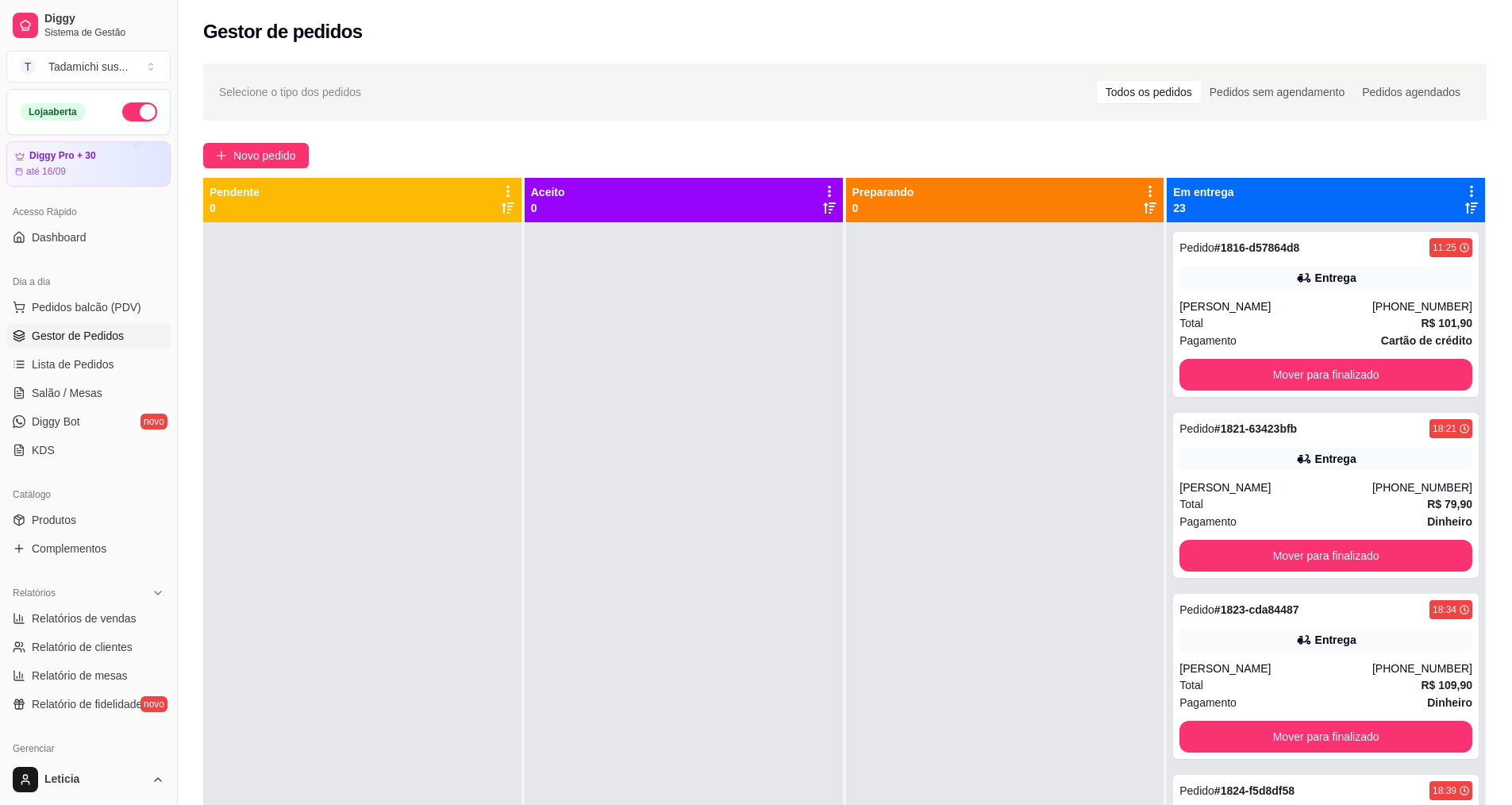
click at [884, 129] on div "Selecione o tipo dos pedidos Todos os pedidos Pedidos sem agendamento Pedidos a…" at bounding box center [845, 528] width 1334 height 948
click at [71, 383] on link "Salão / Mesas" at bounding box center [88, 394] width 164 height 26
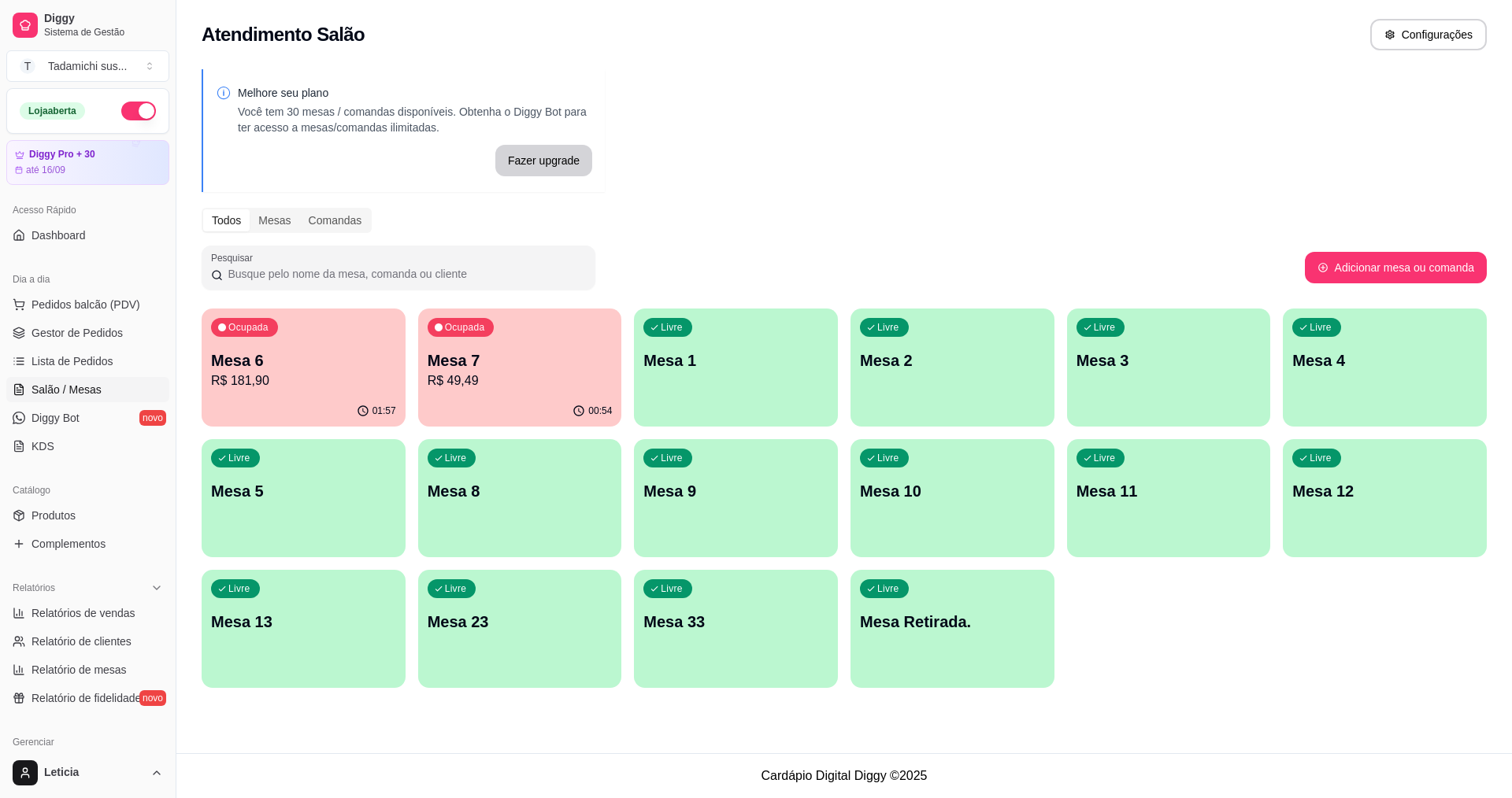
click at [364, 379] on p "R$ 181,90" at bounding box center [304, 381] width 185 height 19
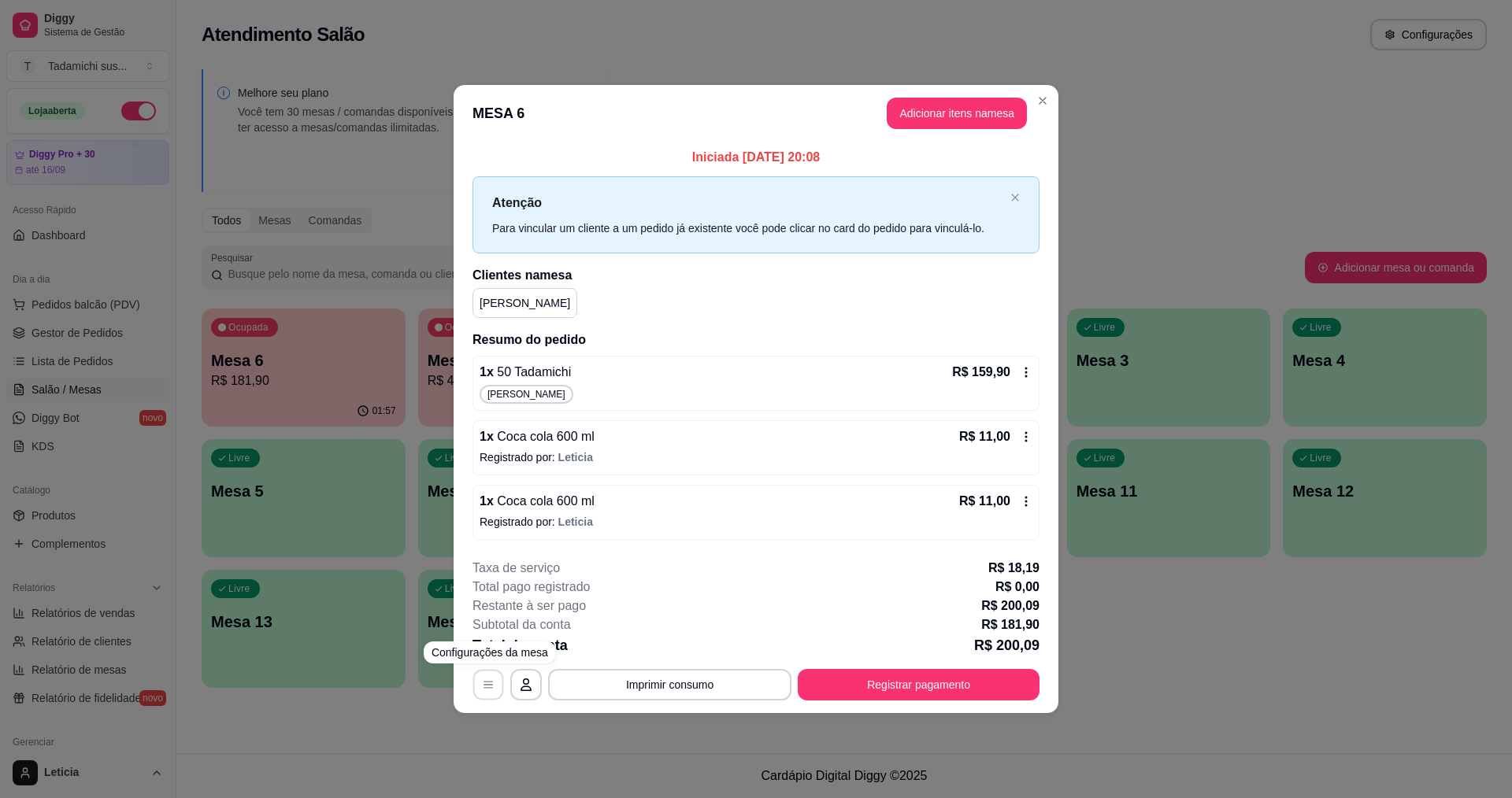
click at [491, 689] on icon "button" at bounding box center [488, 684] width 13 height 13
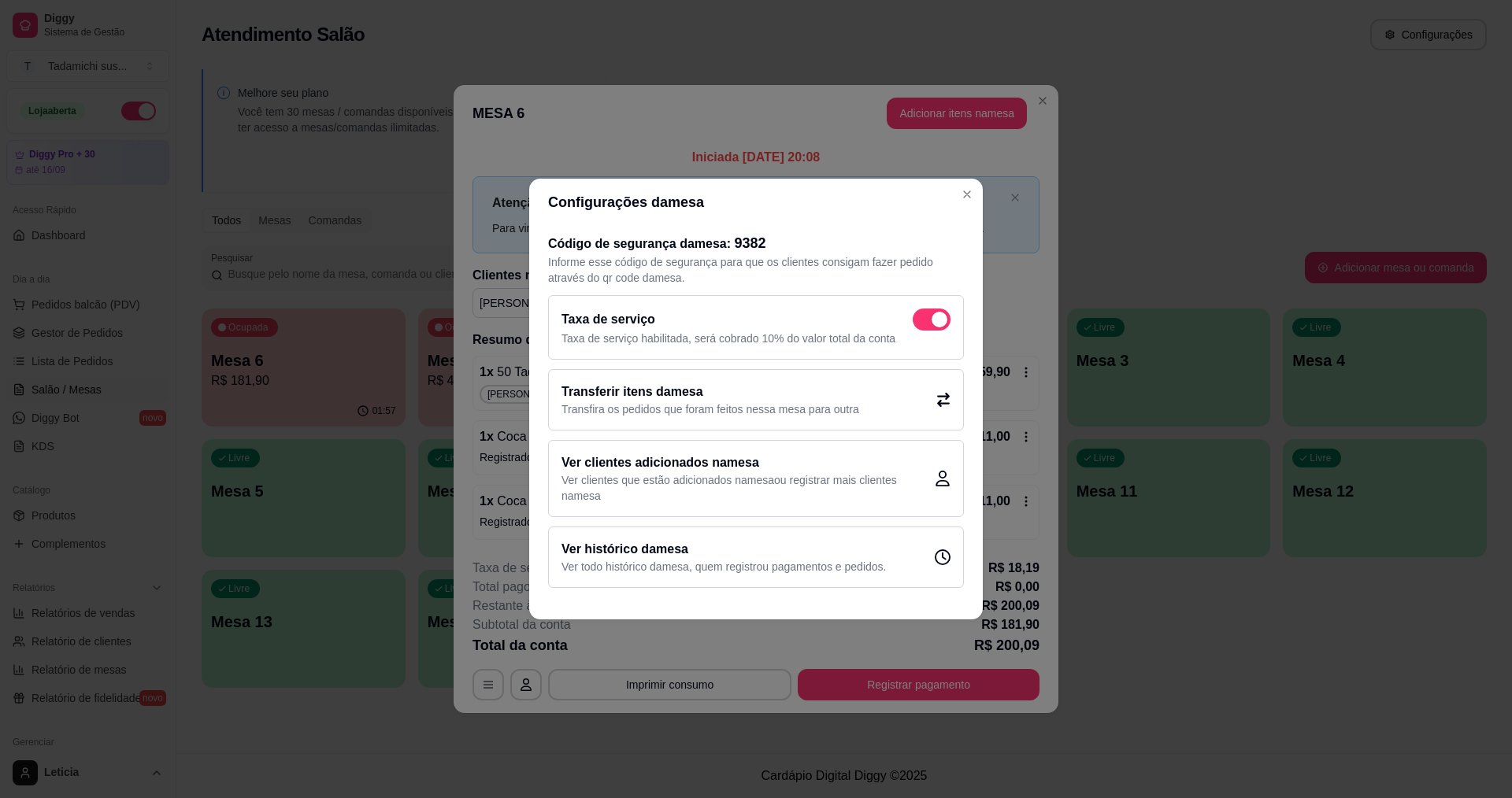
click at [936, 320] on span at bounding box center [939, 320] width 16 height 16
click at [922, 323] on input "checkbox" at bounding box center [917, 328] width 10 height 10
checkbox input "false"
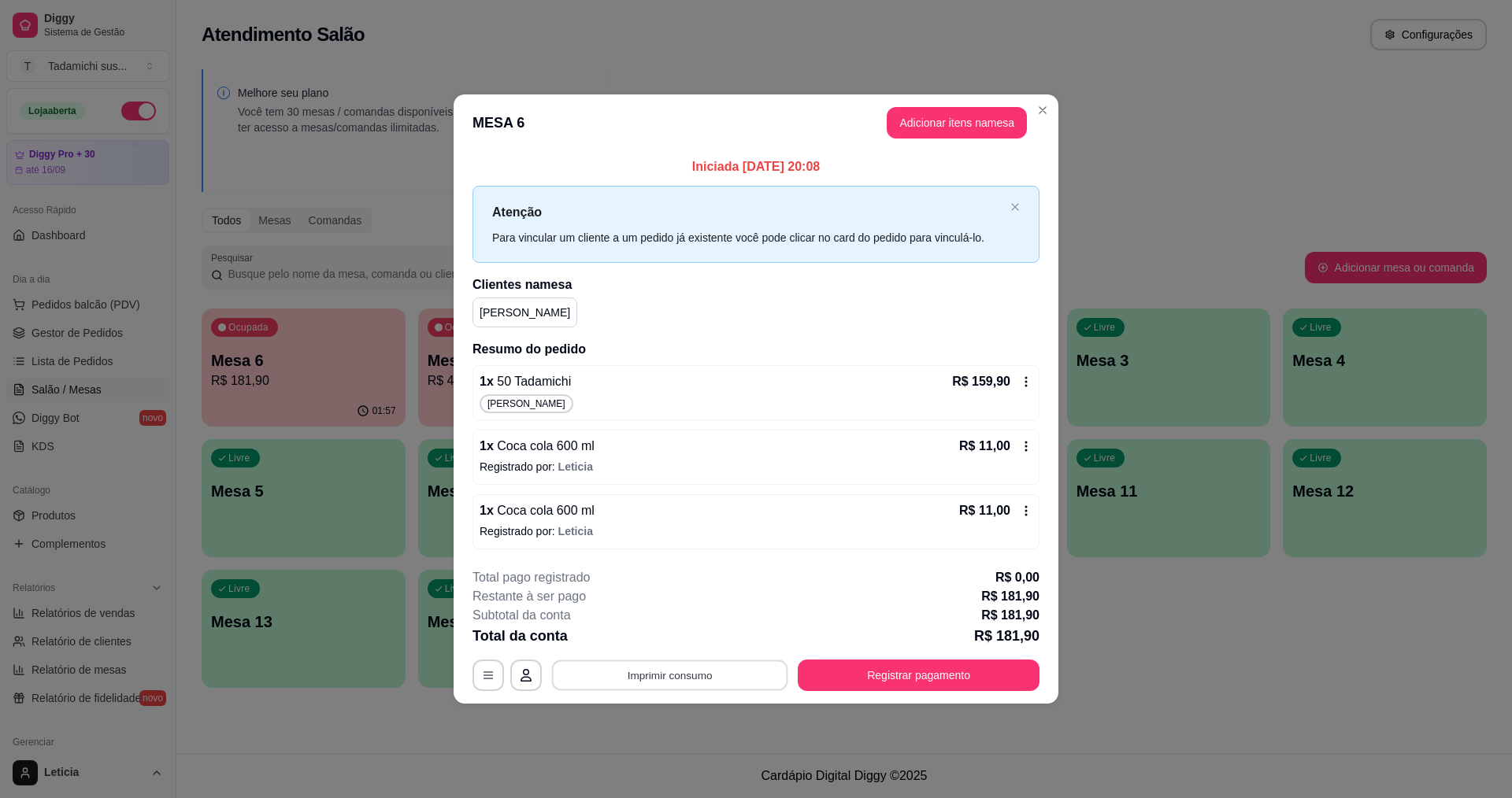
click at [643, 683] on button "Imprimir consumo" at bounding box center [670, 675] width 236 height 31
click at [650, 607] on button "IMPRESSORA" at bounding box center [674, 606] width 117 height 25
click at [810, 678] on button "Registrar pagamento" at bounding box center [919, 675] width 235 height 31
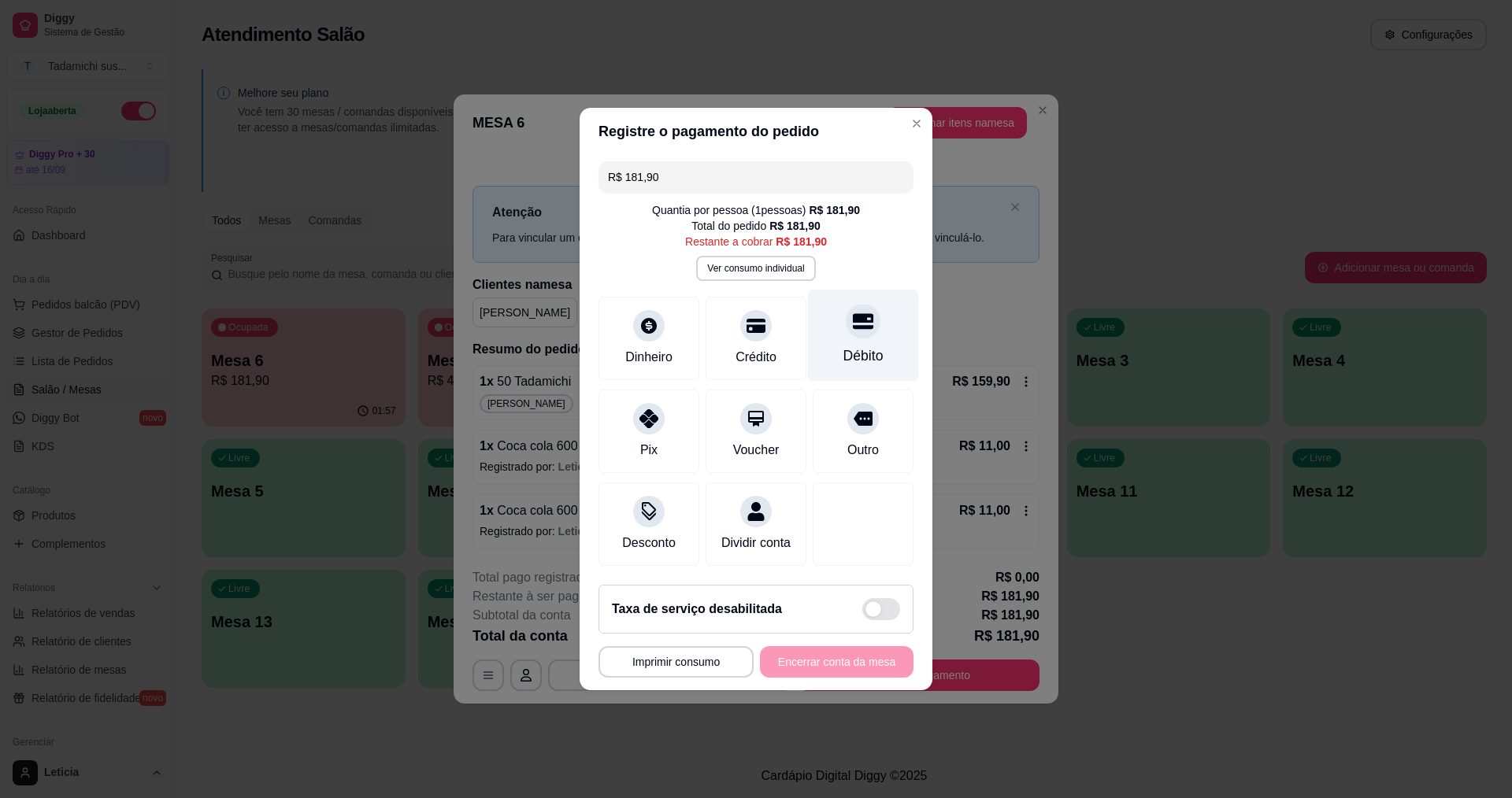
click at [846, 354] on div "Débito" at bounding box center [863, 355] width 40 height 20
type input "R$ 0,00"
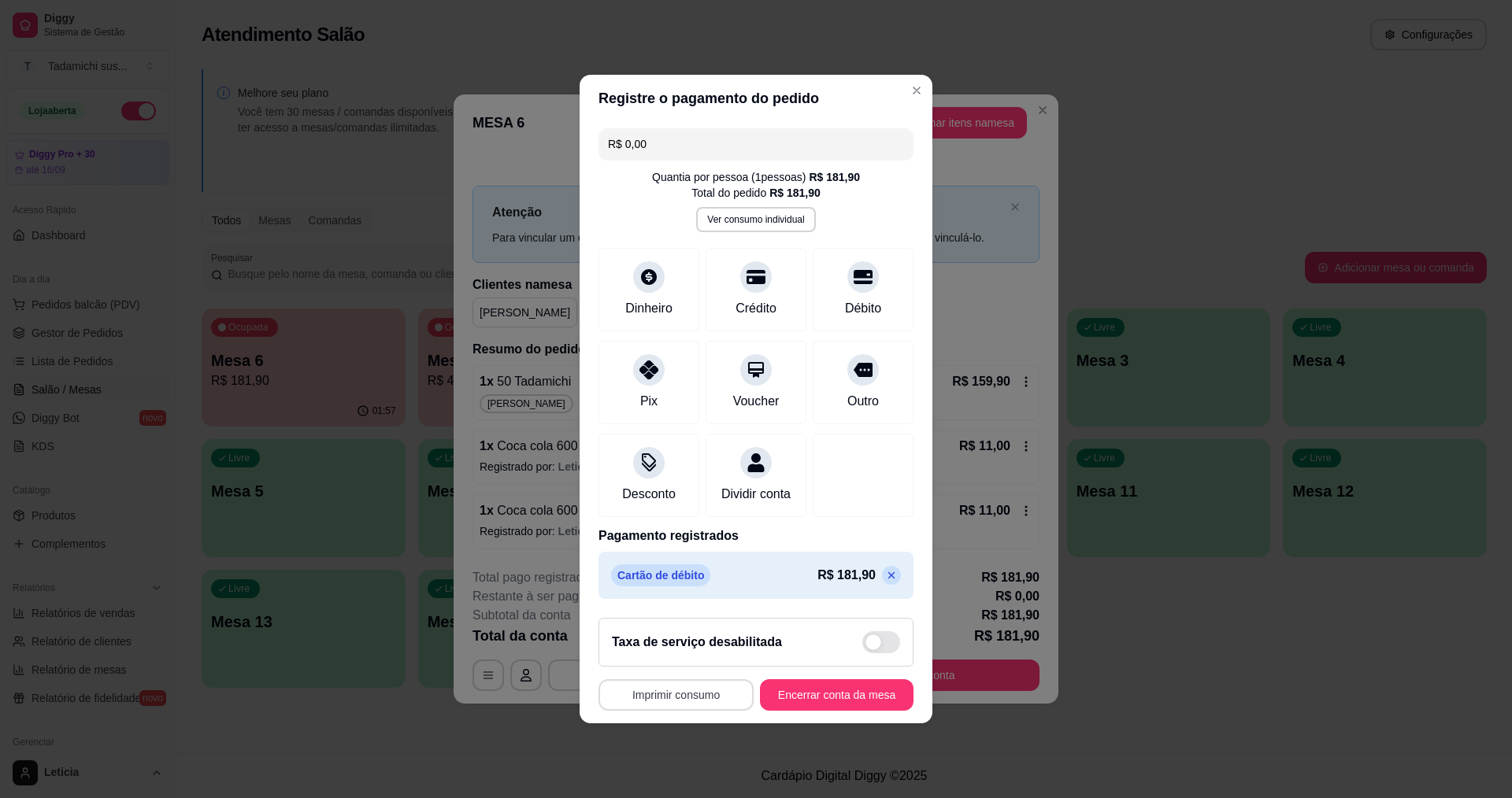
click at [708, 706] on button "Imprimir consumo" at bounding box center [675, 695] width 155 height 31
click at [694, 638] on button "IMPRESSORA" at bounding box center [677, 637] width 121 height 25
click at [807, 700] on button "Encerrar conta da mesa" at bounding box center [836, 695] width 148 height 31
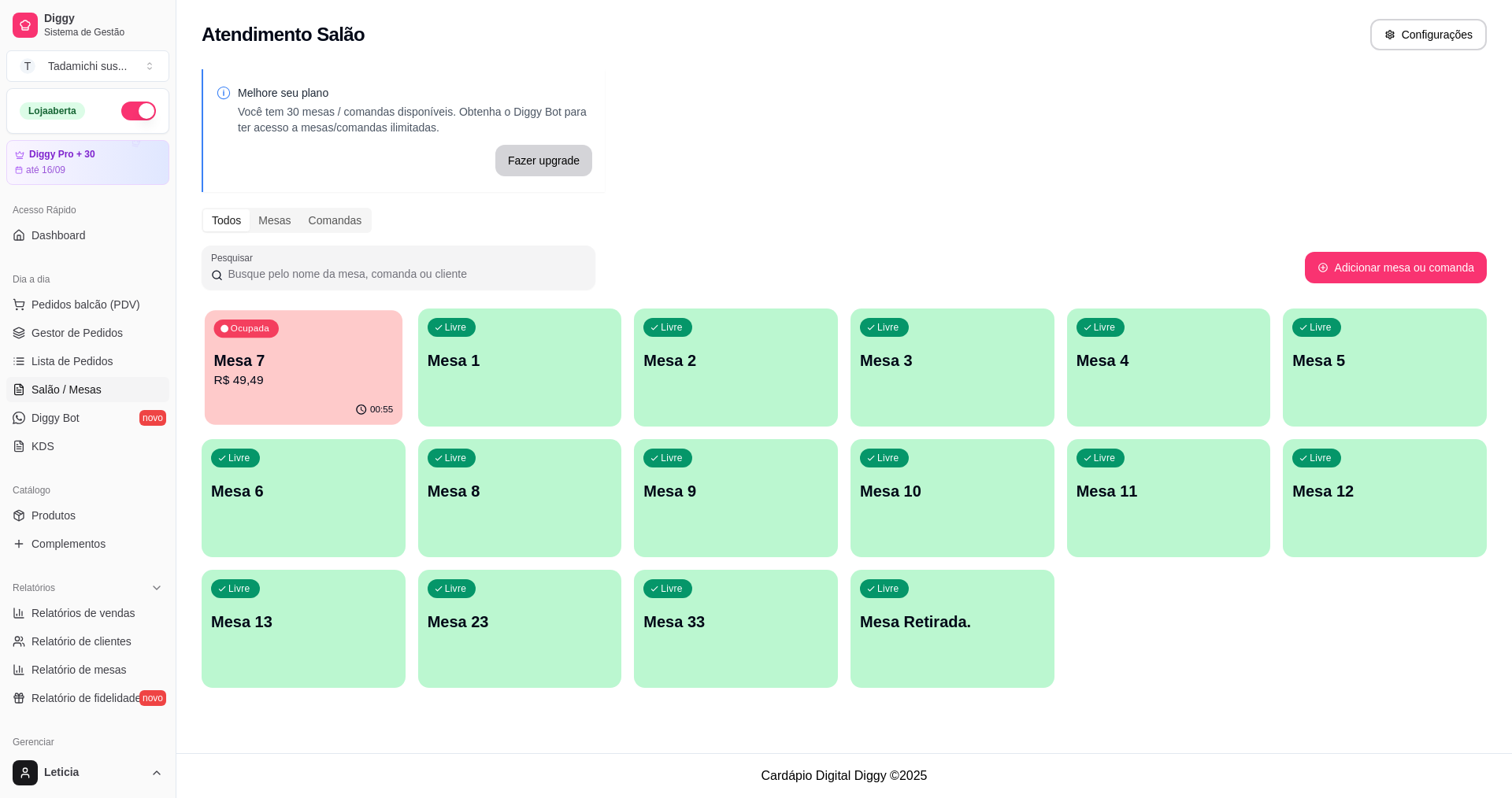
click at [281, 350] on p "Mesa 7" at bounding box center [304, 360] width 180 height 21
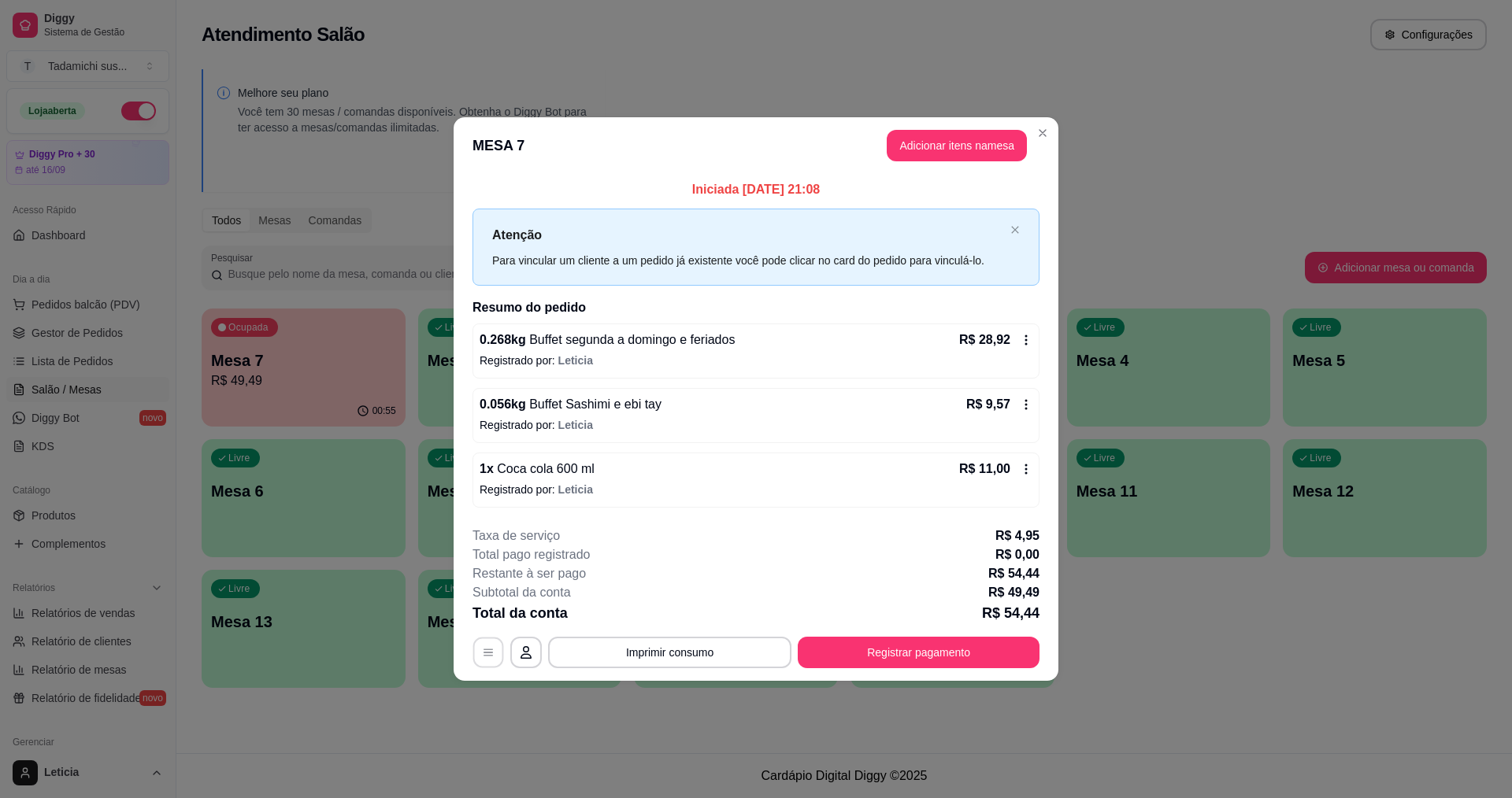
click at [491, 650] on icon "button" at bounding box center [488, 652] width 13 height 13
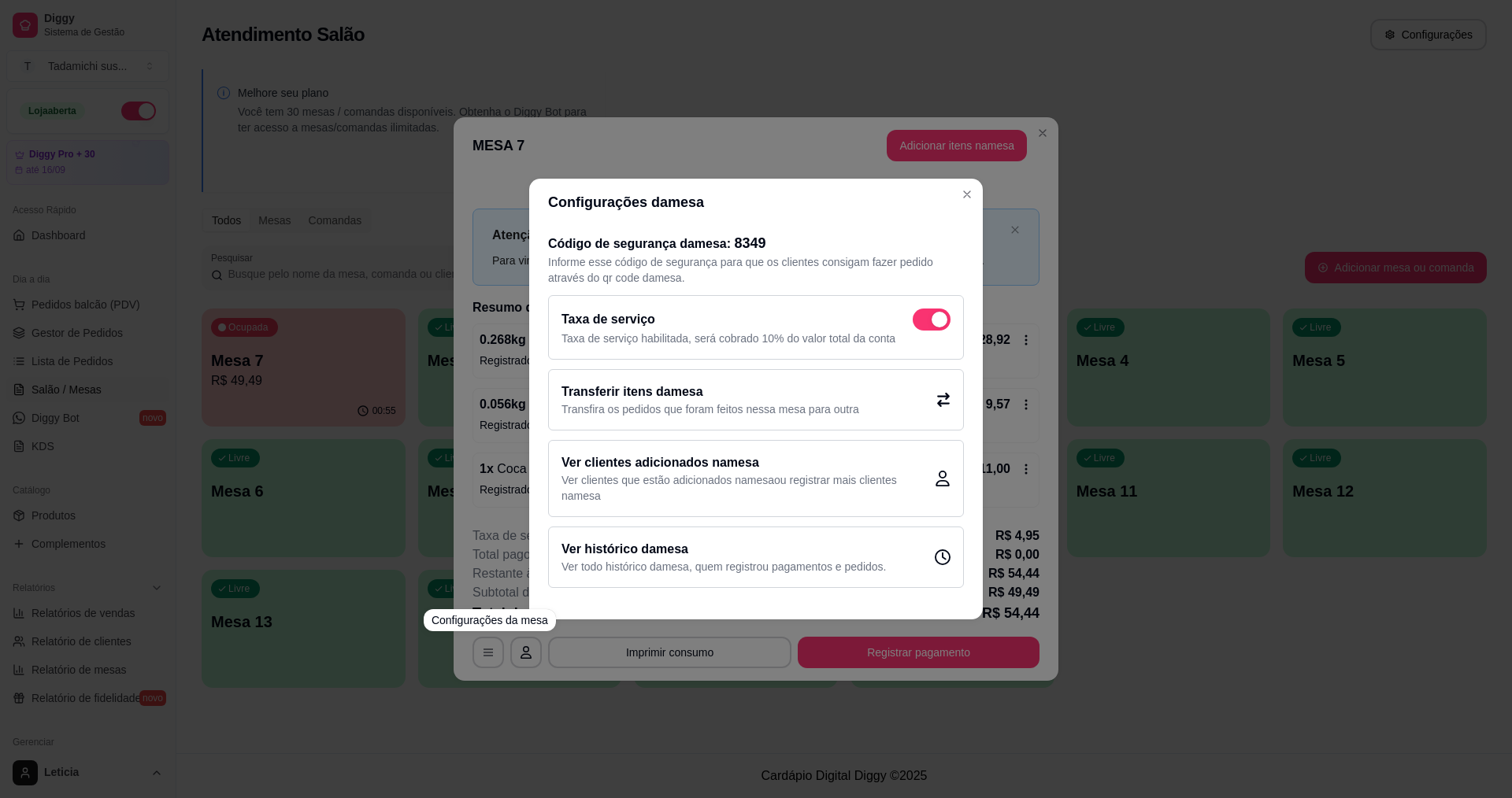
drag, startPoint x: 921, startPoint y: 333, endPoint x: 925, endPoint y: 322, distance: 11.7
click at [921, 332] on p "Taxa de serviço habilitada, será cobrado 10% do valor total da conta" at bounding box center [756, 338] width 389 height 16
checkbox input "false"
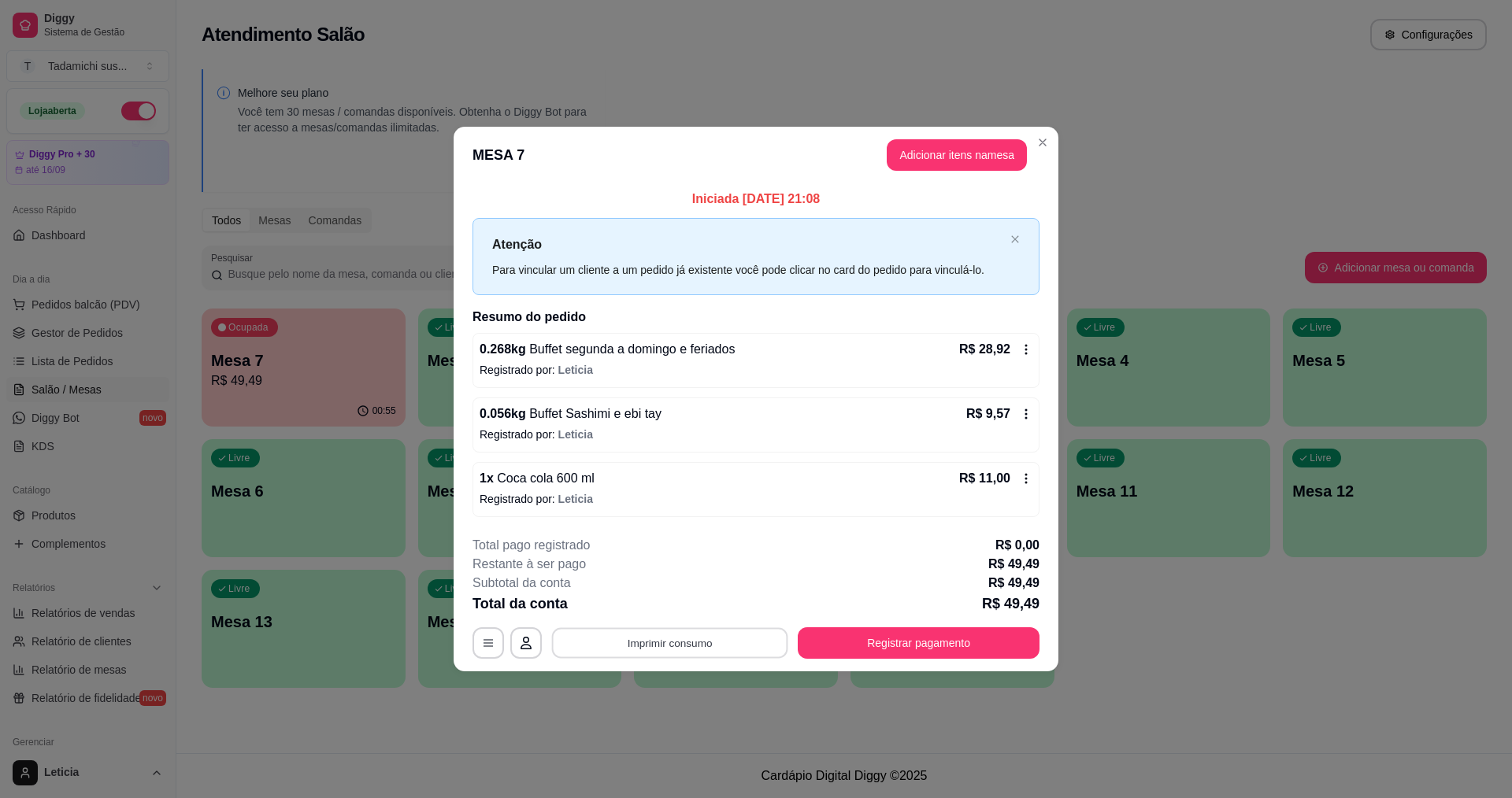
click at [708, 633] on button "Imprimir consumo" at bounding box center [670, 643] width 236 height 31
click at [692, 572] on button "IMPRESSORA" at bounding box center [674, 576] width 121 height 25
click at [854, 646] on button "Registrar pagamento" at bounding box center [919, 643] width 235 height 31
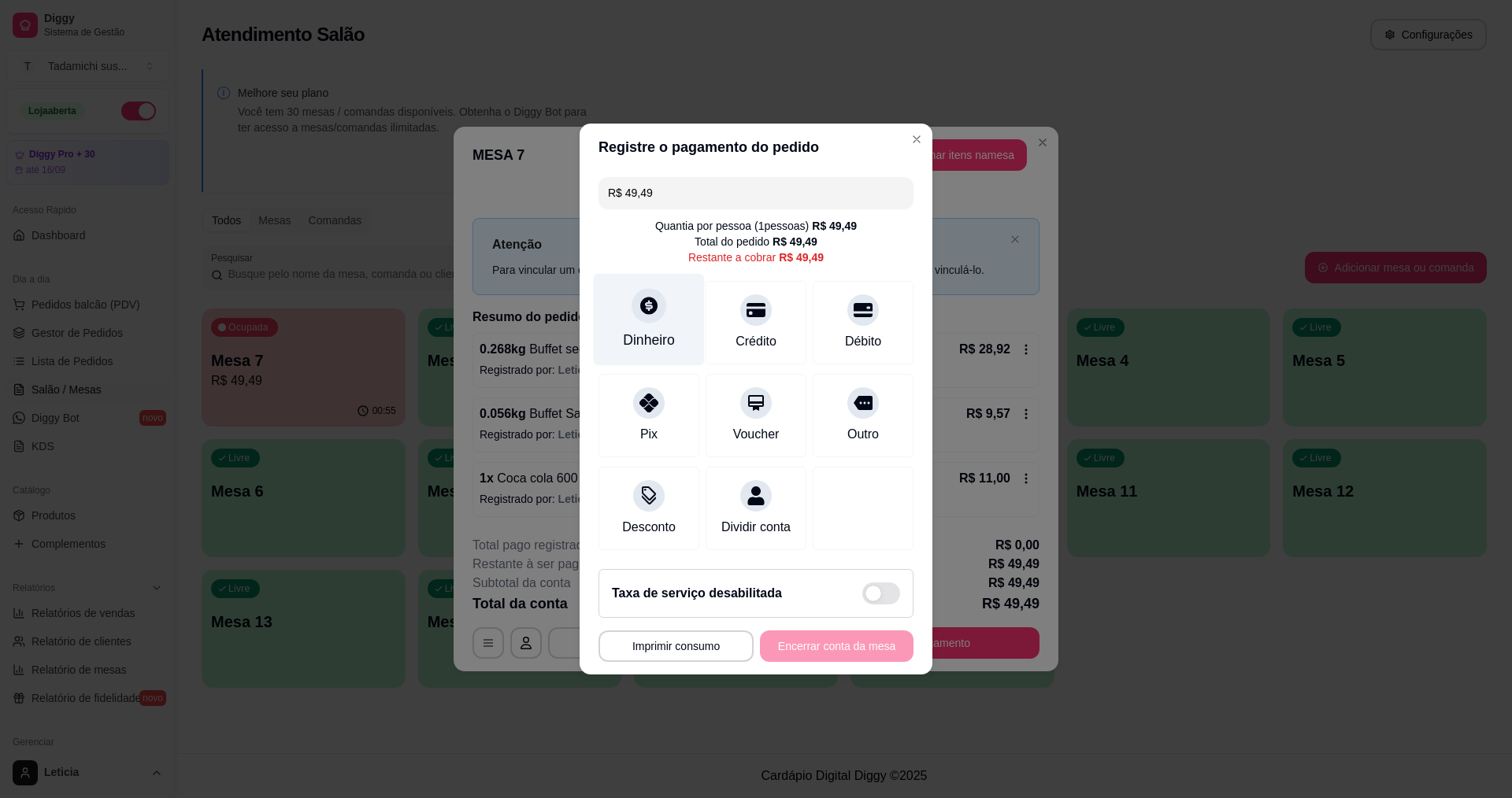
click at [621, 317] on div "Dinheiro" at bounding box center [649, 320] width 111 height 92
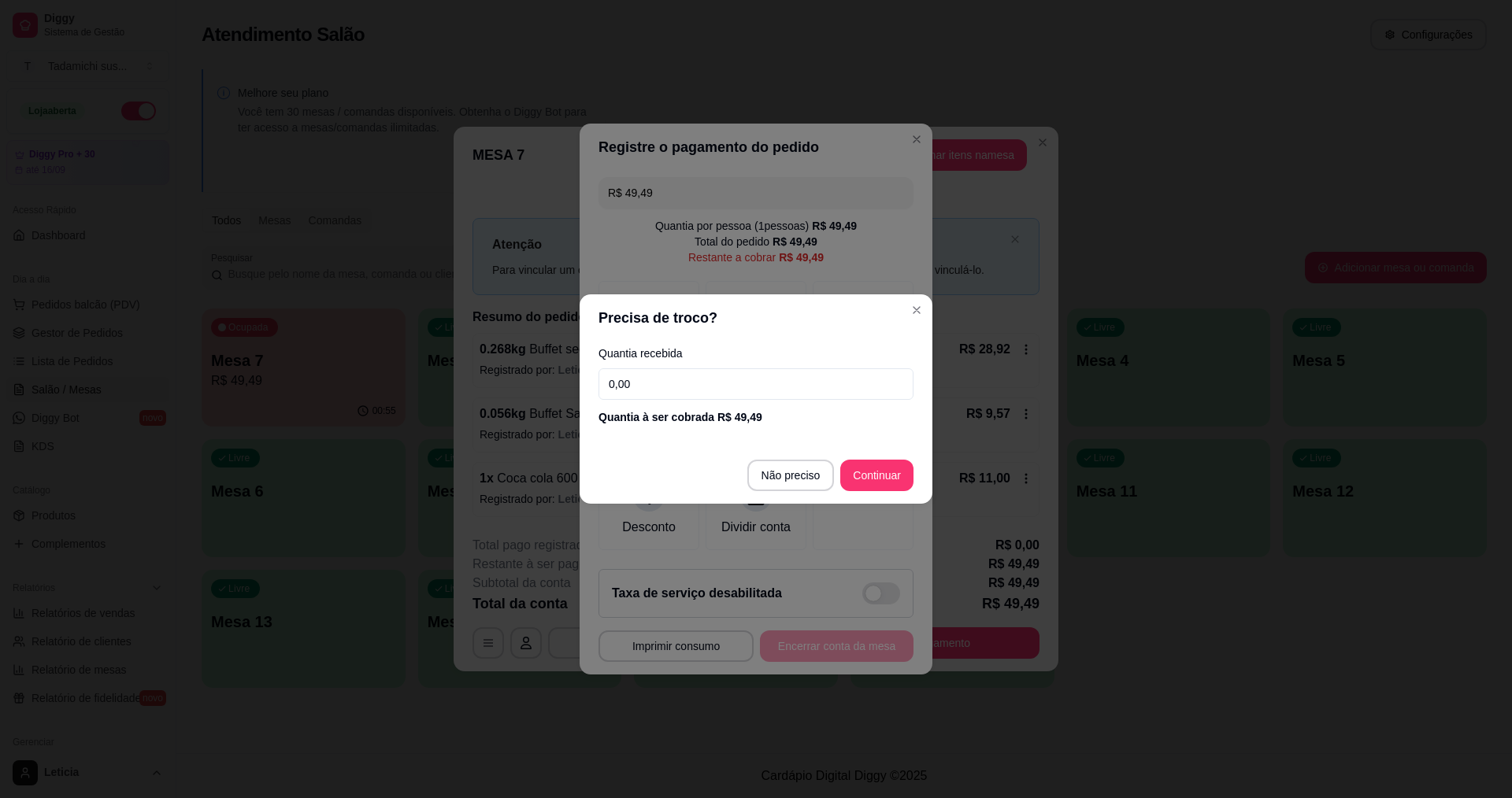
click at [772, 384] on input "0,00" at bounding box center [755, 383] width 315 height 31
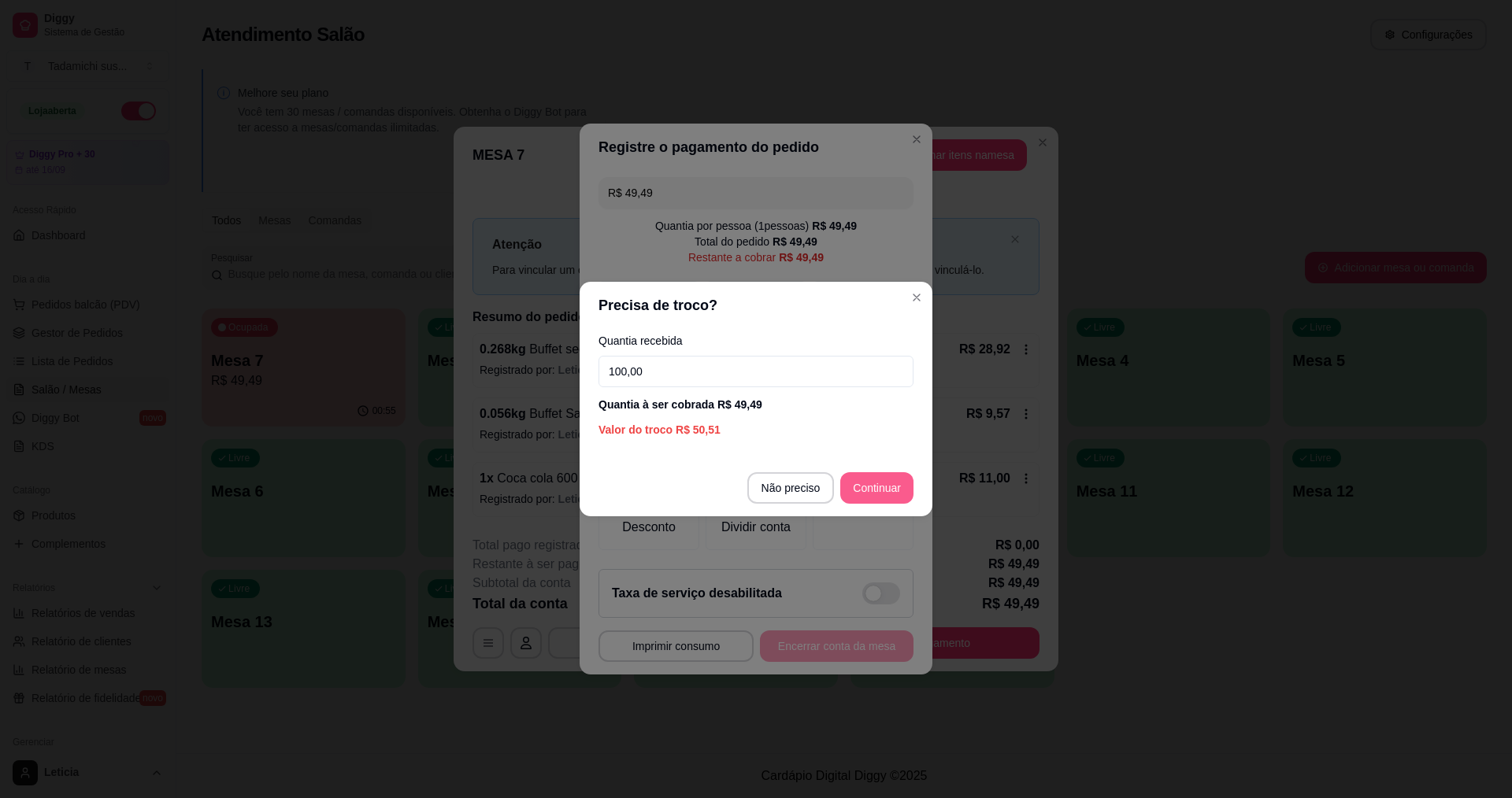
type input "100,00"
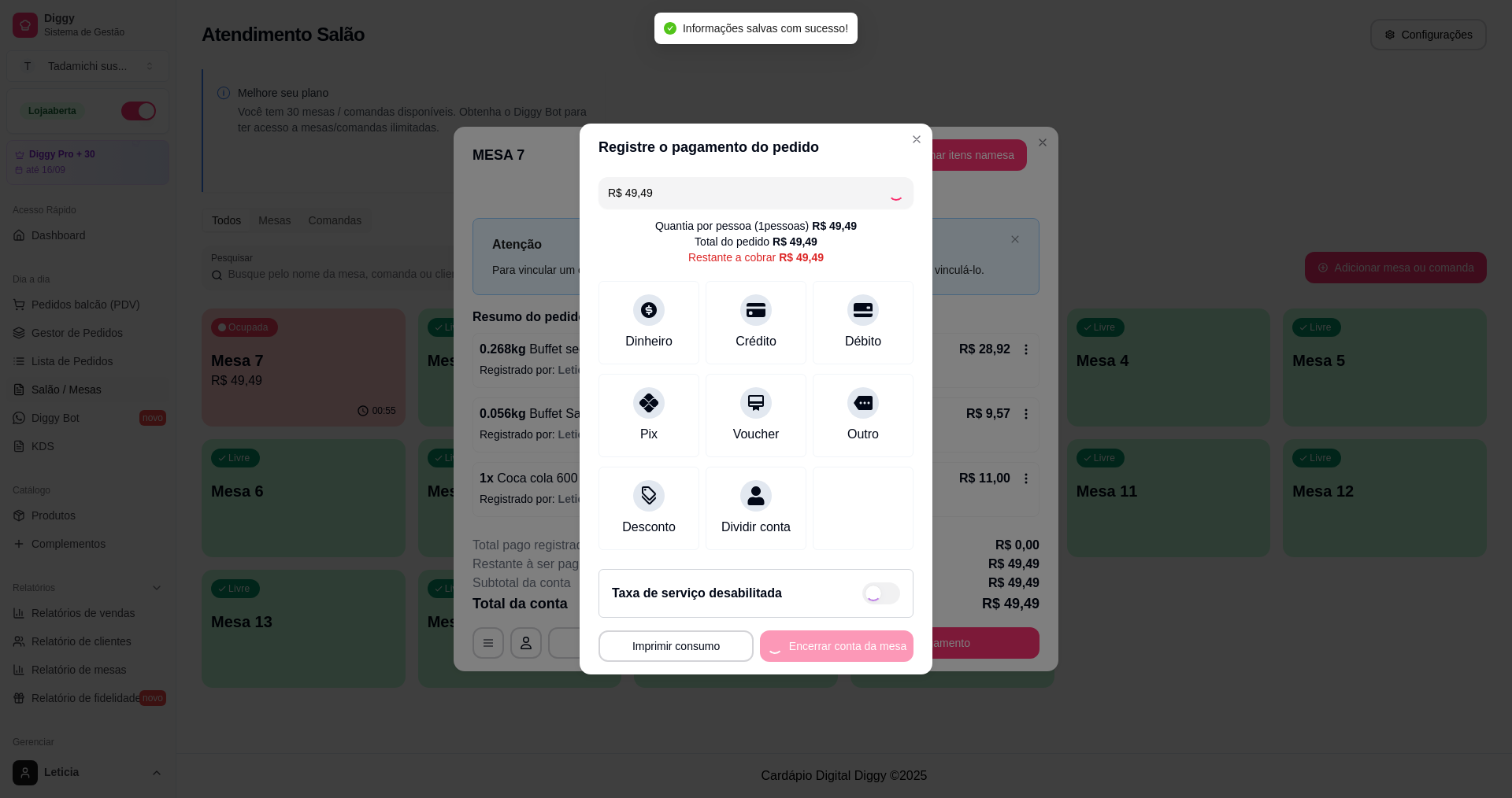
type input "R$ 0,00"
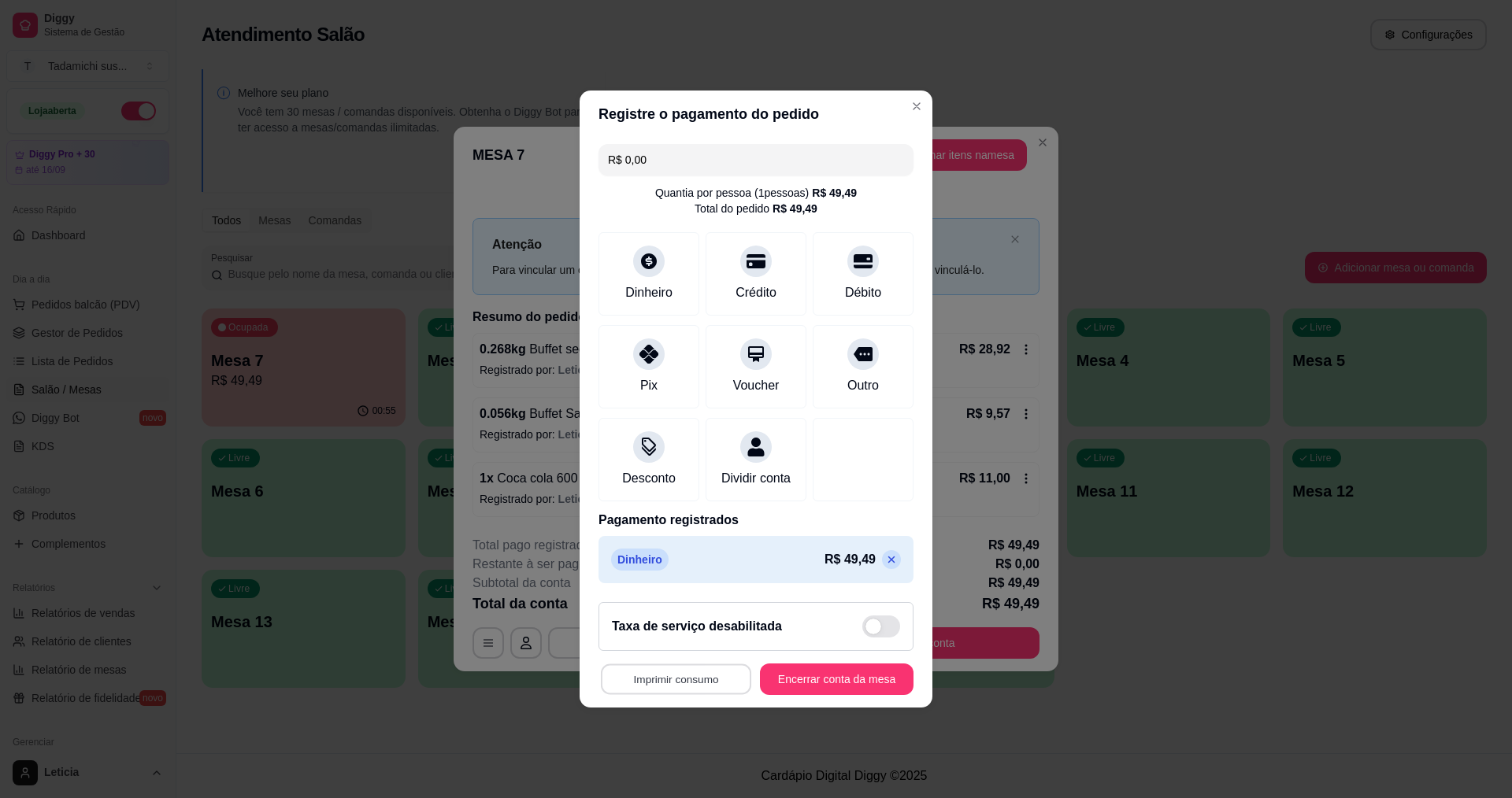
click at [711, 685] on button "Imprimir consumo" at bounding box center [675, 679] width 150 height 31
click at [700, 617] on button "IMPRESSORA" at bounding box center [677, 620] width 117 height 25
click at [797, 691] on button "Encerrar conta da mesa" at bounding box center [836, 679] width 148 height 31
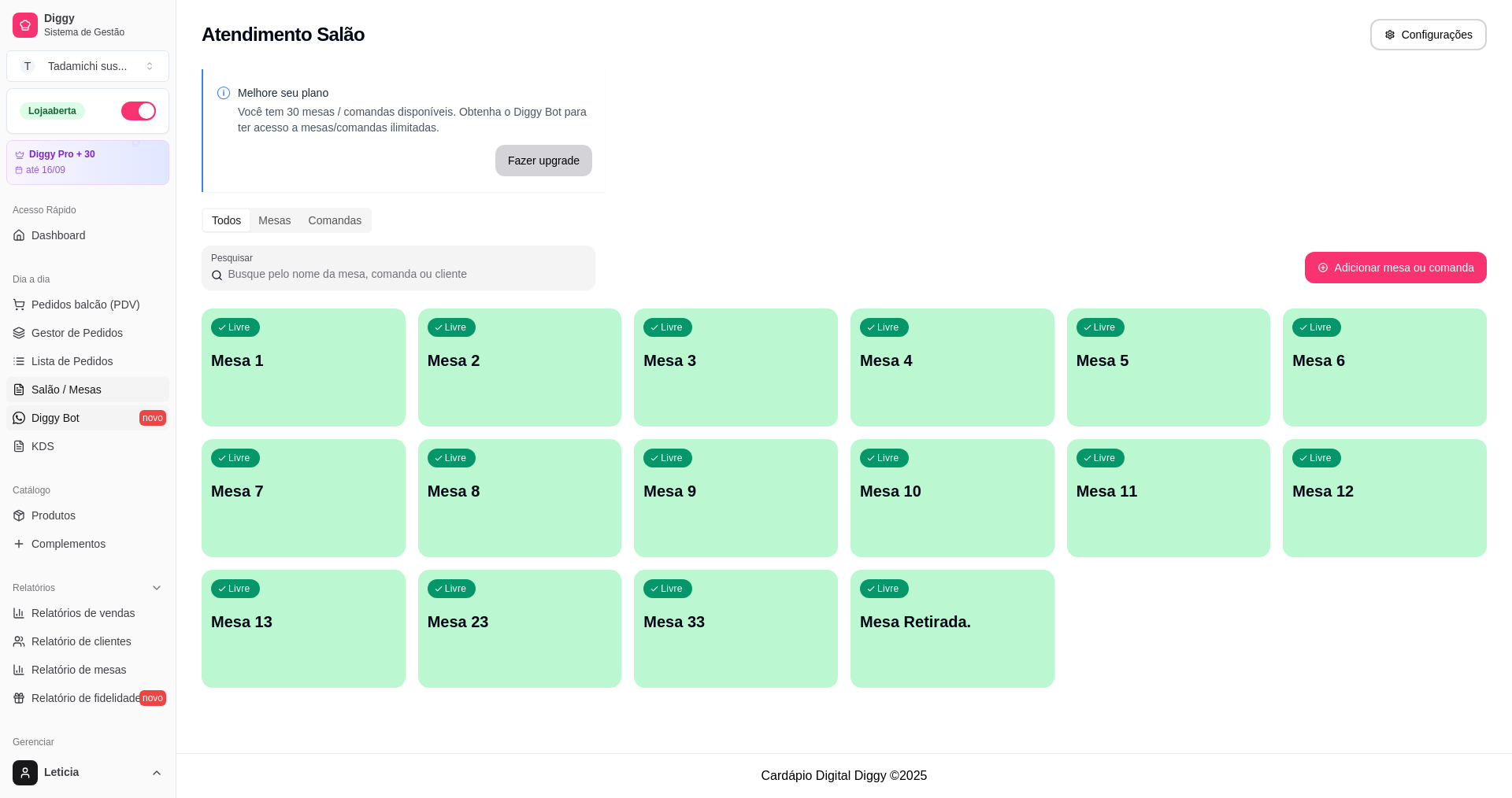
click at [83, 413] on link "Diggy Bot novo" at bounding box center [87, 418] width 163 height 25
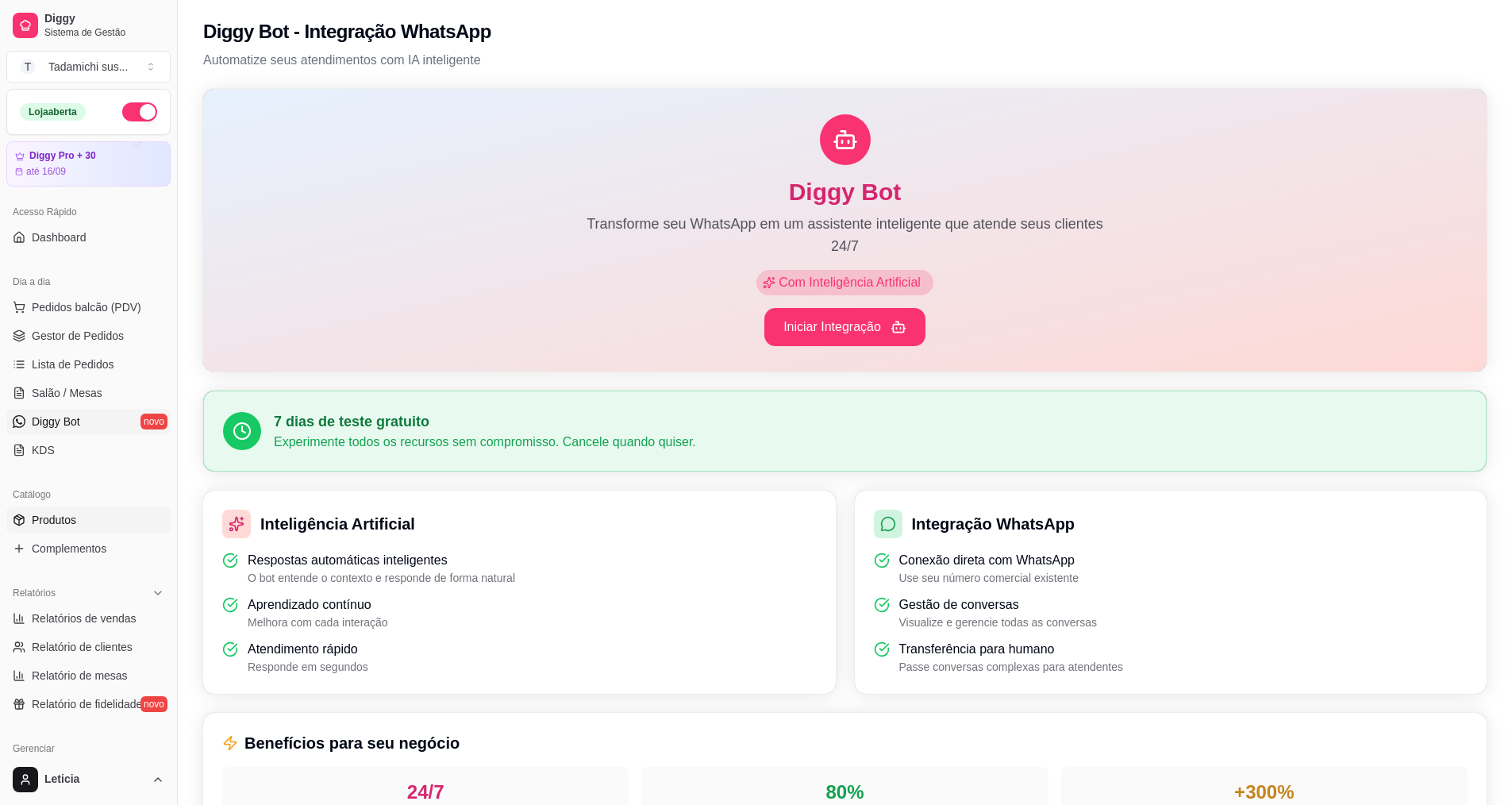
click at [123, 516] on link "Produtos" at bounding box center [88, 520] width 164 height 26
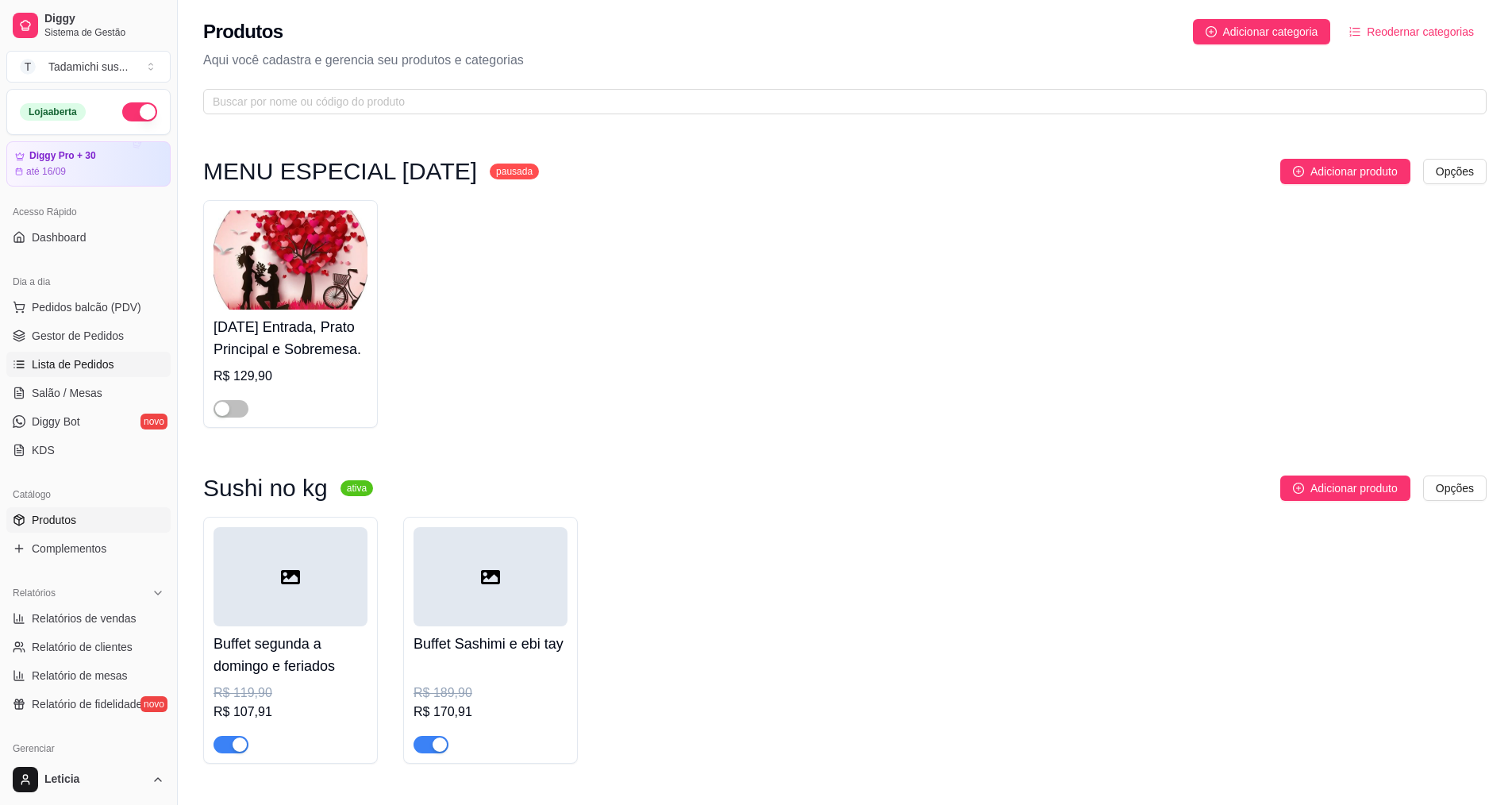
click at [84, 364] on span "Lista de Pedidos" at bounding box center [73, 364] width 83 height 16
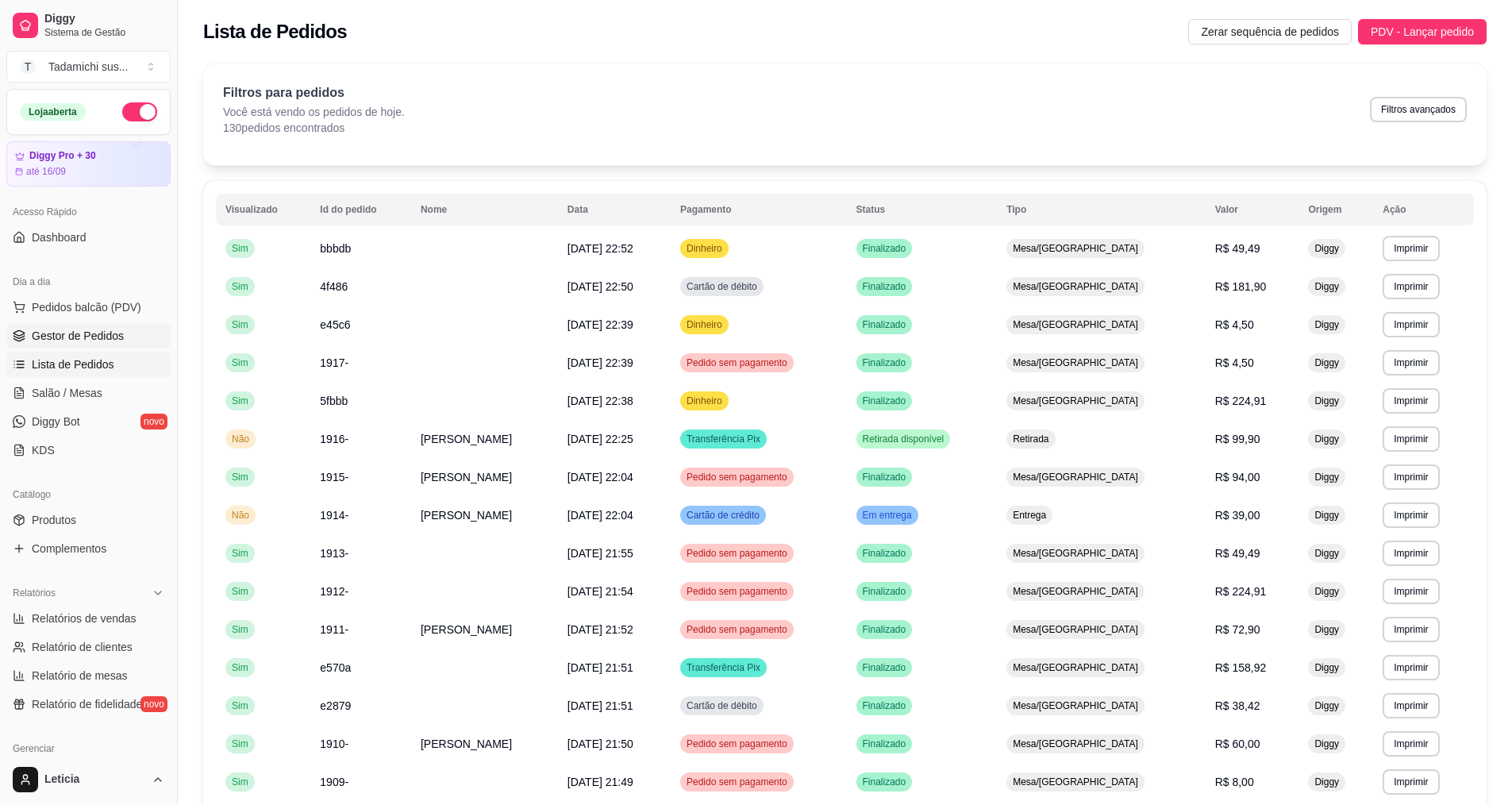
click at [101, 338] on span "Gestor de Pedidos" at bounding box center [78, 335] width 92 height 16
